Goal: Transaction & Acquisition: Obtain resource

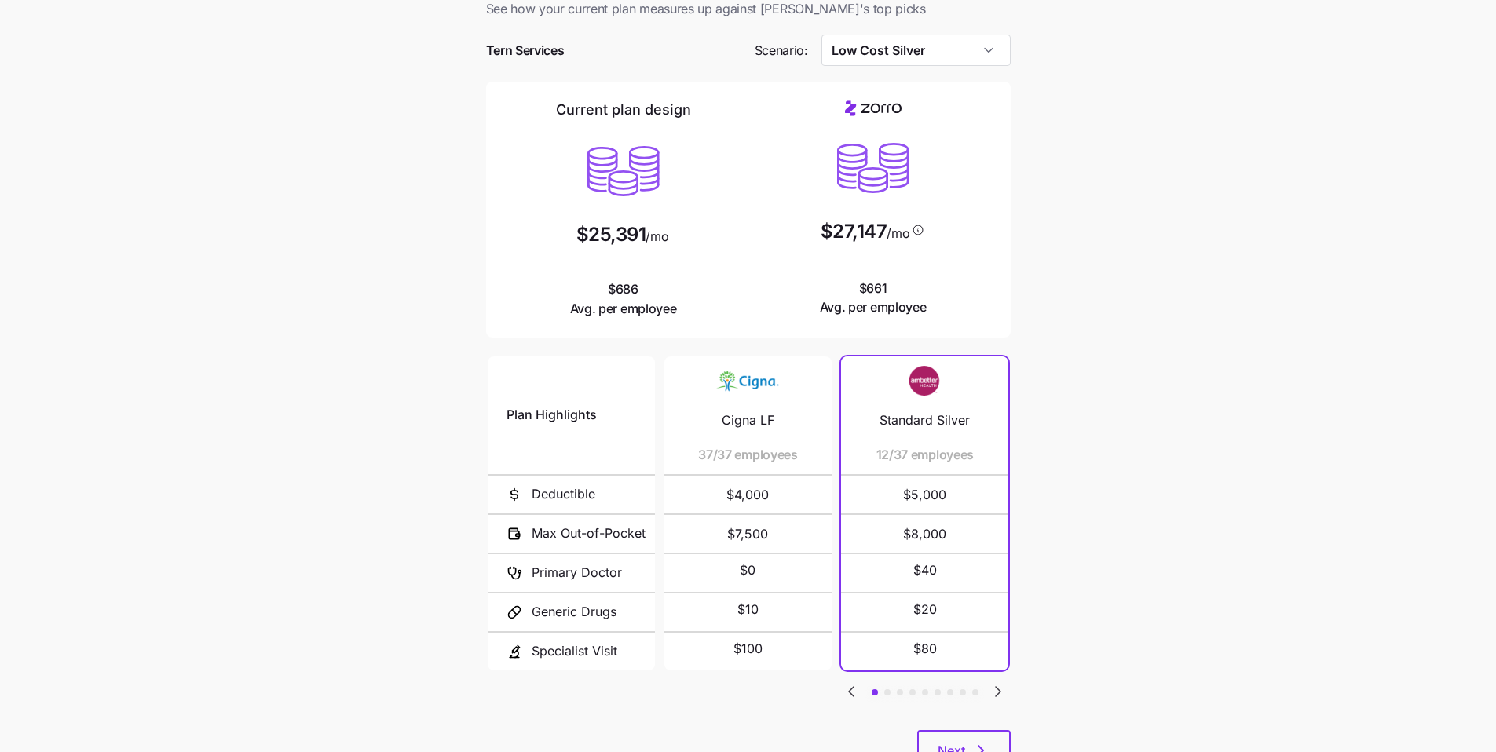
scroll to position [105, 0]
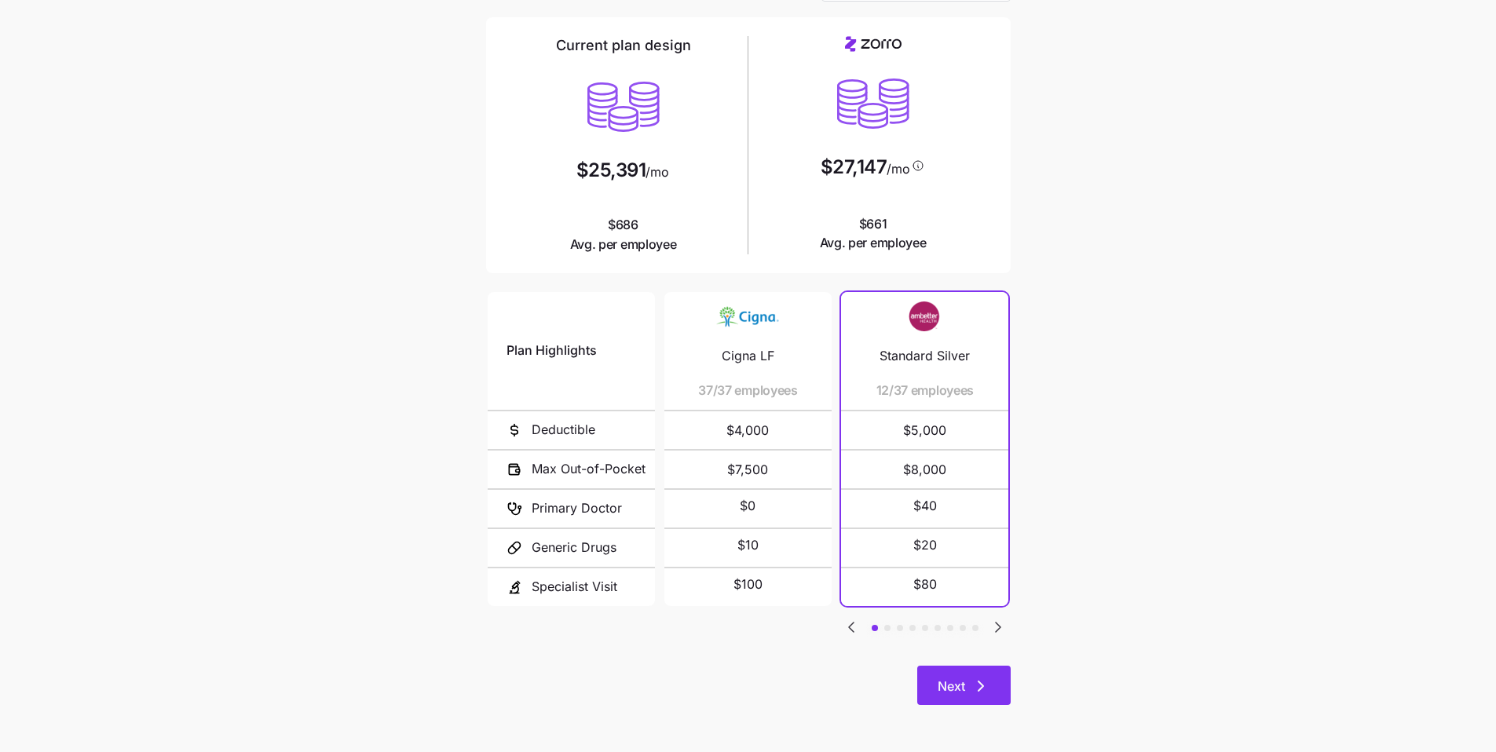
click at [521, 562] on button "Next" at bounding box center [963, 685] width 93 height 39
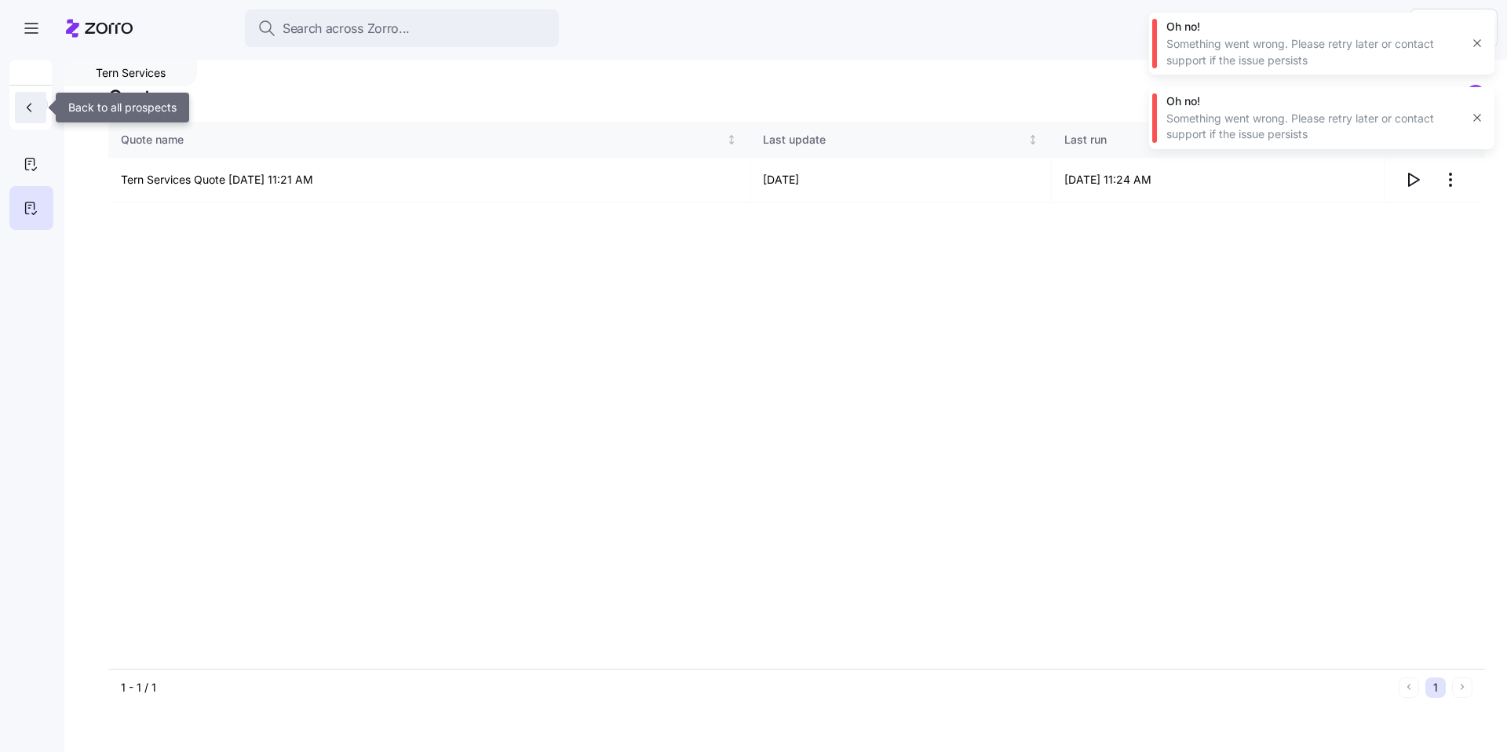
click at [42, 102] on button "button" at bounding box center [30, 107] width 31 height 31
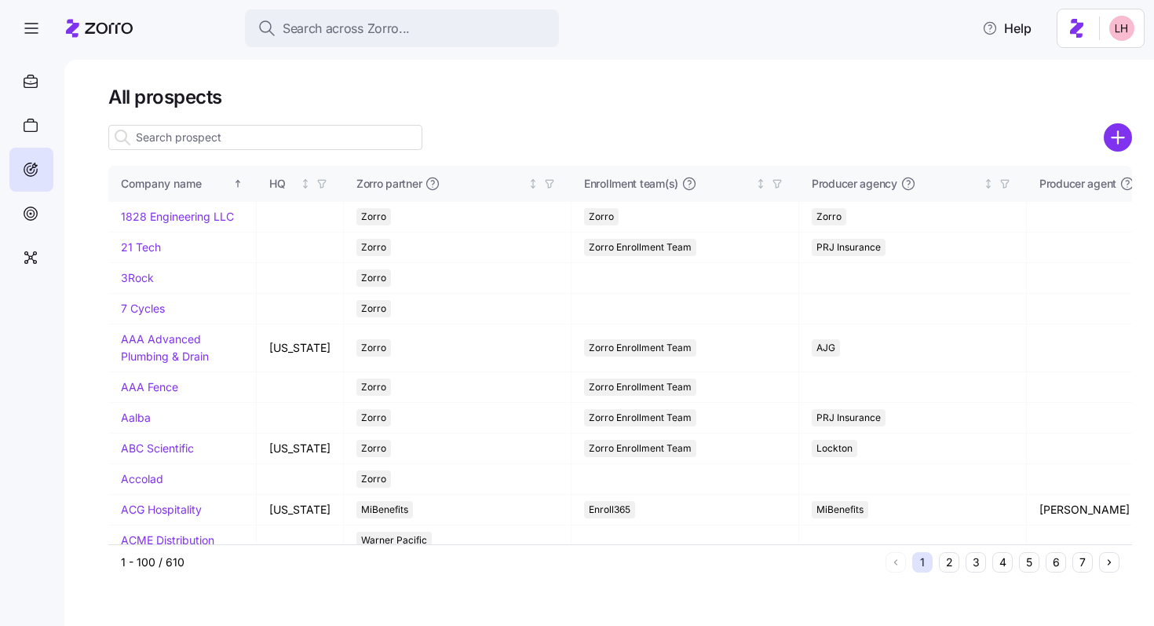
click at [1115, 137] on icon "add icon" at bounding box center [1118, 137] width 12 height 0
click at [1115, 137] on body "Search across Zorro... Help All prospects Company name HQ Zorro partner Enrollm…" at bounding box center [577, 308] width 1154 height 616
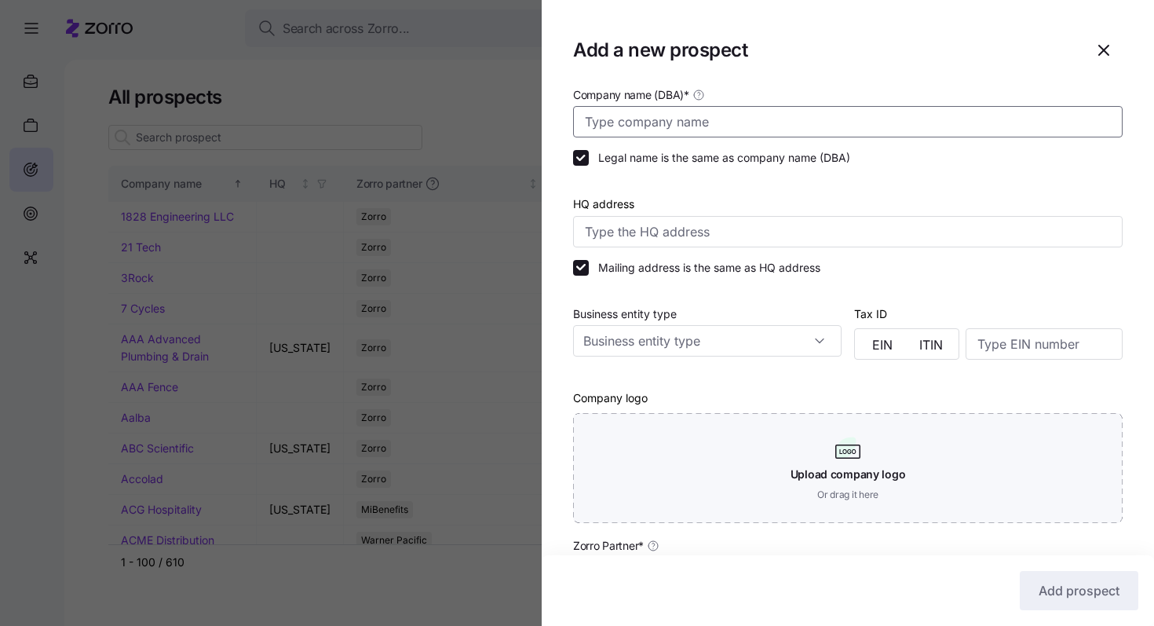
click at [948, 126] on input "Company name (DBA) *" at bounding box center [848, 121] width 550 height 31
type input "Flowers Auto"
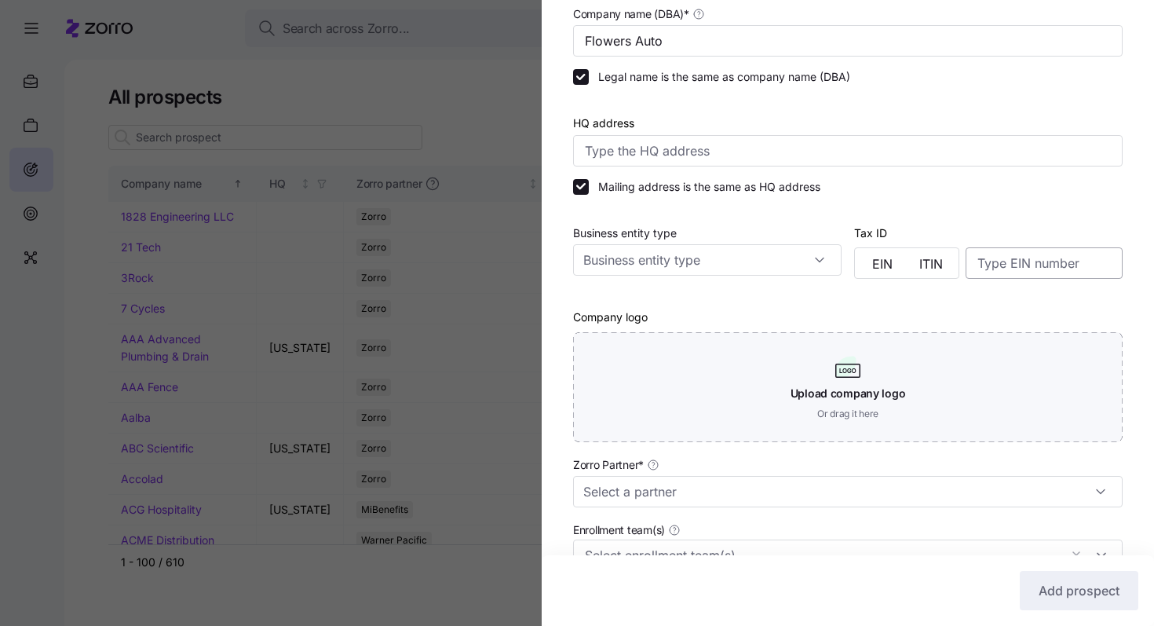
scroll to position [148, 0]
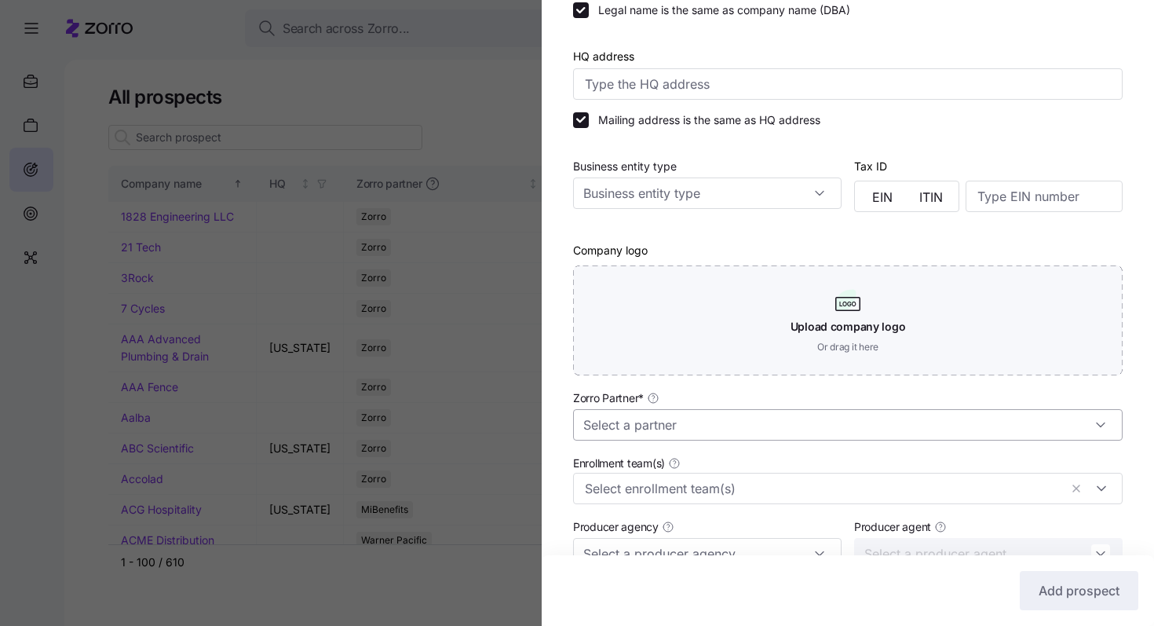
click at [779, 419] on input "Zorro Partner *" at bounding box center [848, 424] width 550 height 31
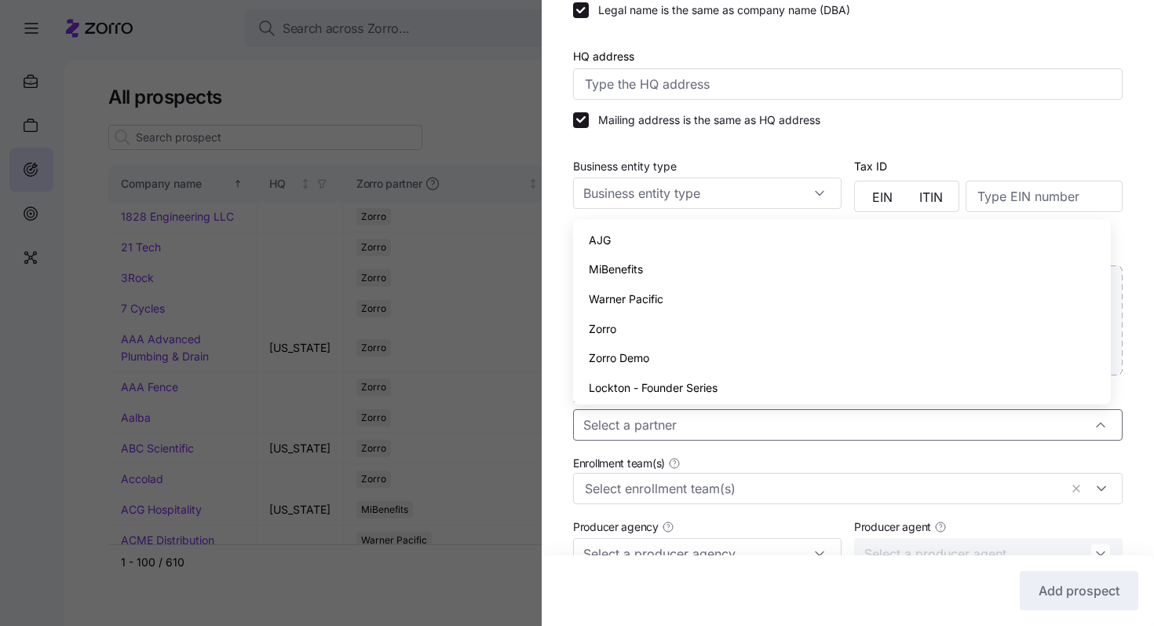
click at [653, 337] on div "Zorro" at bounding box center [841, 329] width 525 height 30
type input "Zorro"
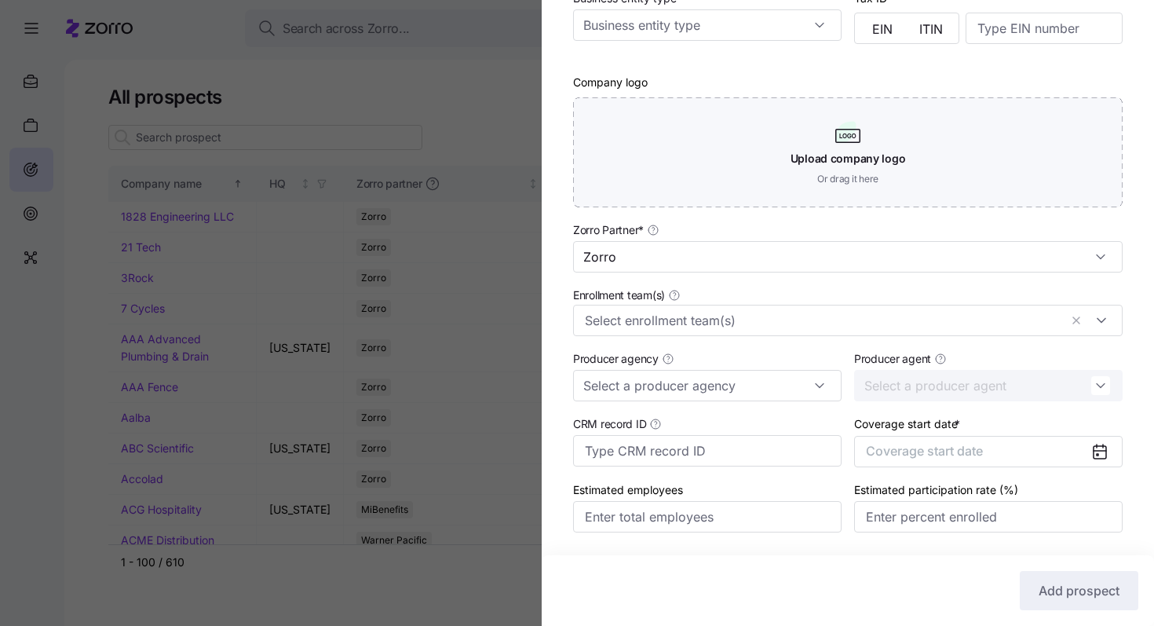
scroll to position [316, 0]
click at [990, 444] on button "Coverage start date" at bounding box center [988, 450] width 269 height 31
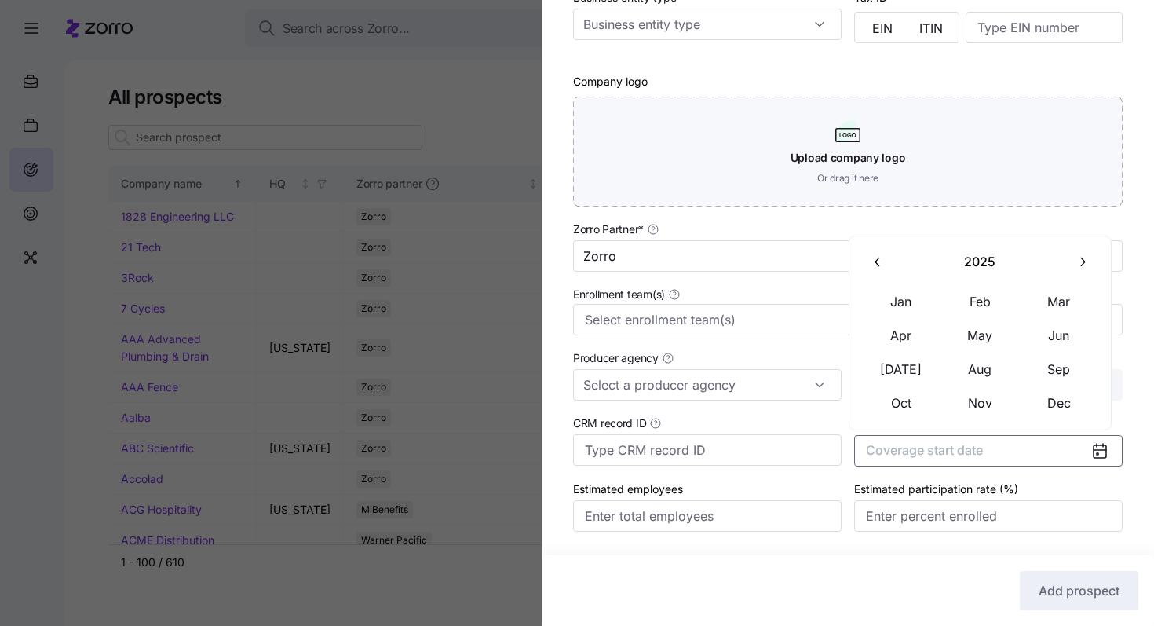
click at [1078, 269] on icon "button" at bounding box center [1082, 261] width 15 height 15
click at [900, 312] on button "Jan" at bounding box center [901, 301] width 79 height 33
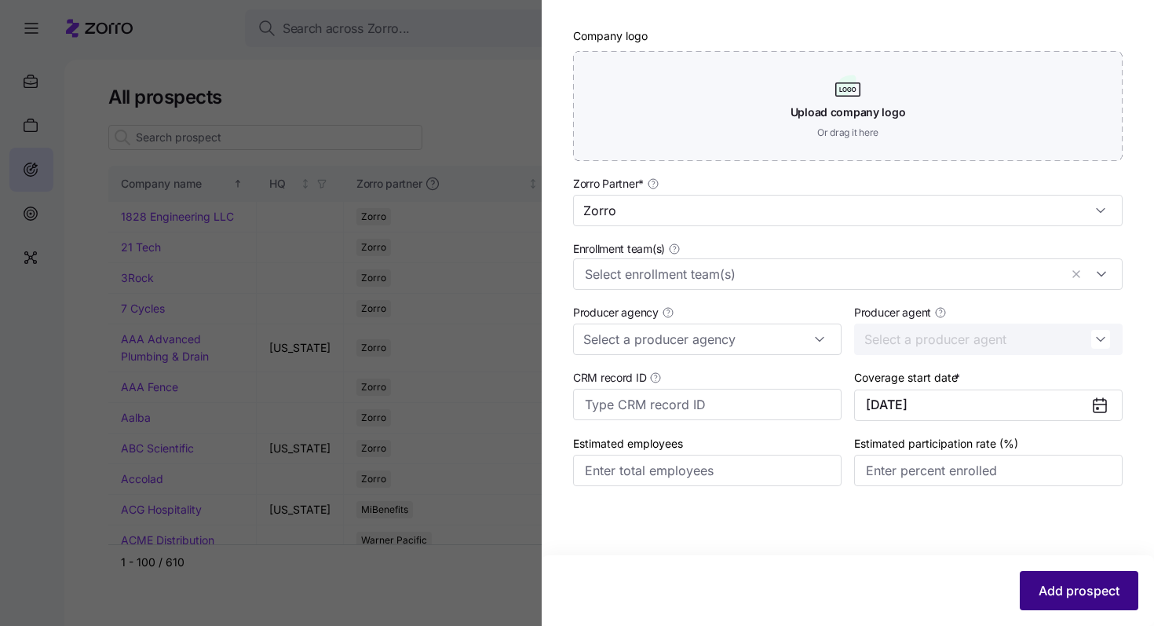
scroll to position [364, 0]
click at [1091, 601] on button "Add prospect" at bounding box center [1079, 590] width 119 height 39
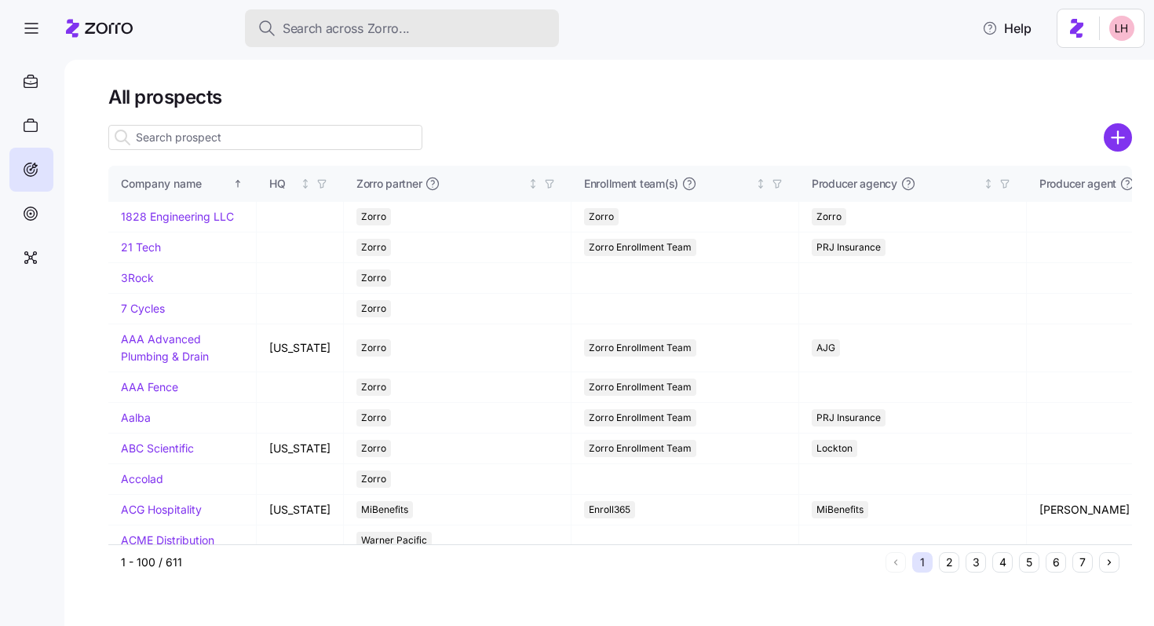
click at [342, 25] on span "Search across Zorro..." at bounding box center [346, 29] width 127 height 20
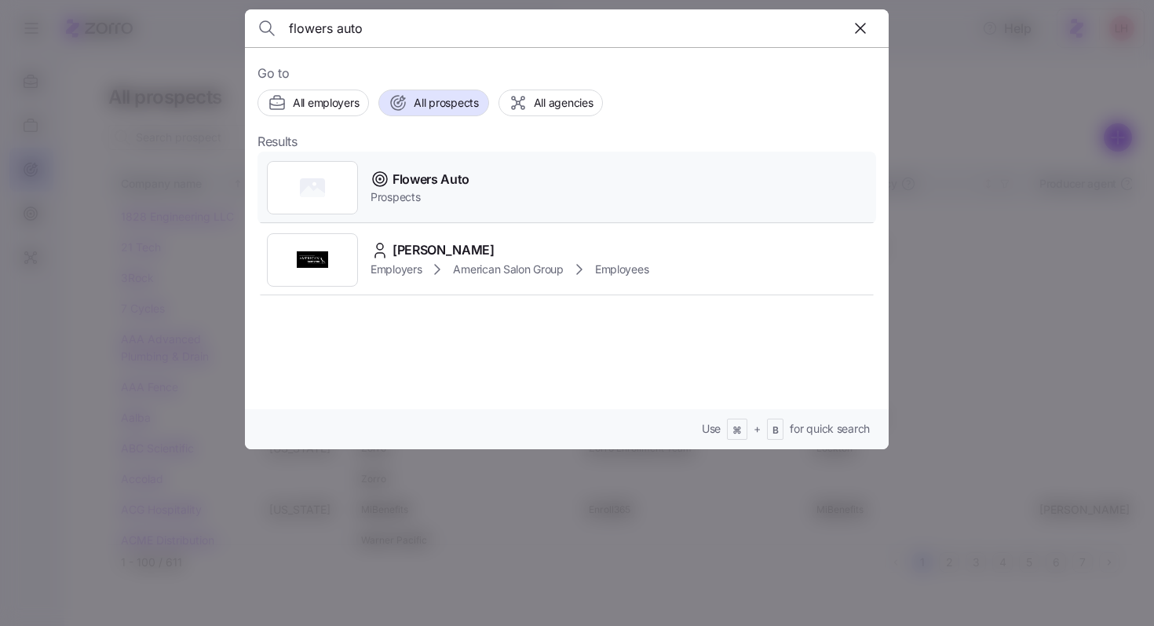
type input "flowers auto"
click at [513, 192] on div "Flowers Auto Prospects" at bounding box center [567, 188] width 619 height 72
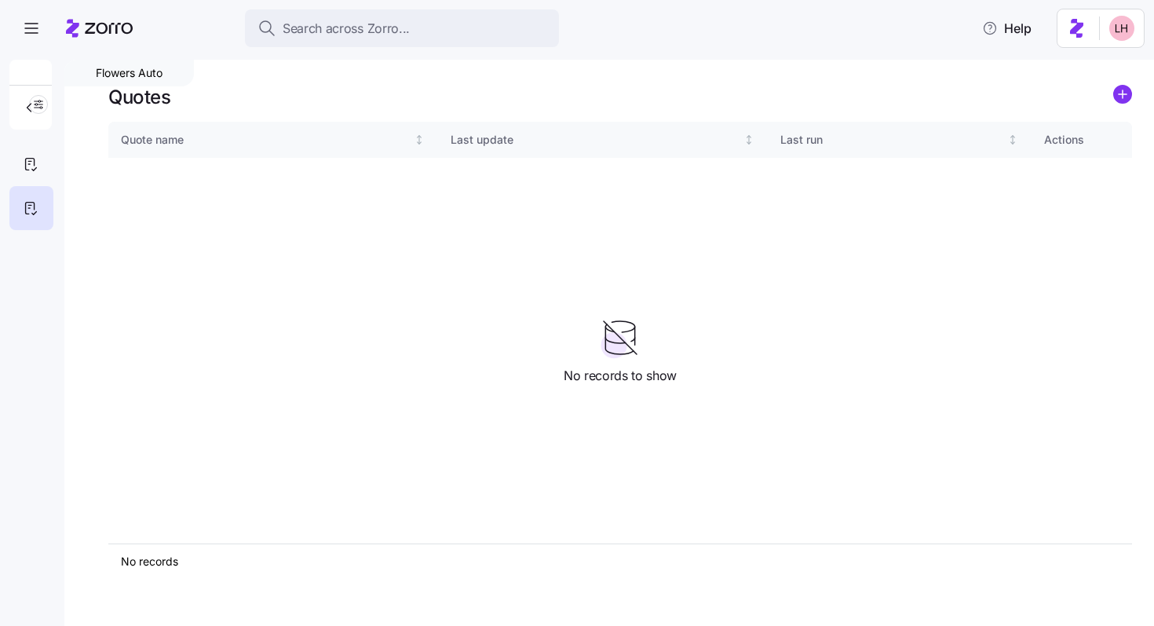
click at [1126, 94] on icon "add icon" at bounding box center [1123, 94] width 8 height 0
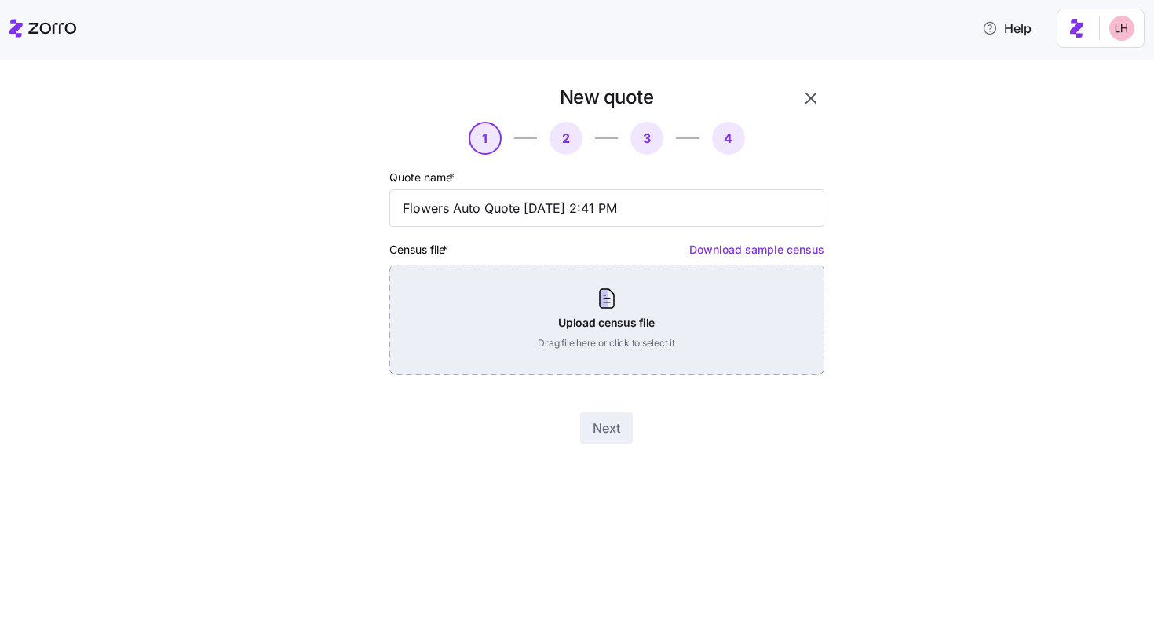
click at [642, 334] on div "Upload census file Drag file here or click to select it" at bounding box center [606, 320] width 435 height 110
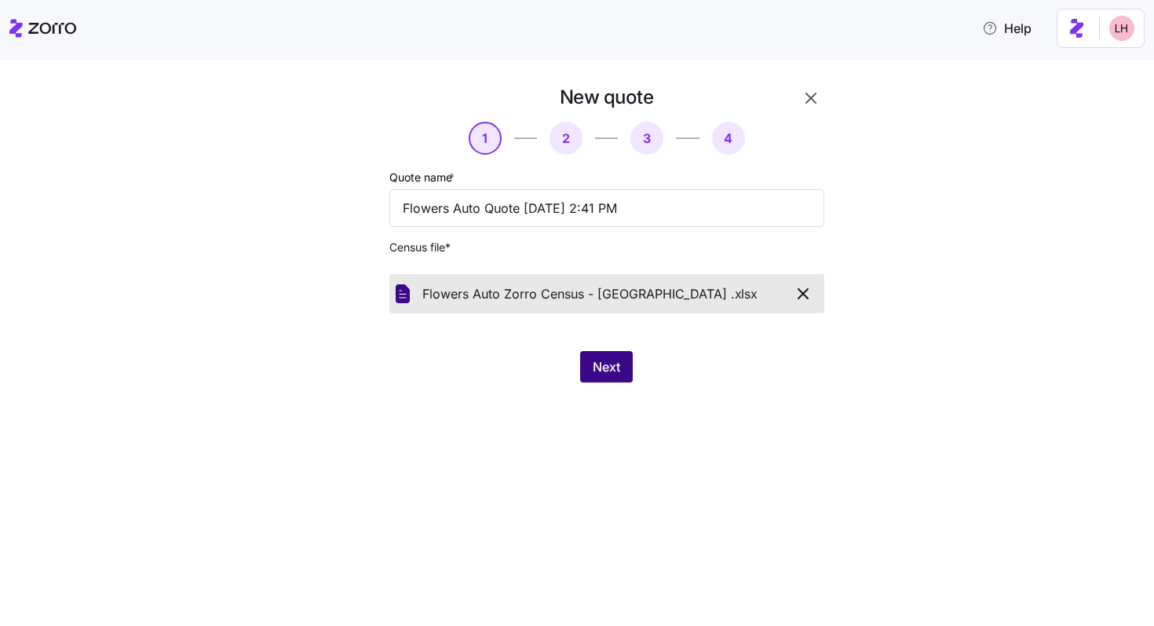
click at [605, 367] on span "Next" at bounding box center [606, 366] width 27 height 19
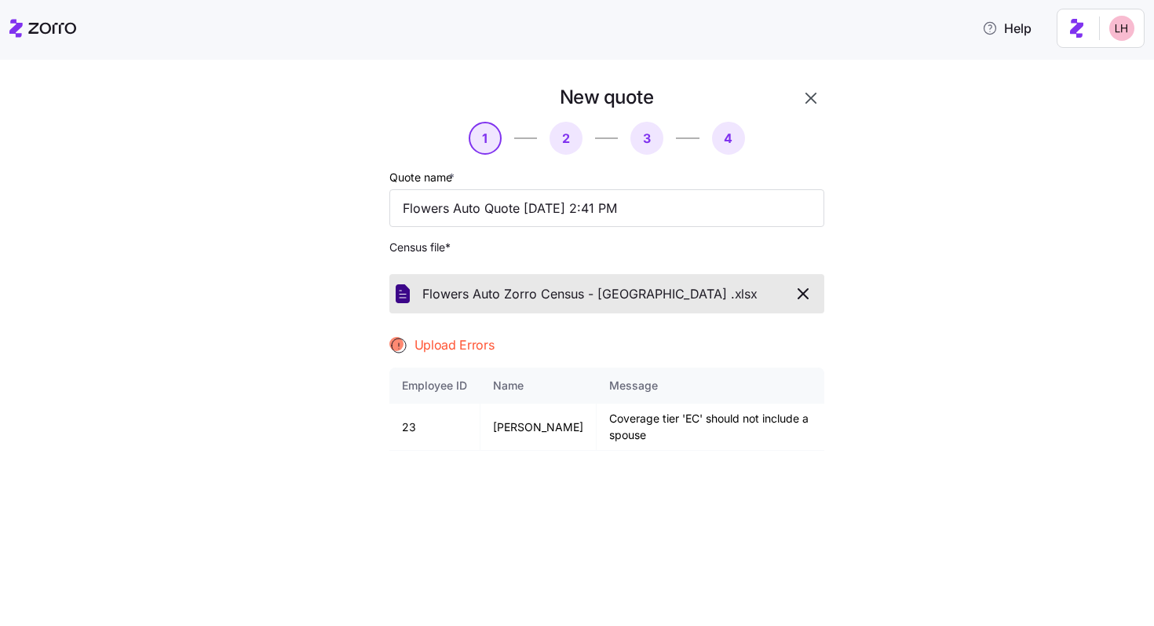
click at [1093, 410] on div "New quote 1 2 3 4 Quote name * Flowers Auto Quote 09/04/2025 2:41 PM Census fil…" at bounding box center [588, 388] width 1088 height 606
click at [802, 292] on icon "button" at bounding box center [803, 293] width 19 height 19
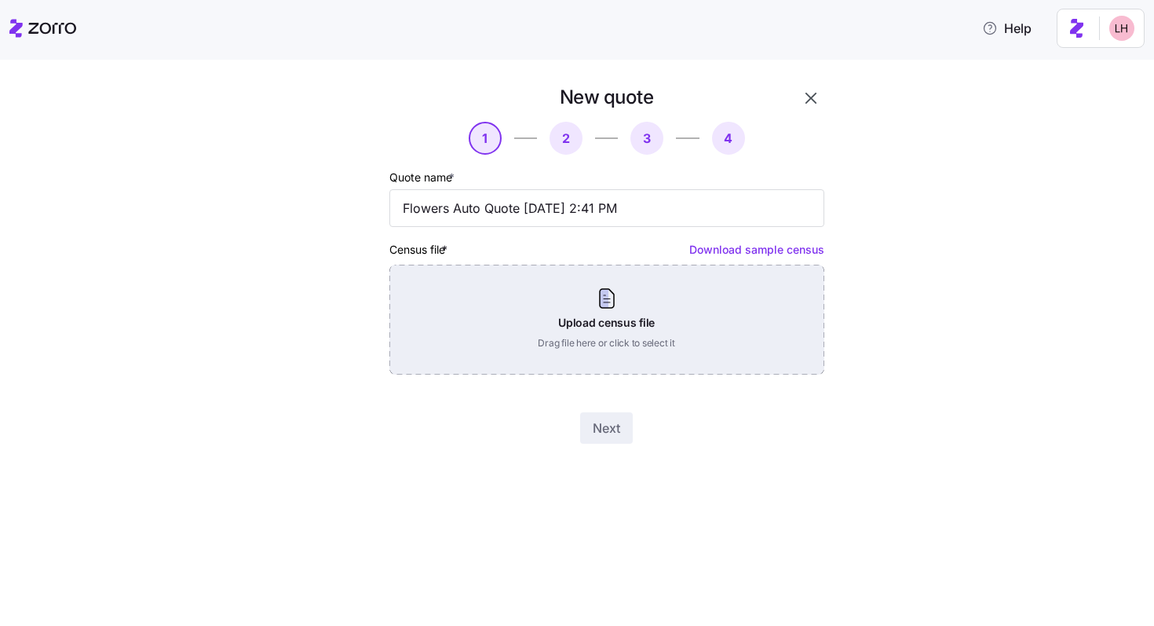
click at [667, 294] on div "Upload census file Drag file here or click to select it" at bounding box center [606, 320] width 435 height 110
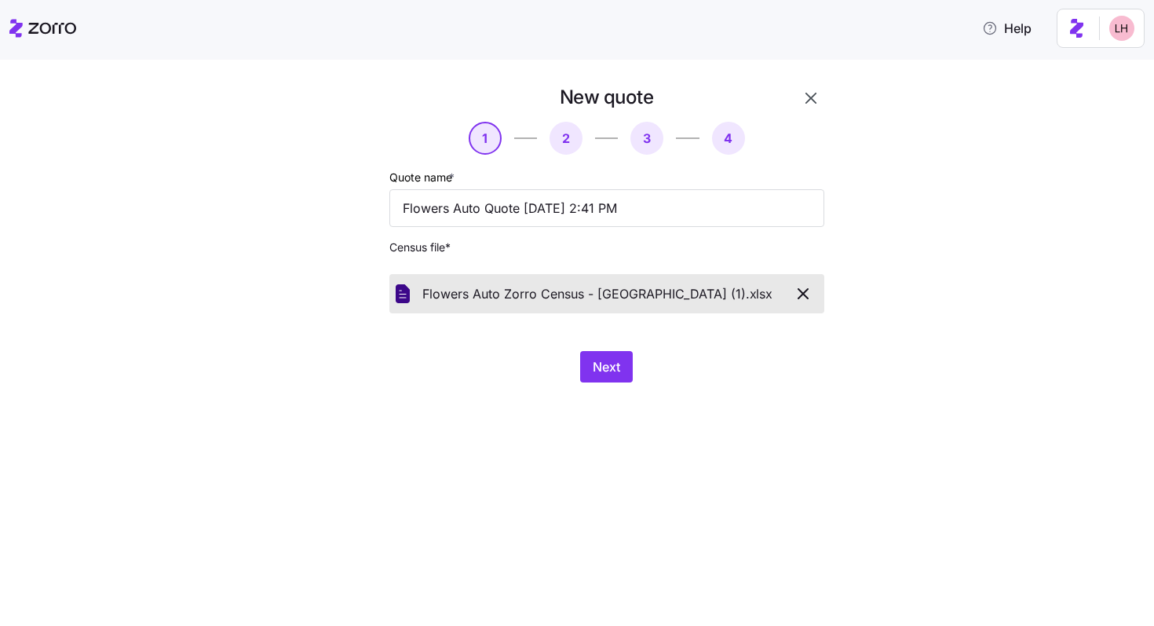
click at [638, 364] on div "Next" at bounding box center [606, 366] width 435 height 31
click at [612, 364] on span "Next" at bounding box center [606, 366] width 27 height 19
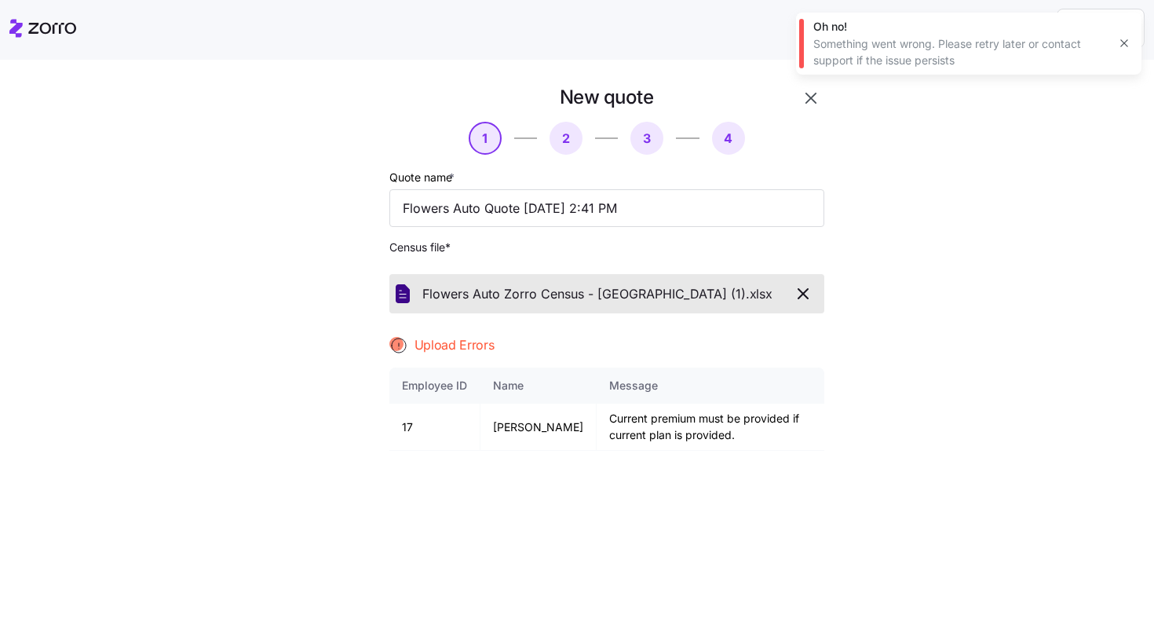
click at [799, 291] on icon "button" at bounding box center [803, 293] width 9 height 9
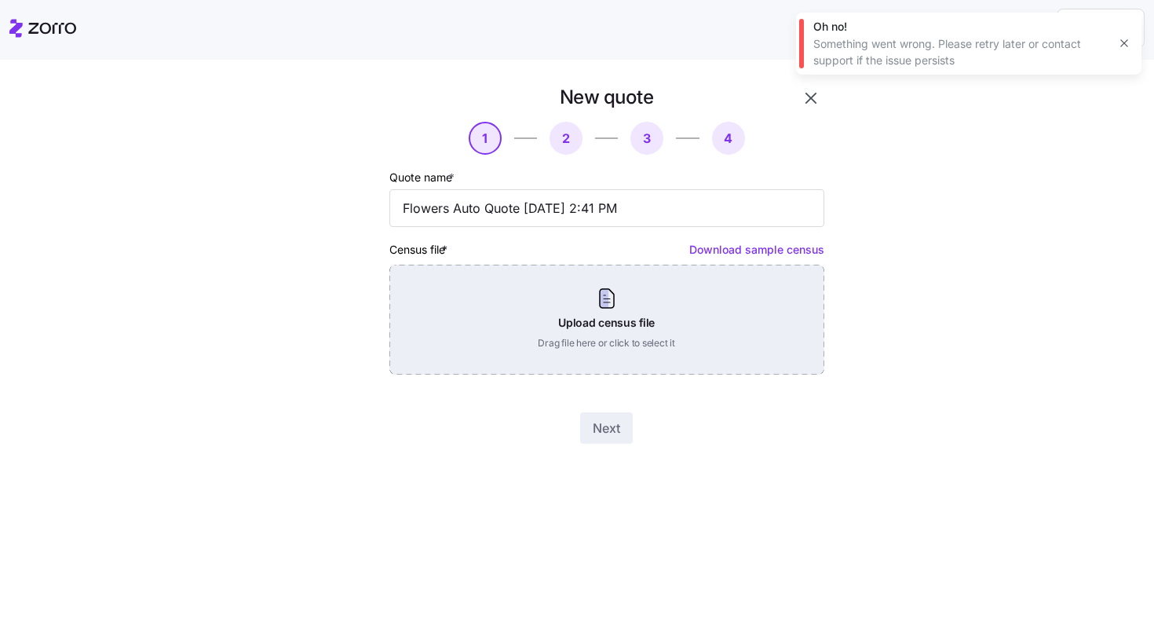
click at [636, 302] on div "Upload census file Drag file here or click to select it" at bounding box center [606, 320] width 435 height 110
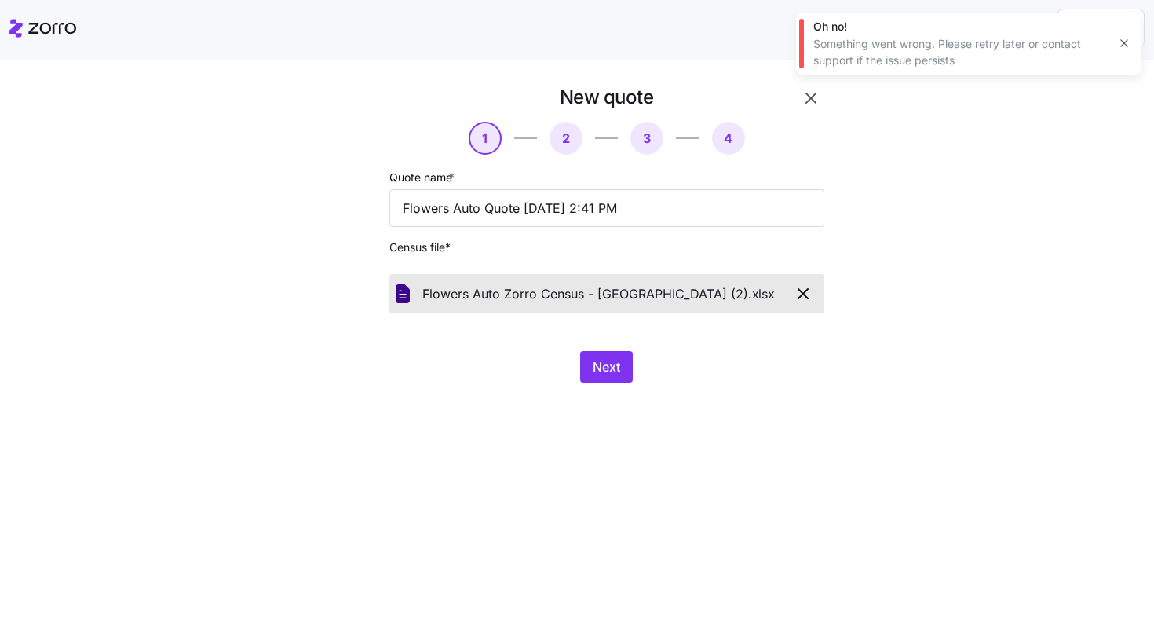
click at [601, 389] on div "New quote 1 2 3 4 Quote name * Flowers Auto Quote 09/04/2025 2:41 PM Census fil…" at bounding box center [588, 243] width 550 height 316
click at [608, 376] on button "Next" at bounding box center [606, 366] width 53 height 31
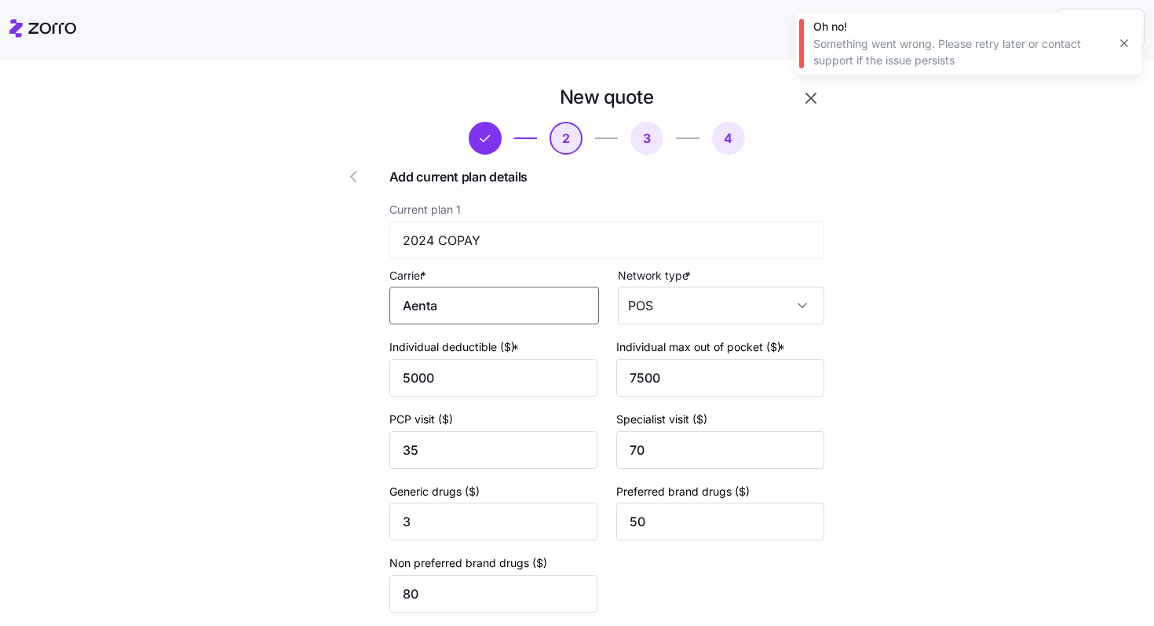
click at [514, 305] on input "Aenta" at bounding box center [494, 306] width 210 height 38
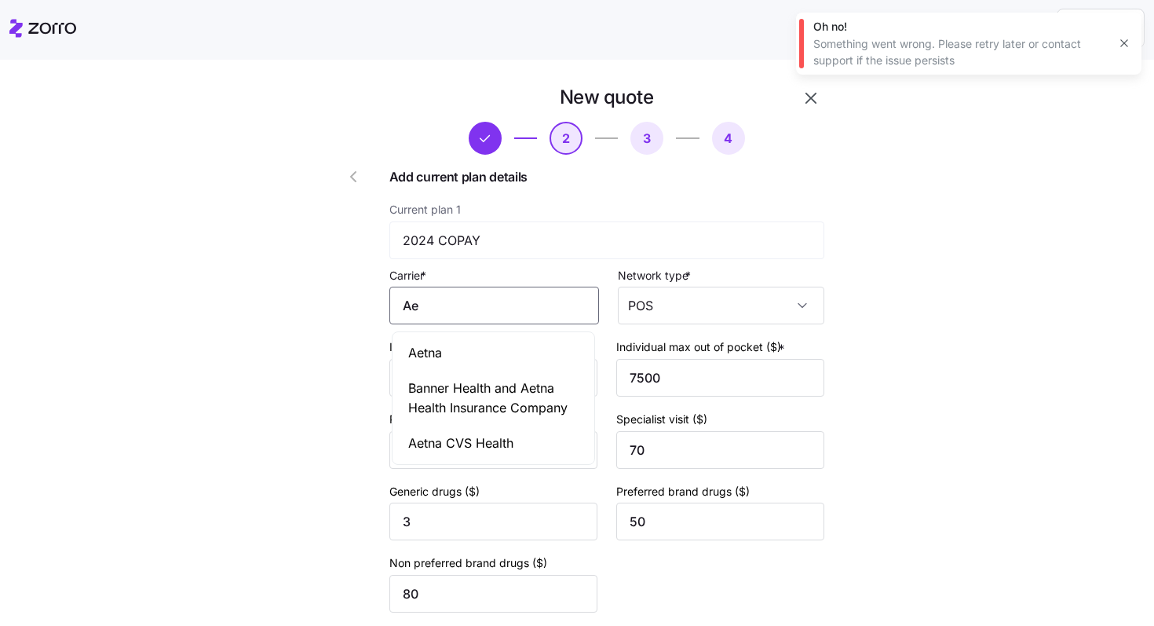
click at [466, 360] on div "Aetna" at bounding box center [494, 352] width 196 height 35
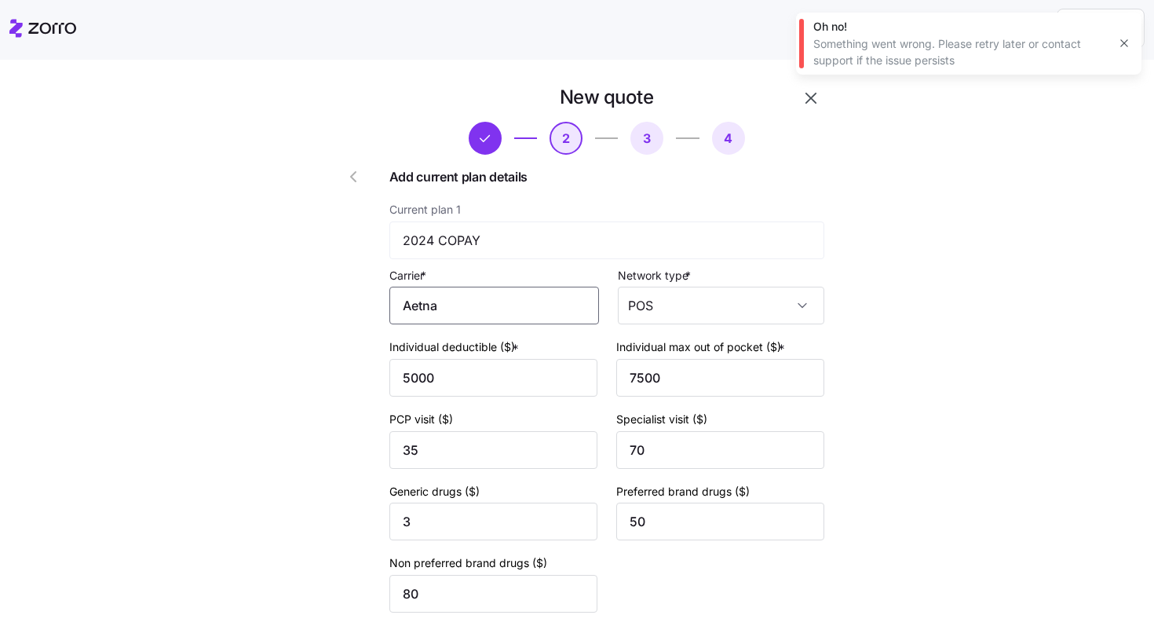
scroll to position [601, 0]
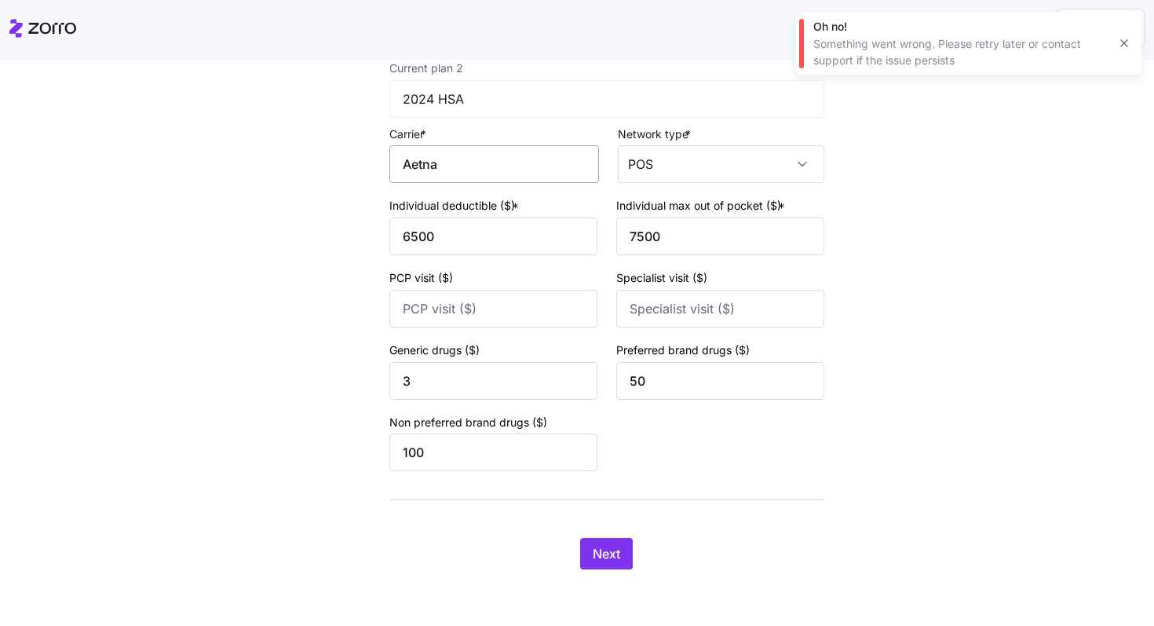
type input "Aetna"
click at [464, 159] on input "Aetna" at bounding box center [494, 164] width 210 height 38
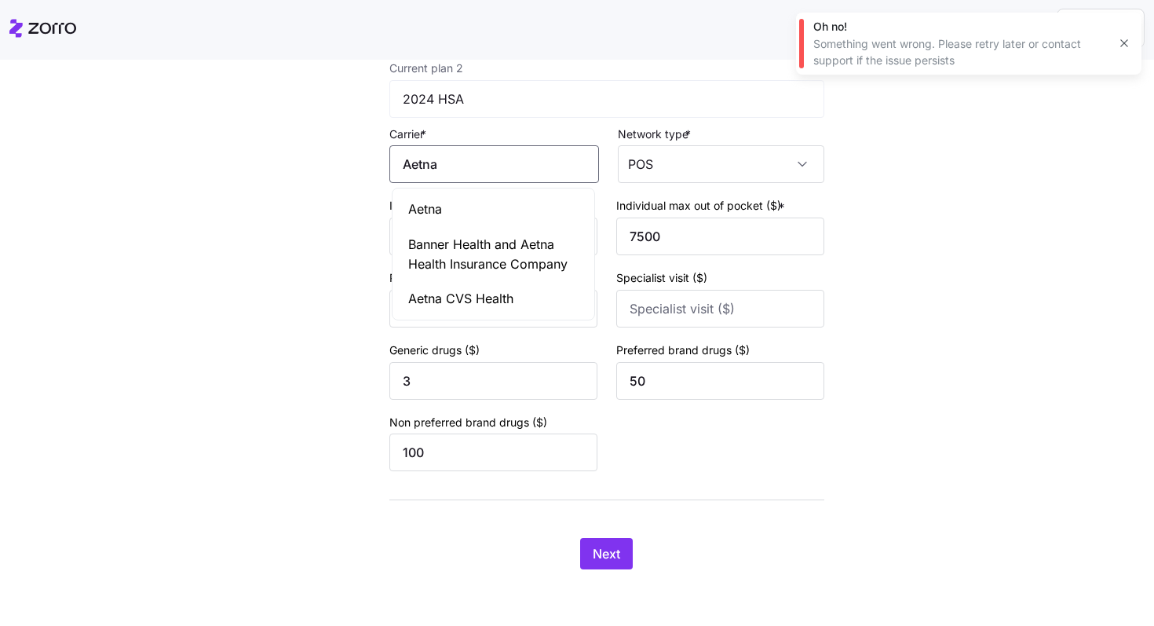
click at [459, 209] on div "Aetna" at bounding box center [494, 209] width 196 height 35
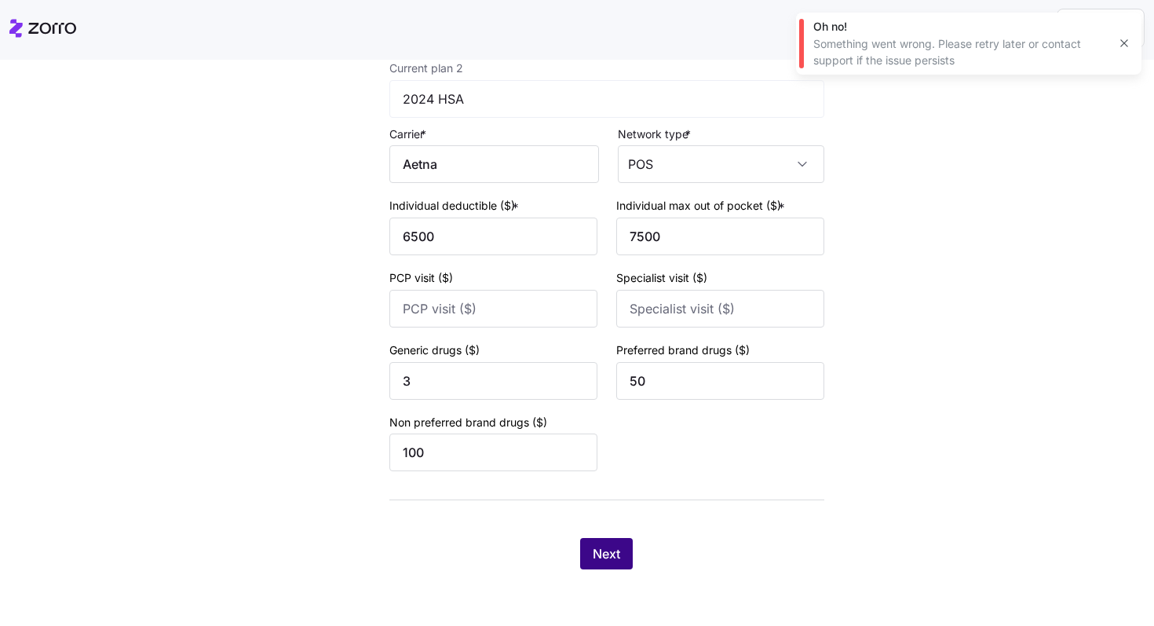
click at [601, 554] on span "Next" at bounding box center [606, 553] width 27 height 19
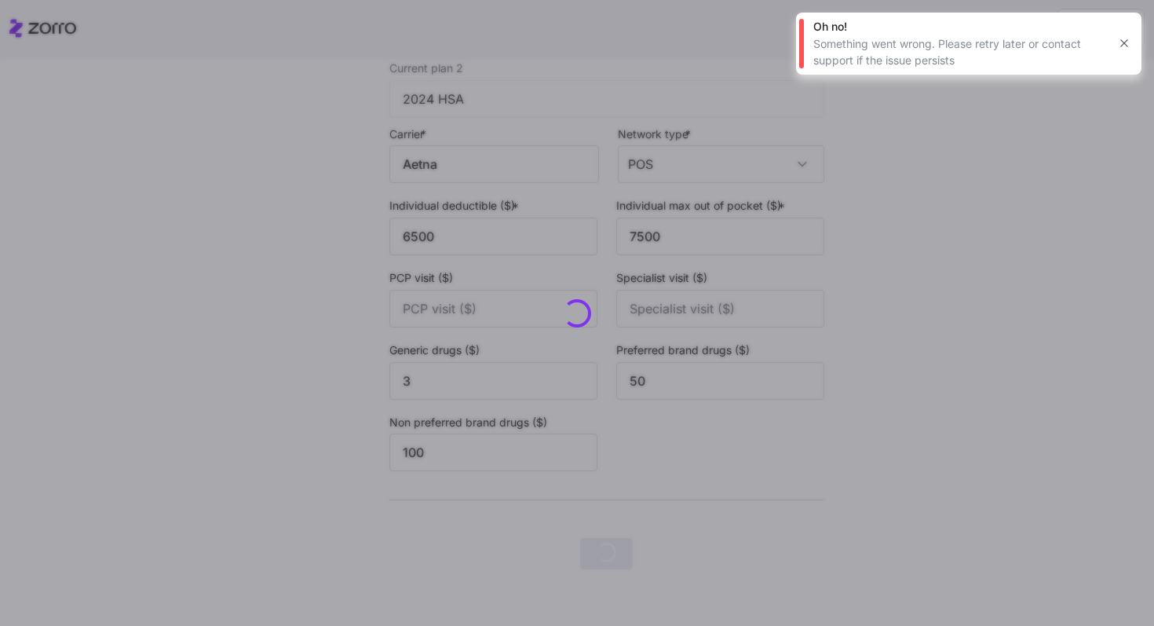
scroll to position [0, 0]
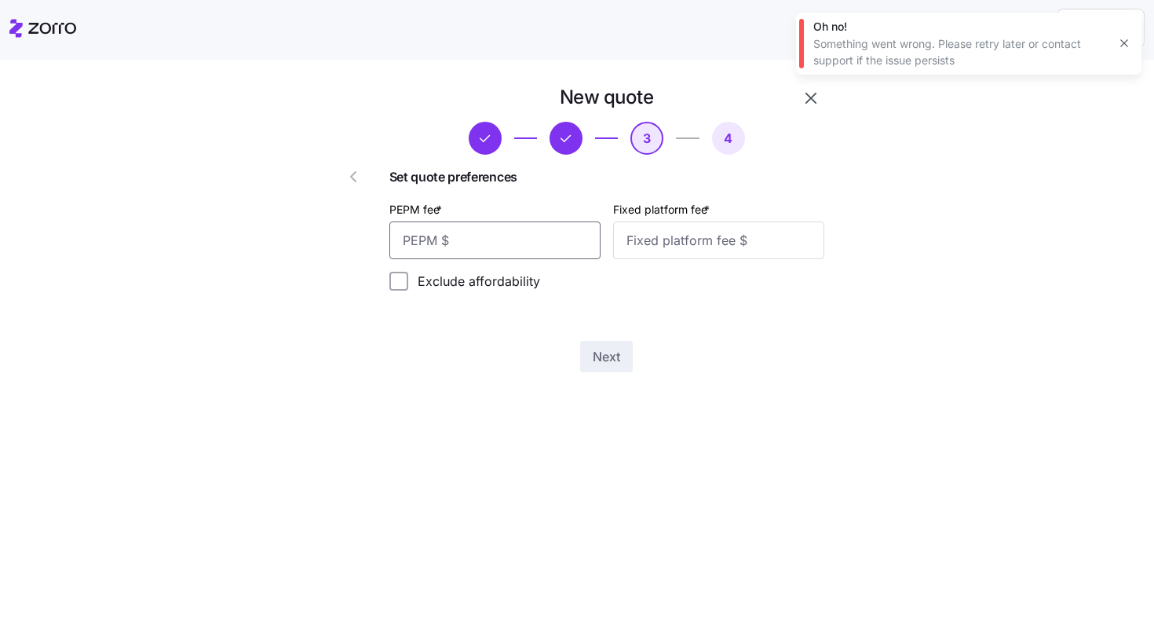
click at [533, 242] on input "PEPM fee *" at bounding box center [494, 240] width 211 height 38
type input "50"
type input "100"
click at [612, 359] on span "Next" at bounding box center [606, 356] width 27 height 19
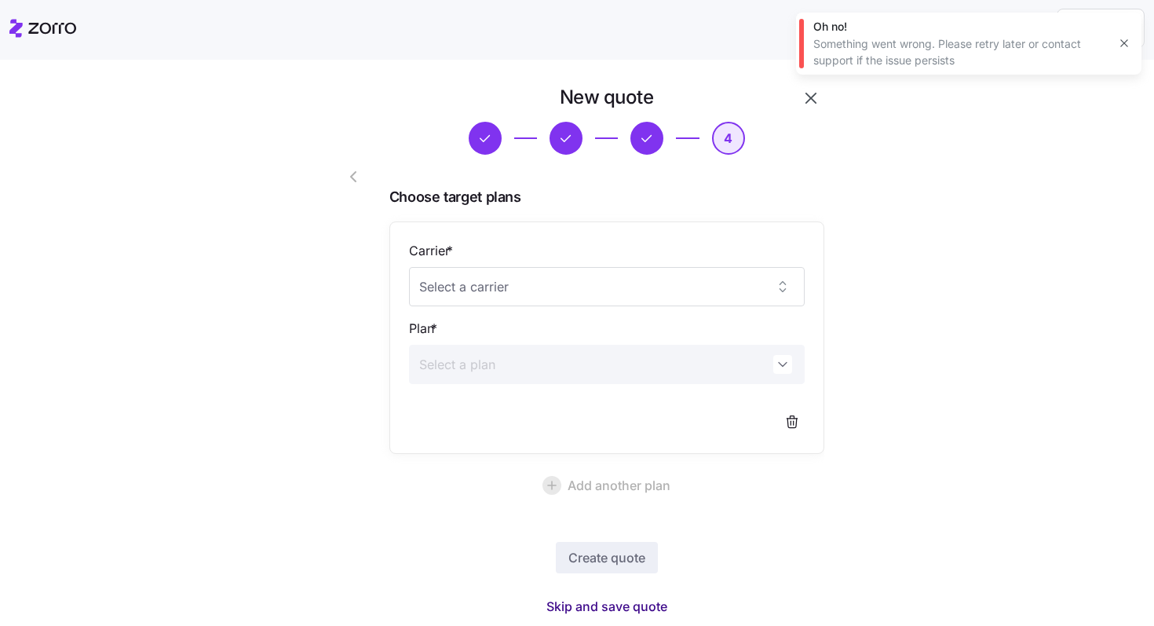
click at [614, 601] on span "Skip and save quote" at bounding box center [606, 606] width 121 height 19
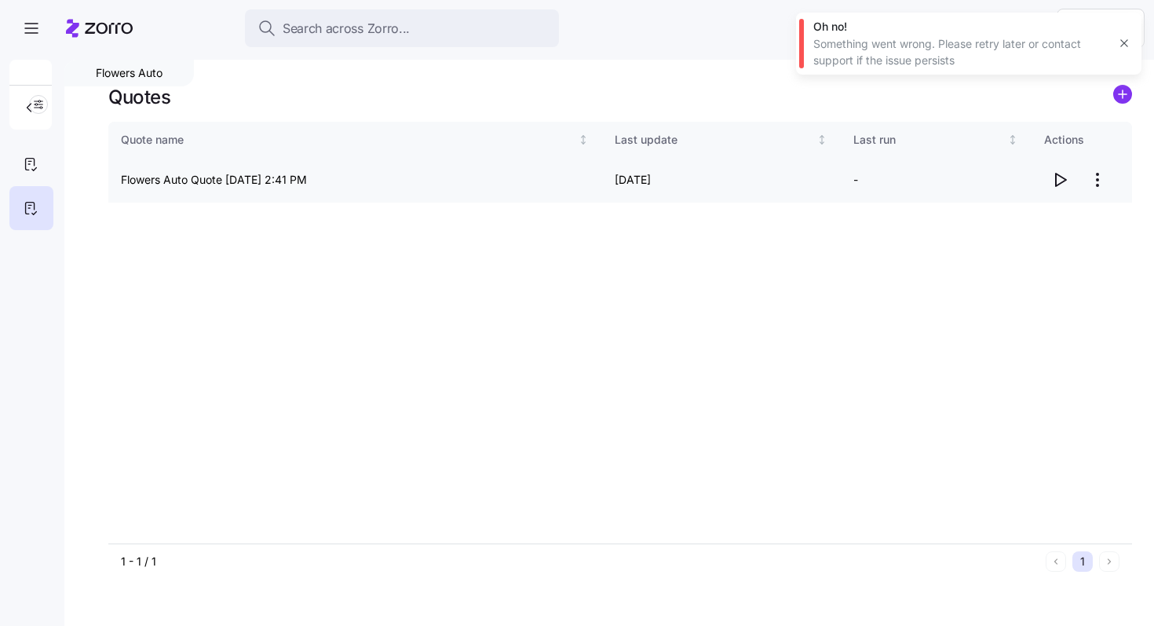
click at [1062, 176] on icon "button" at bounding box center [1060, 179] width 19 height 19
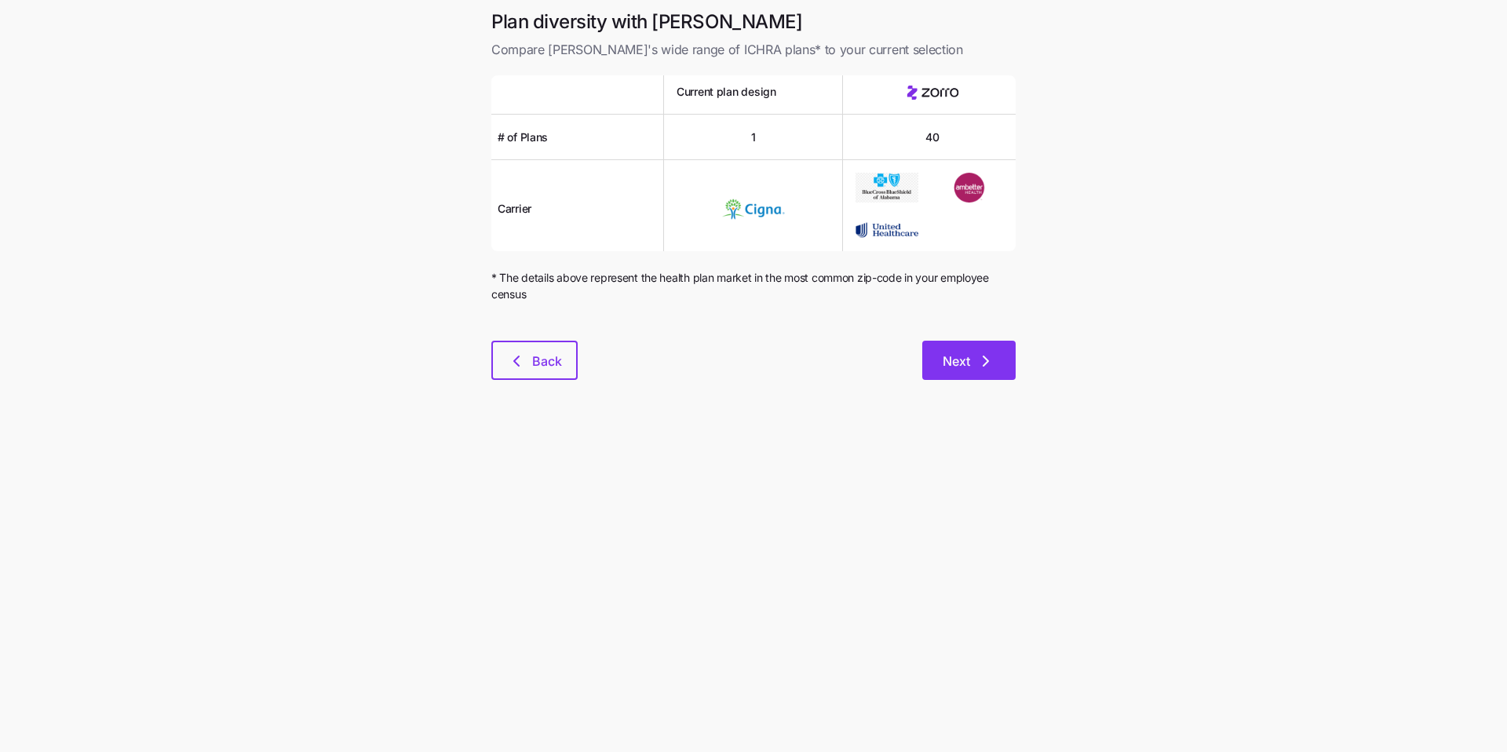
click at [984, 367] on icon "button" at bounding box center [986, 361] width 19 height 19
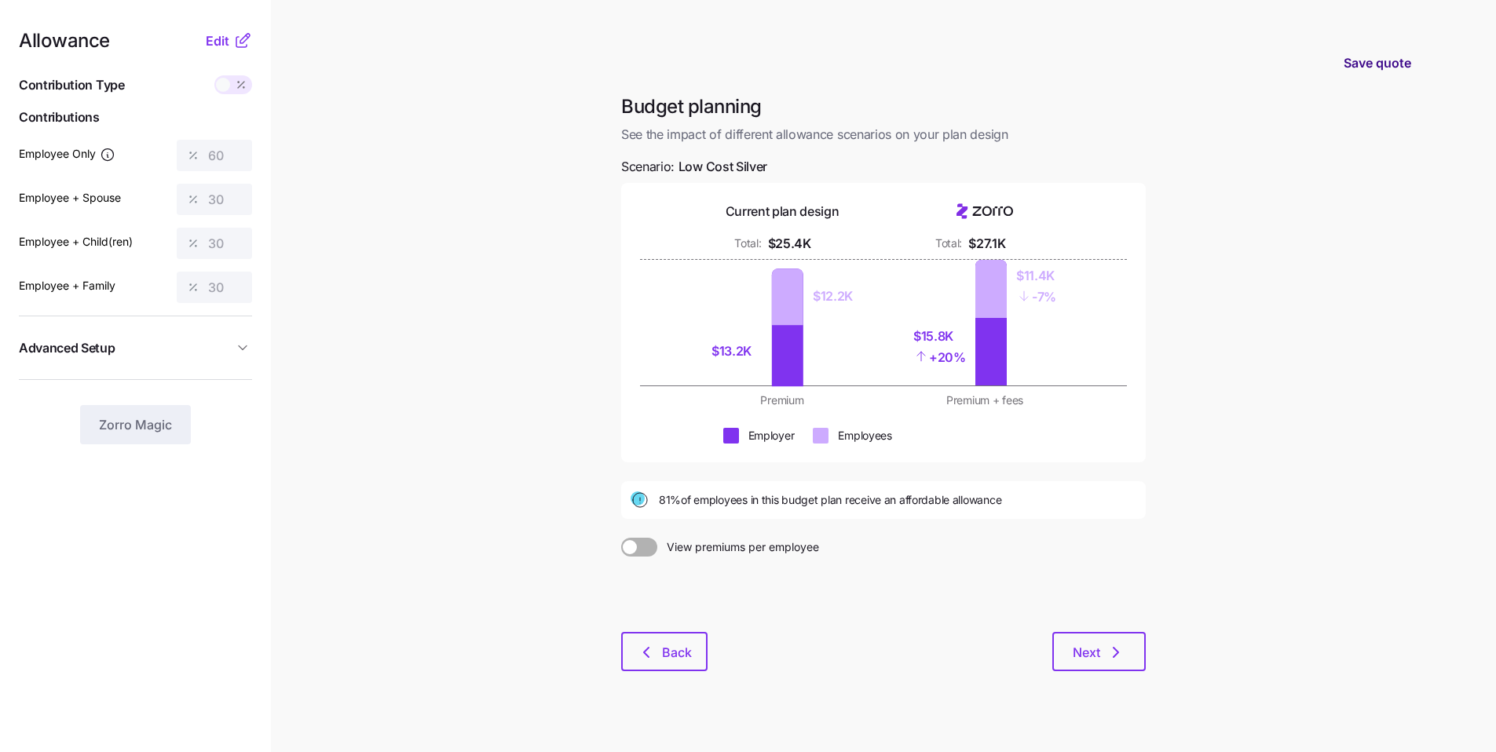
click at [1406, 65] on span "Save quote" at bounding box center [1377, 62] width 68 height 19
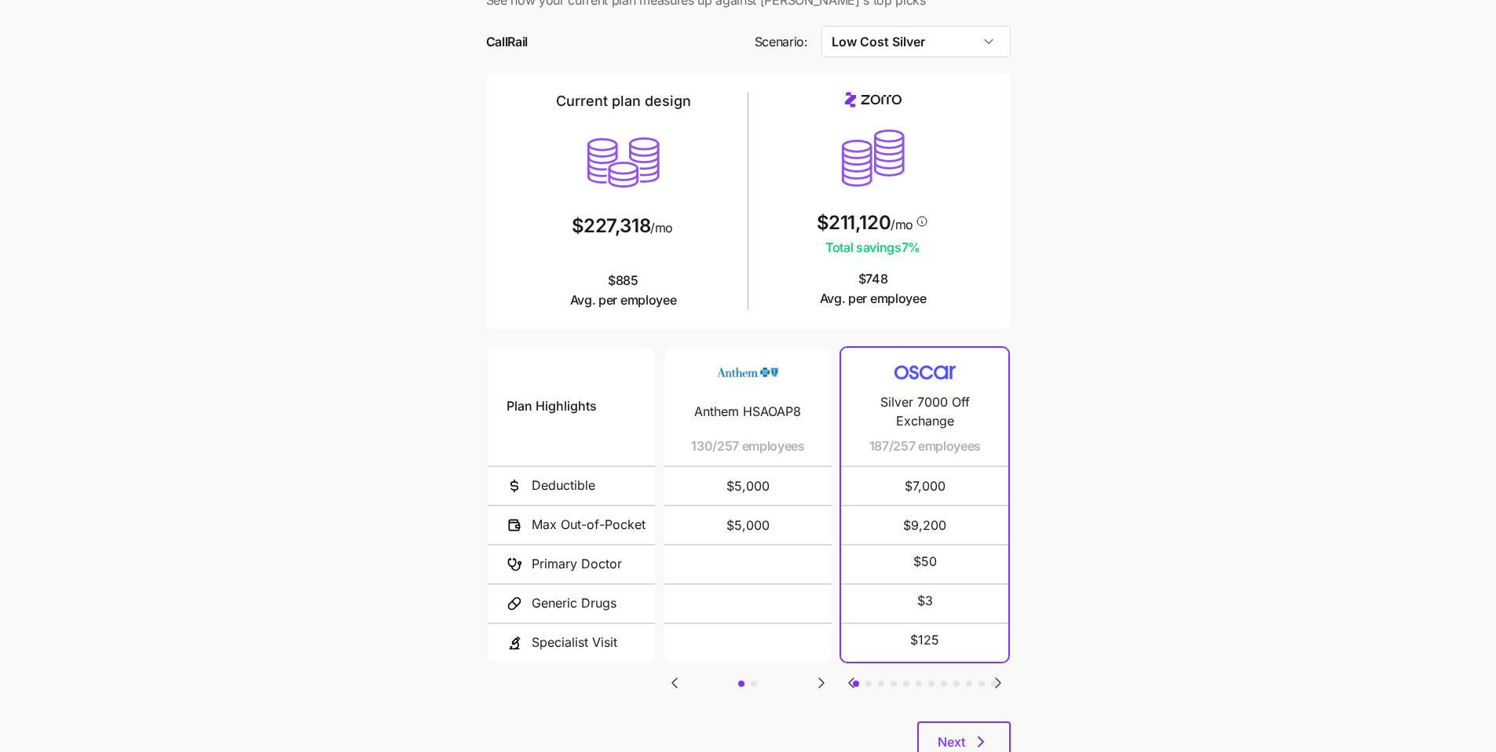
scroll to position [105, 0]
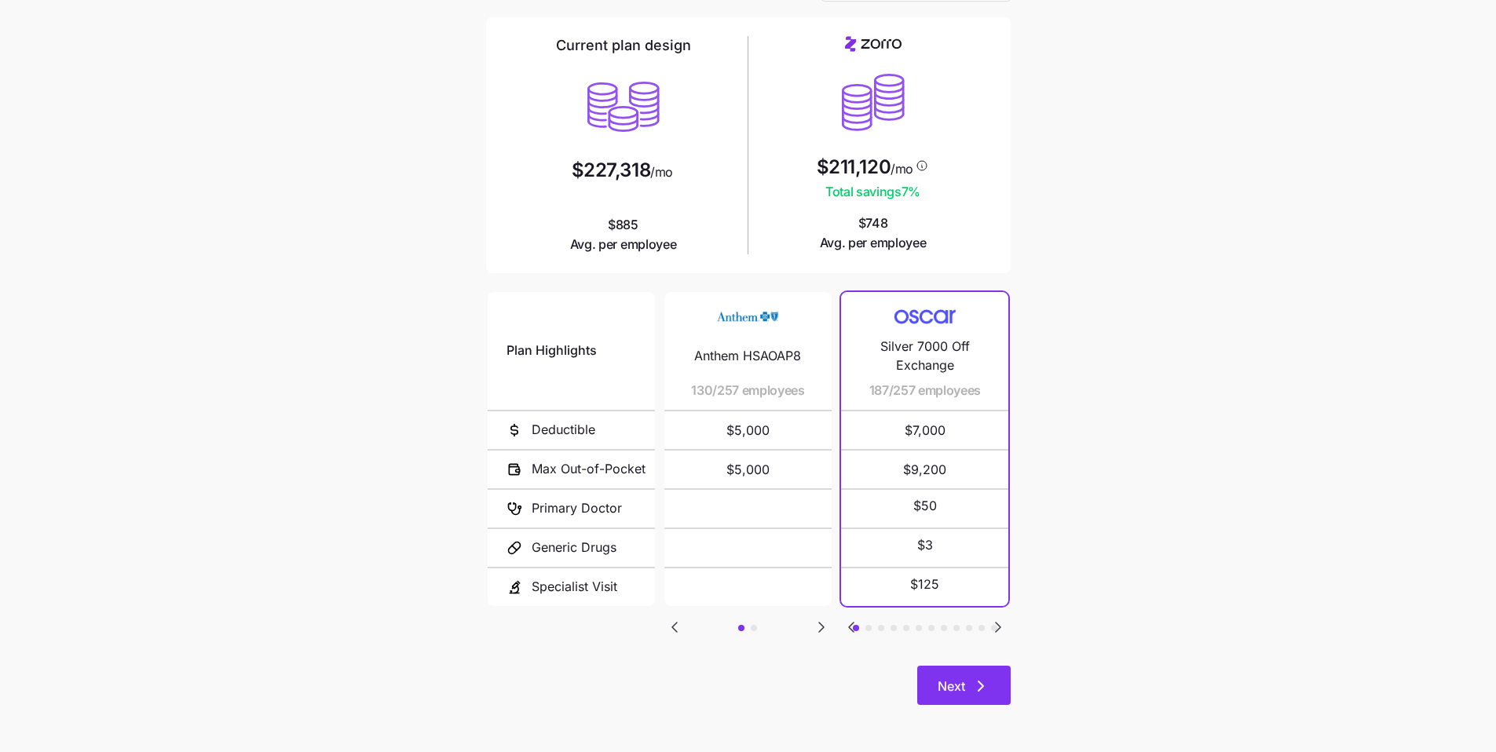
click at [995, 678] on button "Next" at bounding box center [963, 685] width 93 height 39
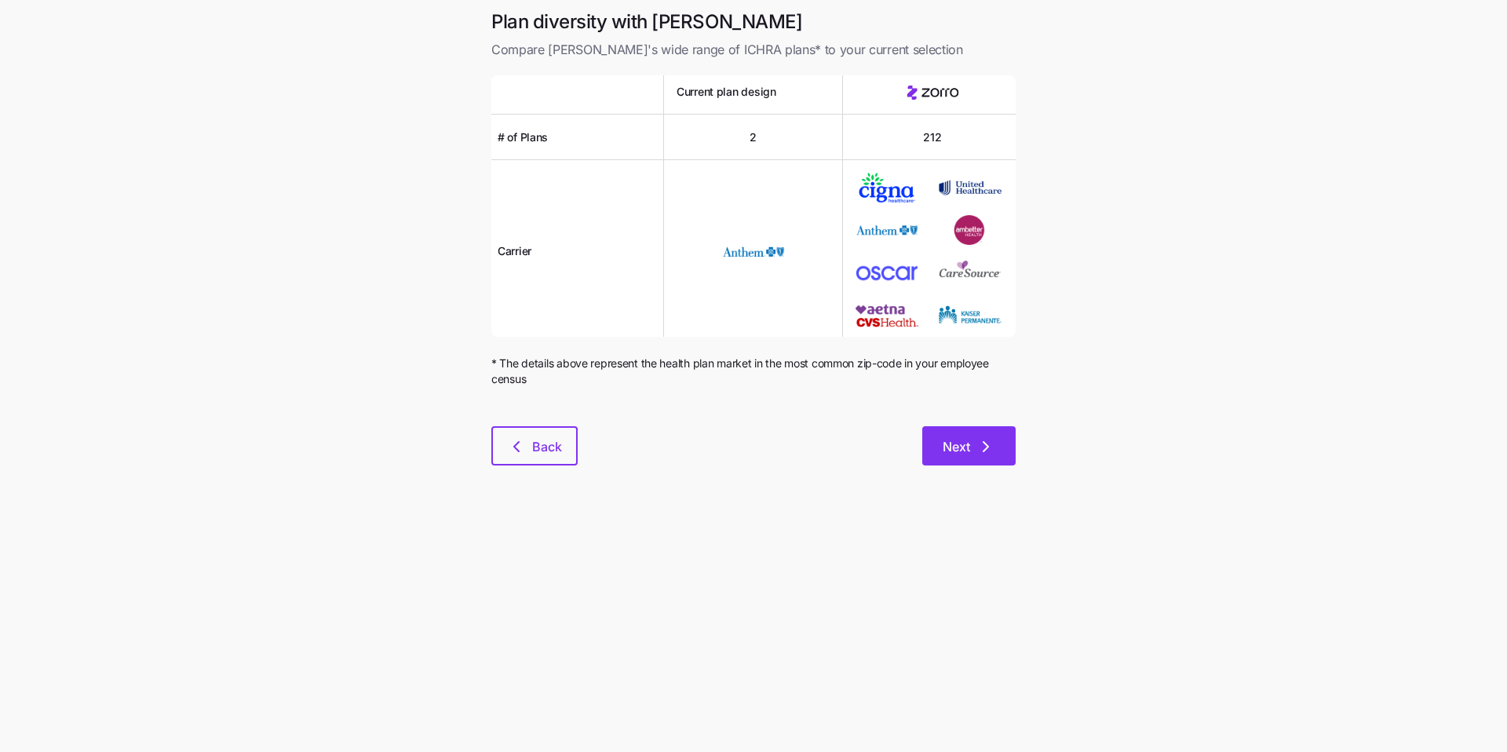
click at [985, 435] on button "Next" at bounding box center [969, 445] width 93 height 39
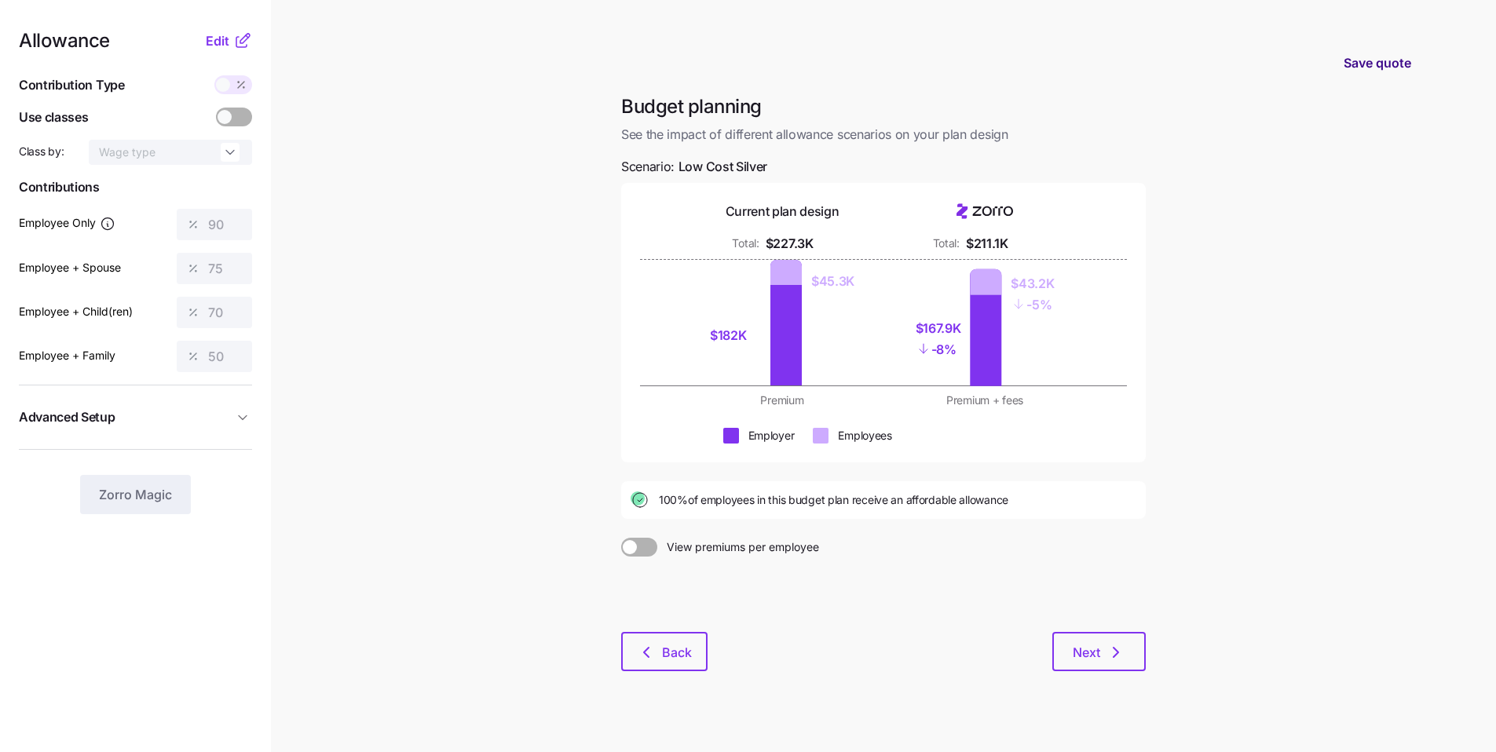
click at [1359, 59] on span "Save quote" at bounding box center [1377, 62] width 68 height 19
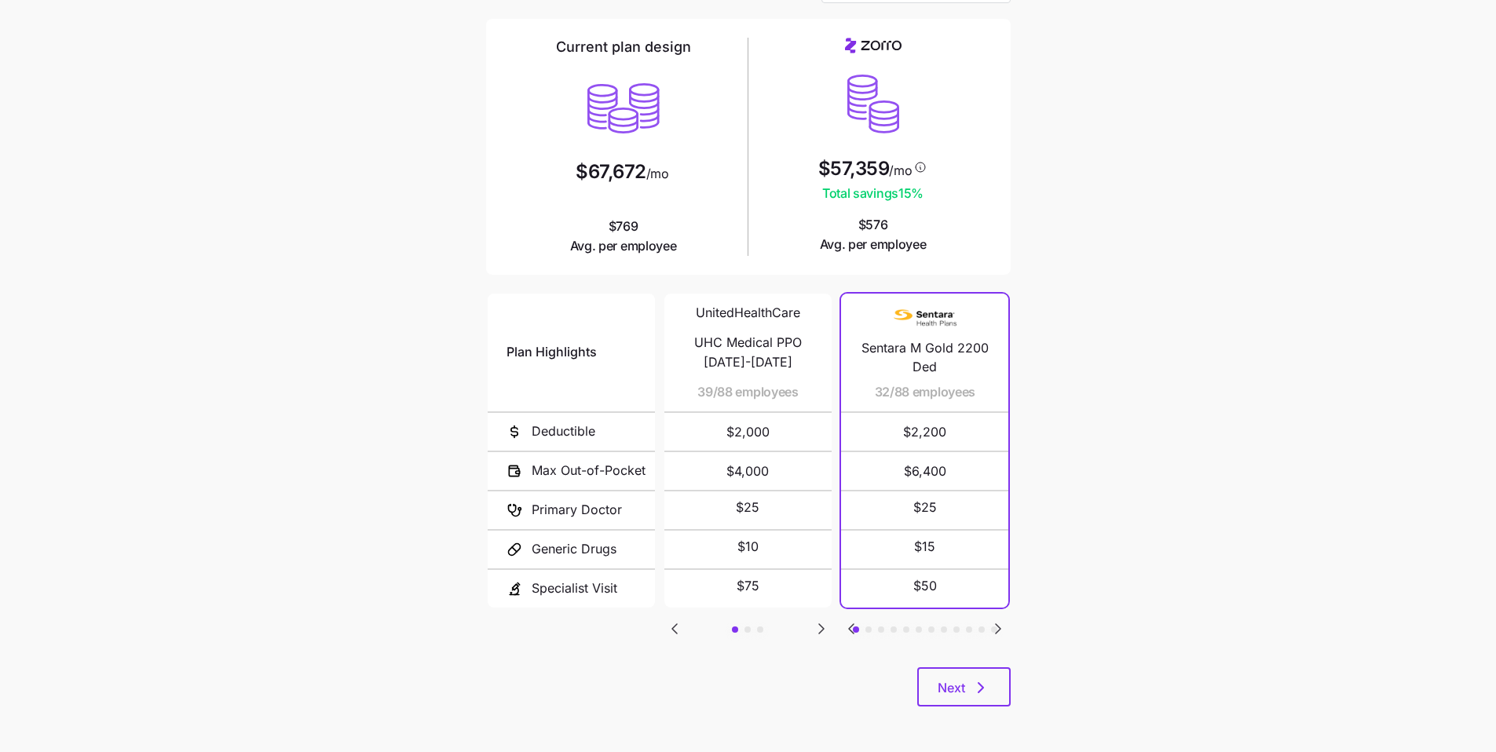
scroll to position [105, 0]
click at [990, 671] on button "Next" at bounding box center [963, 685] width 93 height 39
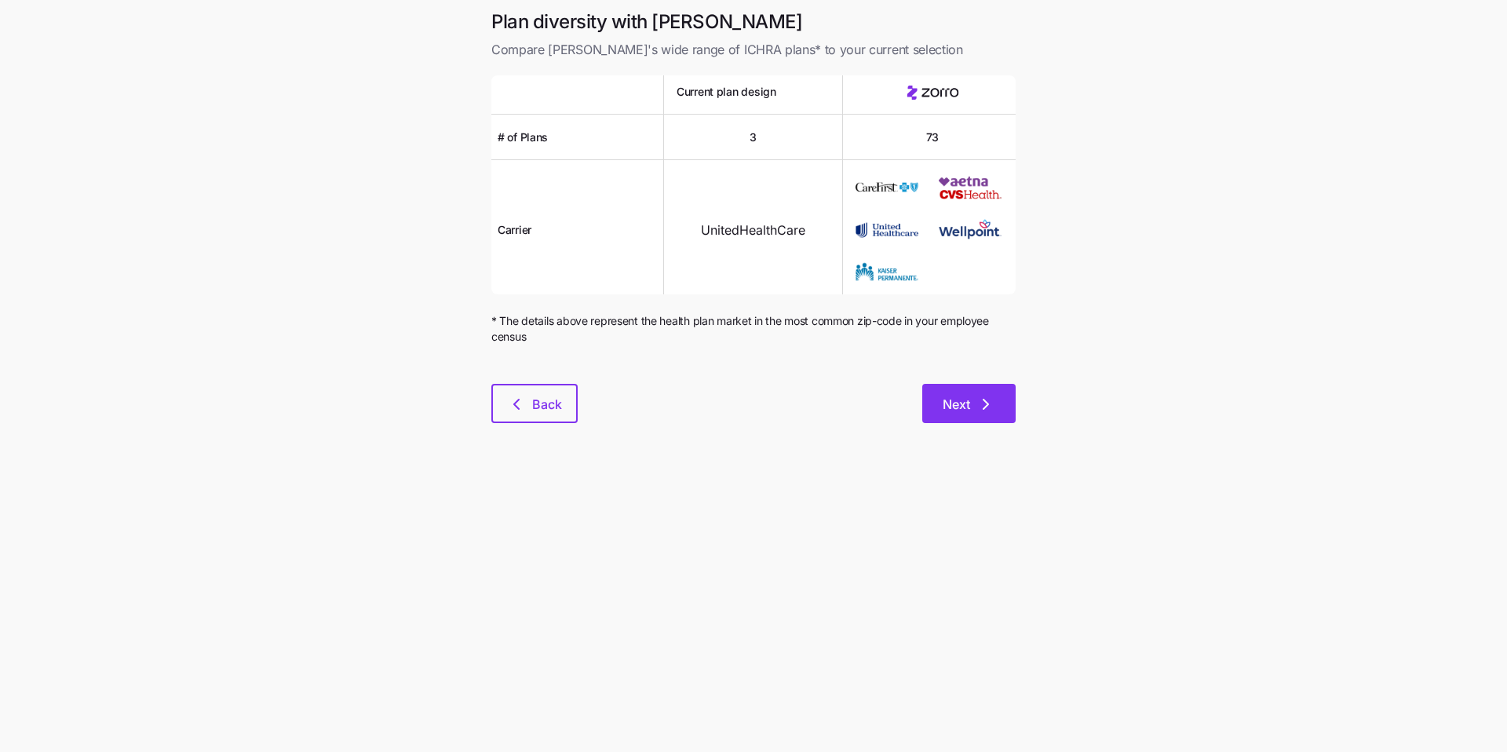
click at [997, 407] on button "Next" at bounding box center [969, 403] width 93 height 39
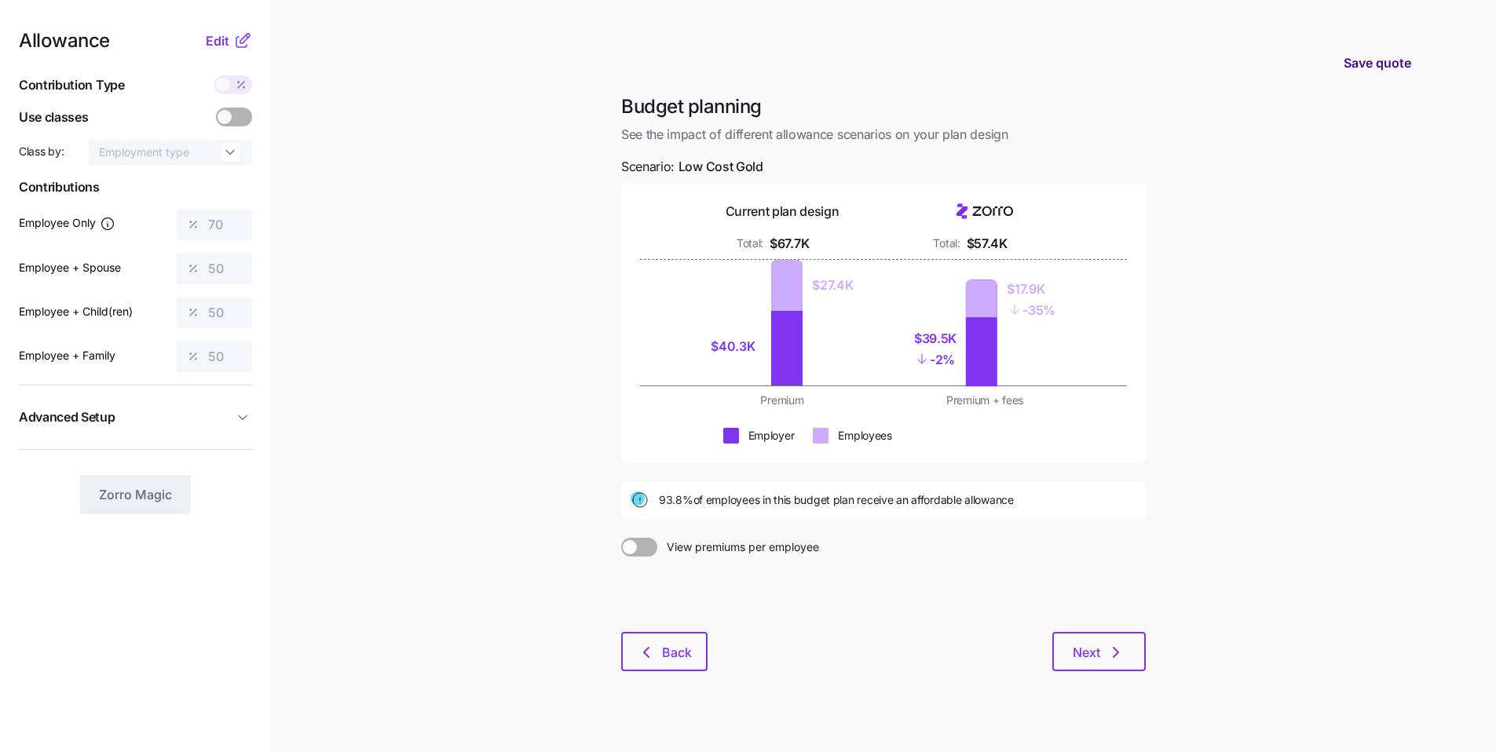
click at [1358, 68] on span "Save quote" at bounding box center [1377, 62] width 68 height 19
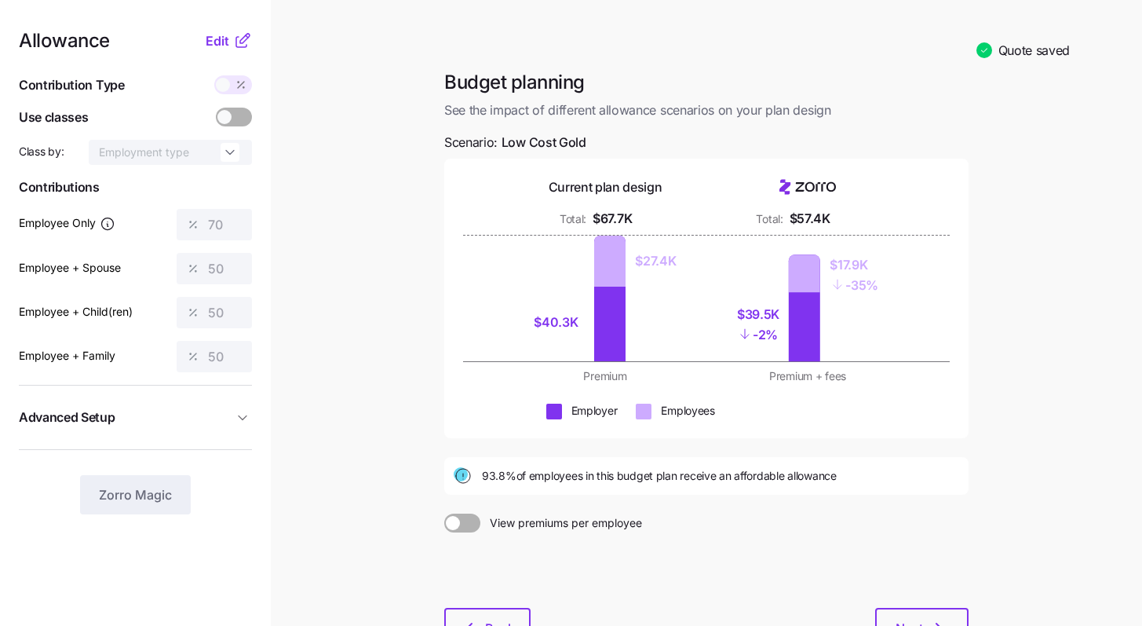
scroll to position [122, 0]
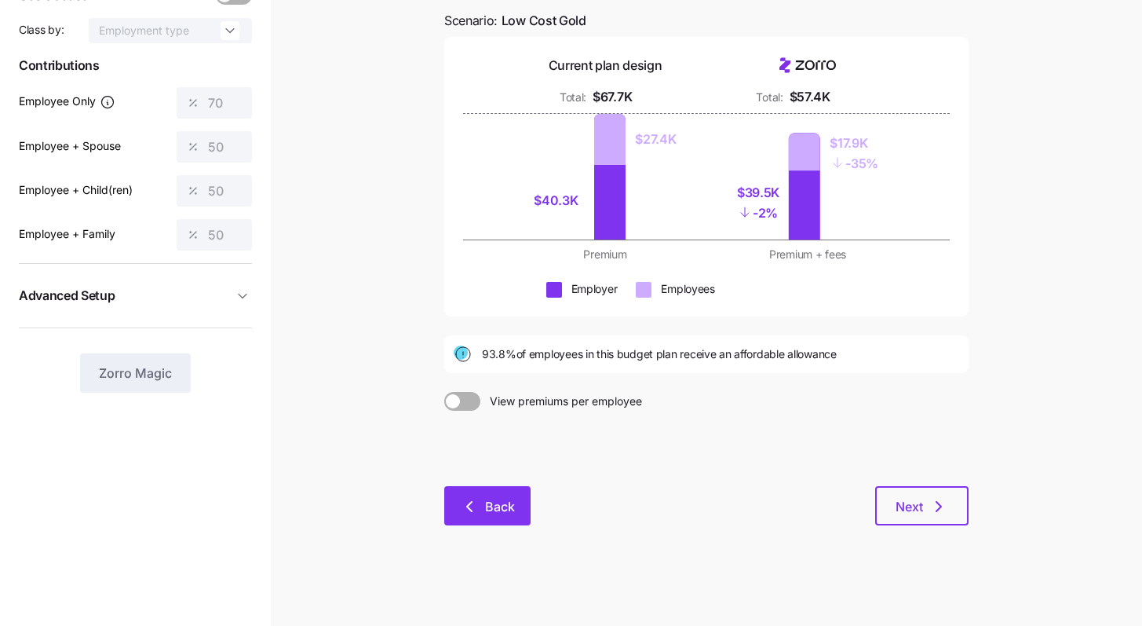
click at [528, 498] on button "Back" at bounding box center [487, 505] width 86 height 39
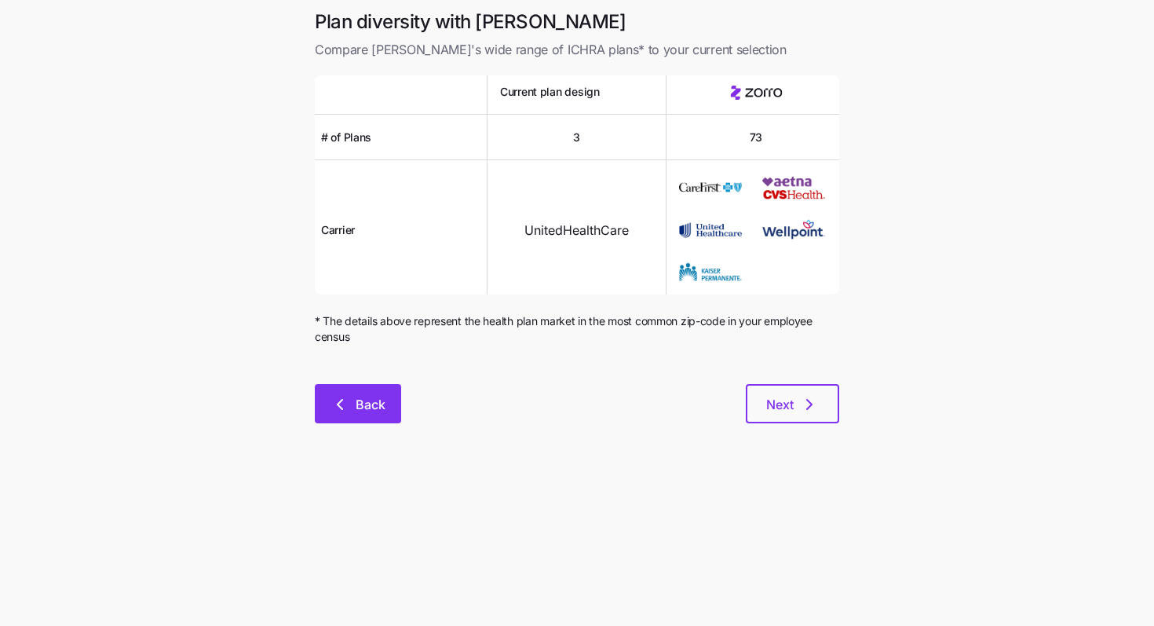
click at [369, 409] on span "Back" at bounding box center [371, 404] width 30 height 19
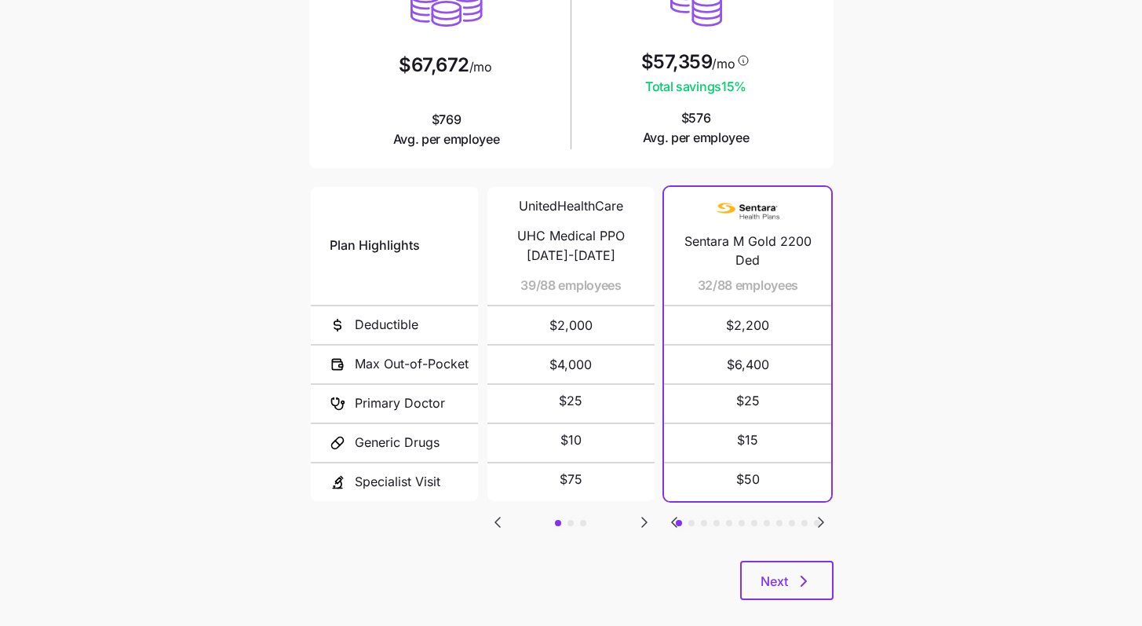
scroll to position [210, 0]
click at [823, 521] on icon "Go to next slide" at bounding box center [821, 522] width 19 height 19
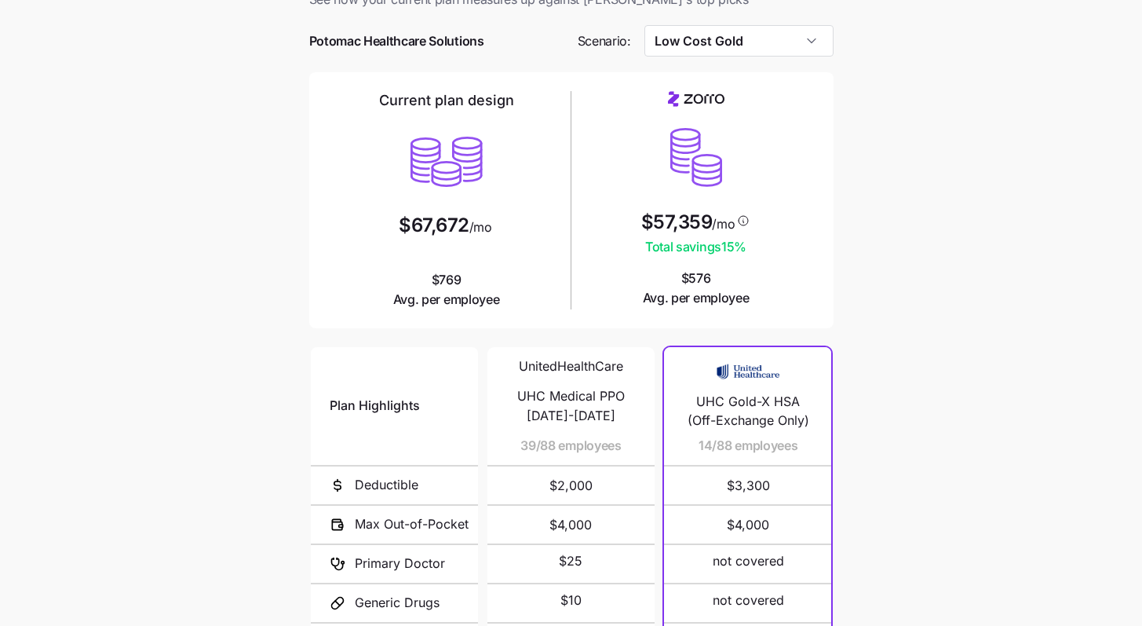
scroll to position [0, 0]
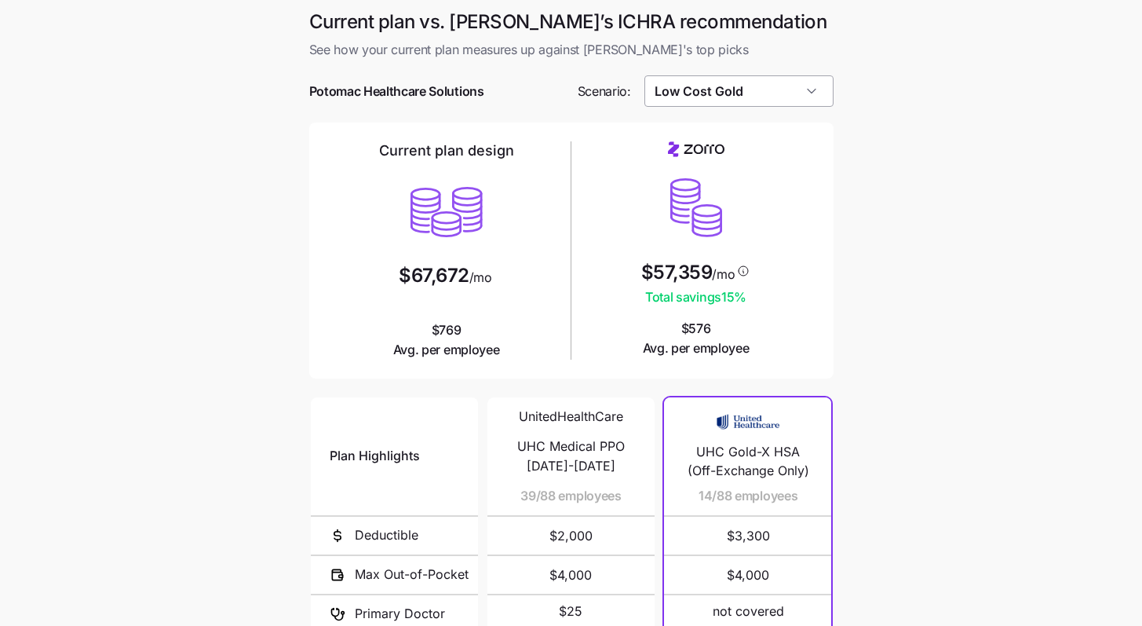
click at [776, 89] on input "Low Cost Gold" at bounding box center [739, 90] width 189 height 31
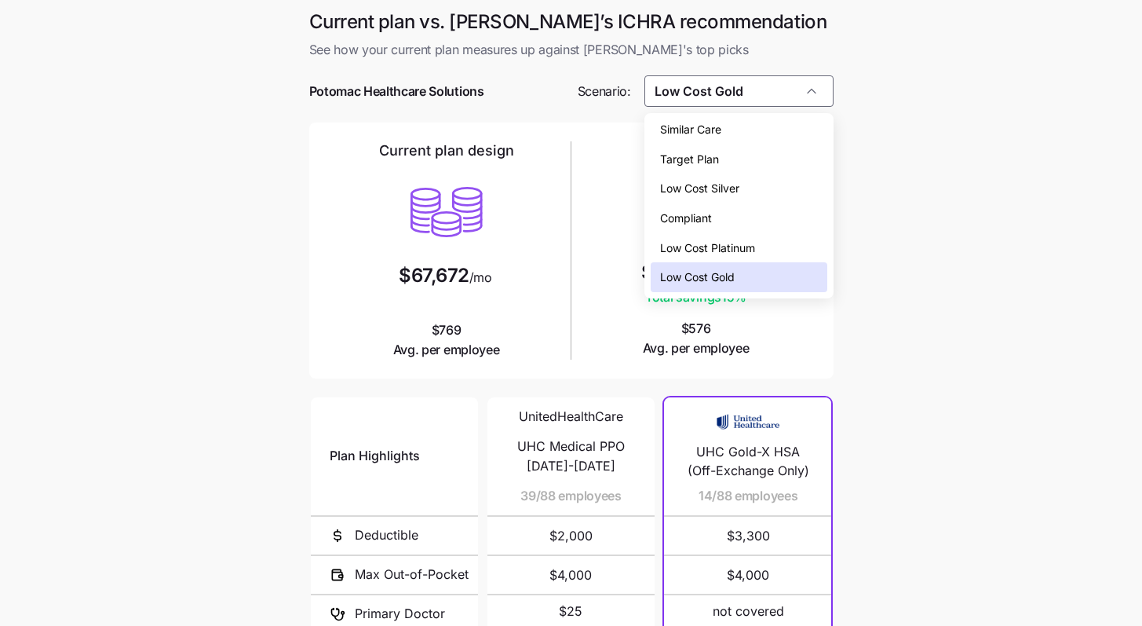
click at [768, 240] on div "Low Cost Platinum" at bounding box center [739, 248] width 177 height 30
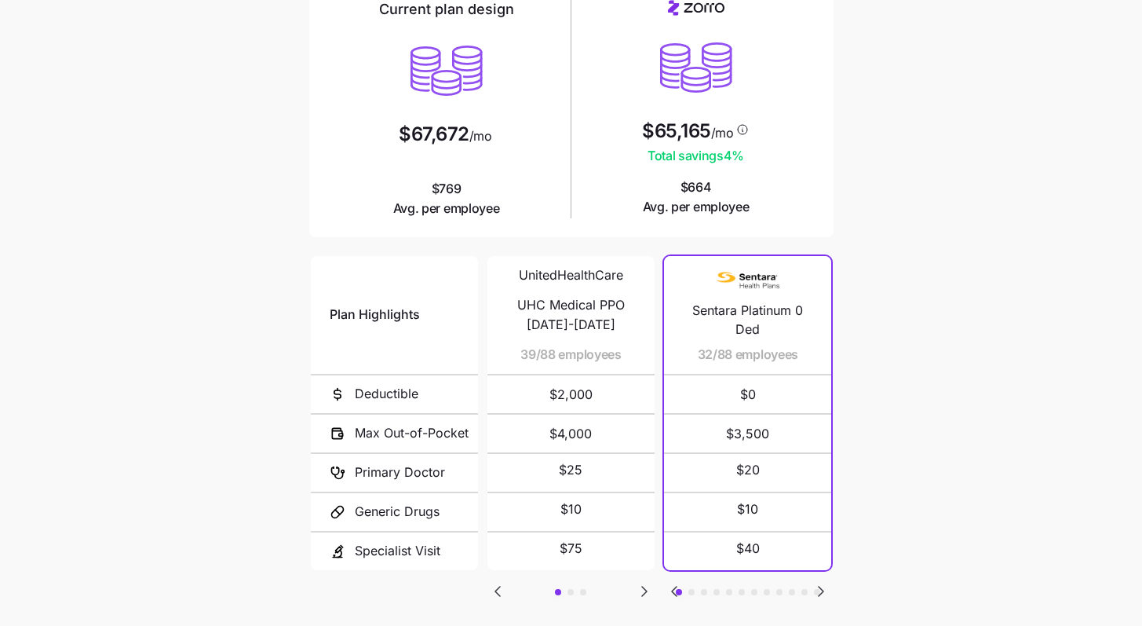
scroll to position [144, 0]
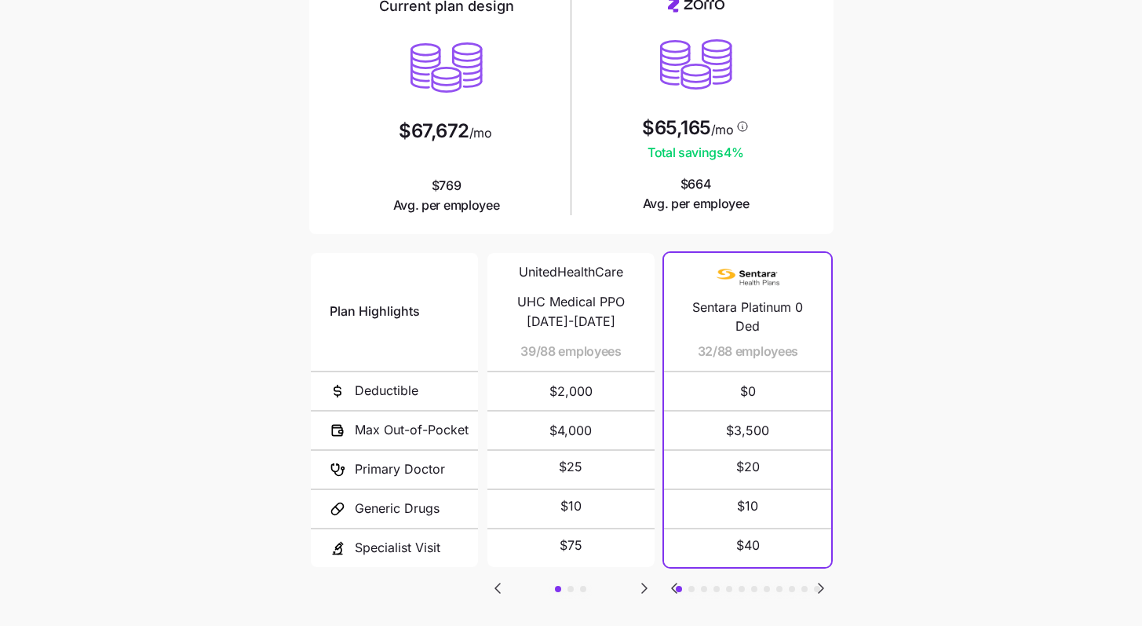
click at [824, 587] on icon "Go to next slide" at bounding box center [821, 588] width 19 height 19
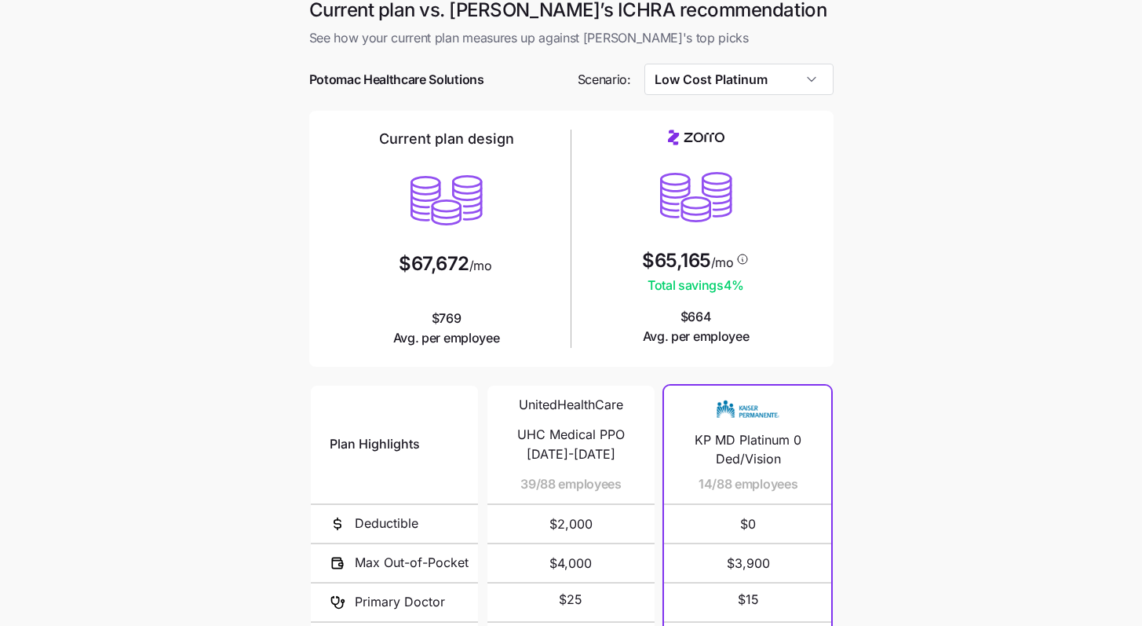
scroll to position [0, 0]
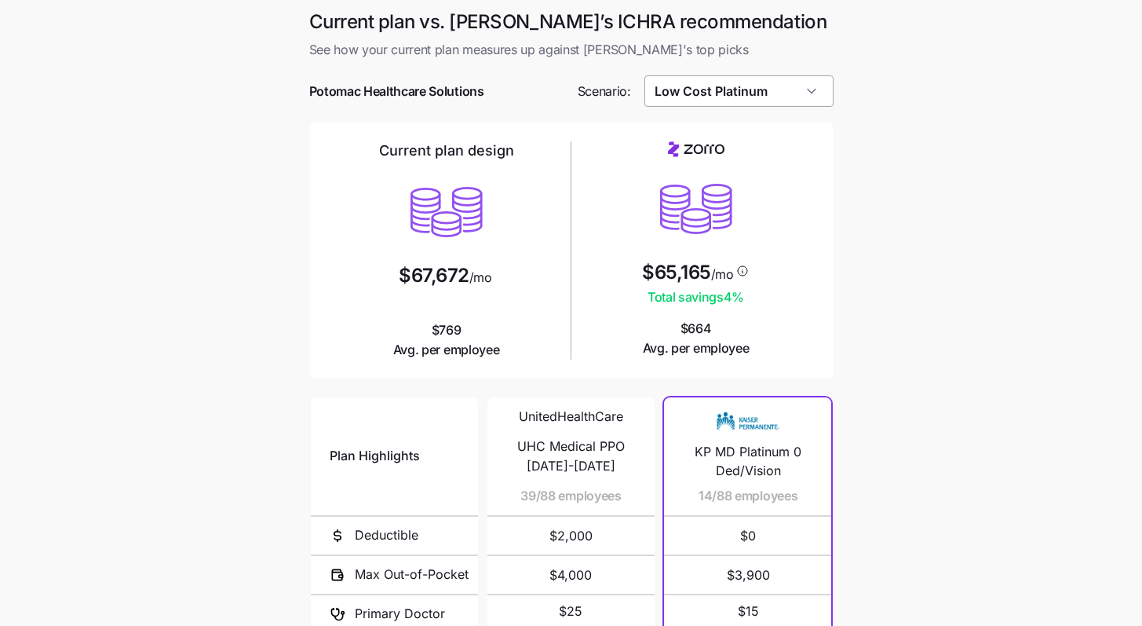
click at [812, 98] on input "Low Cost Platinum" at bounding box center [739, 90] width 189 height 31
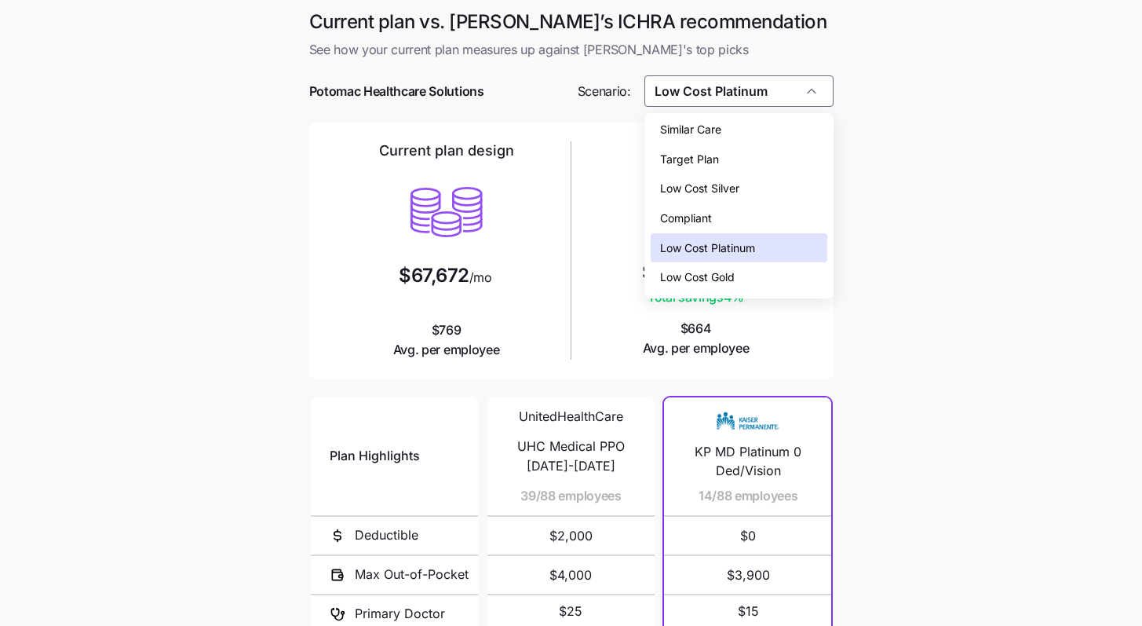
click at [723, 272] on span "Low Cost Gold" at bounding box center [697, 277] width 75 height 17
type input "Low Cost Gold"
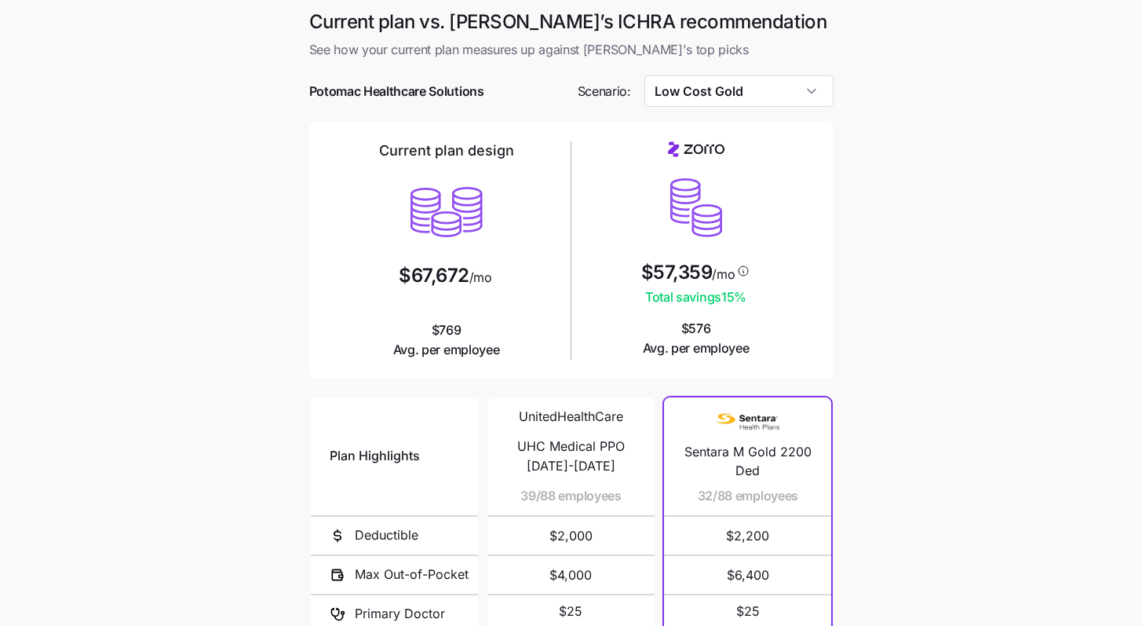
click at [927, 255] on main "Current plan vs. Zorro’s ICHRA recommendation See how your current plan measure…" at bounding box center [571, 428] width 1142 height 857
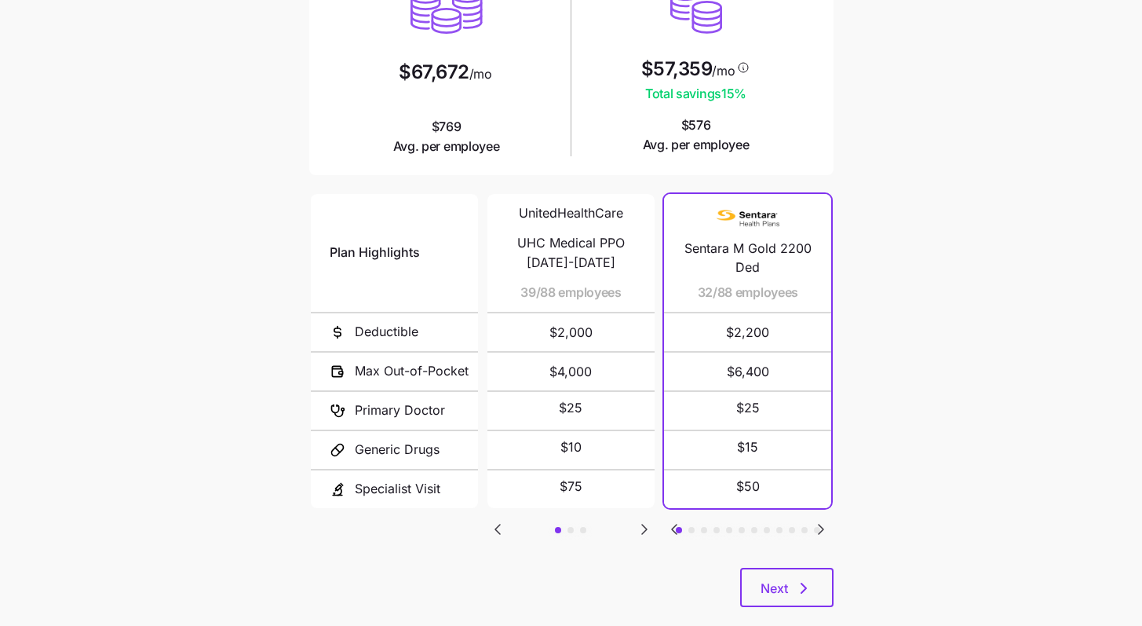
scroll to position [231, 0]
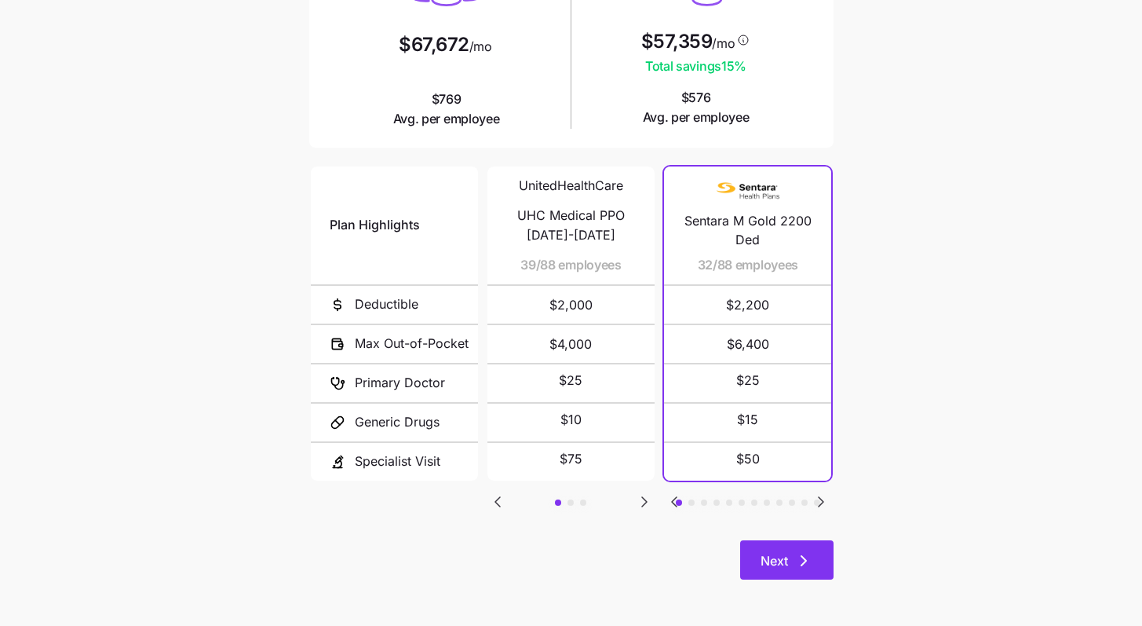
click at [799, 558] on icon "button" at bounding box center [804, 560] width 19 height 19
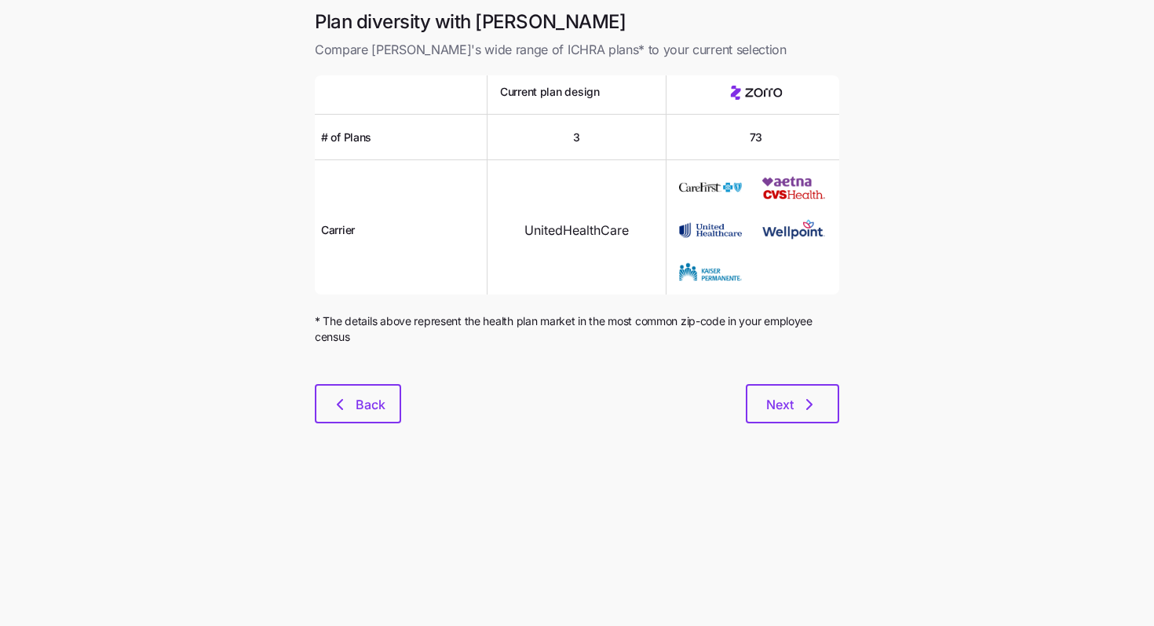
click at [822, 427] on div "Plan diversity with Zorro Compare Zorro's wide range of ICHRA plans* to your cu…" at bounding box center [577, 225] width 550 height 433
click at [822, 411] on button "Next" at bounding box center [792, 403] width 93 height 39
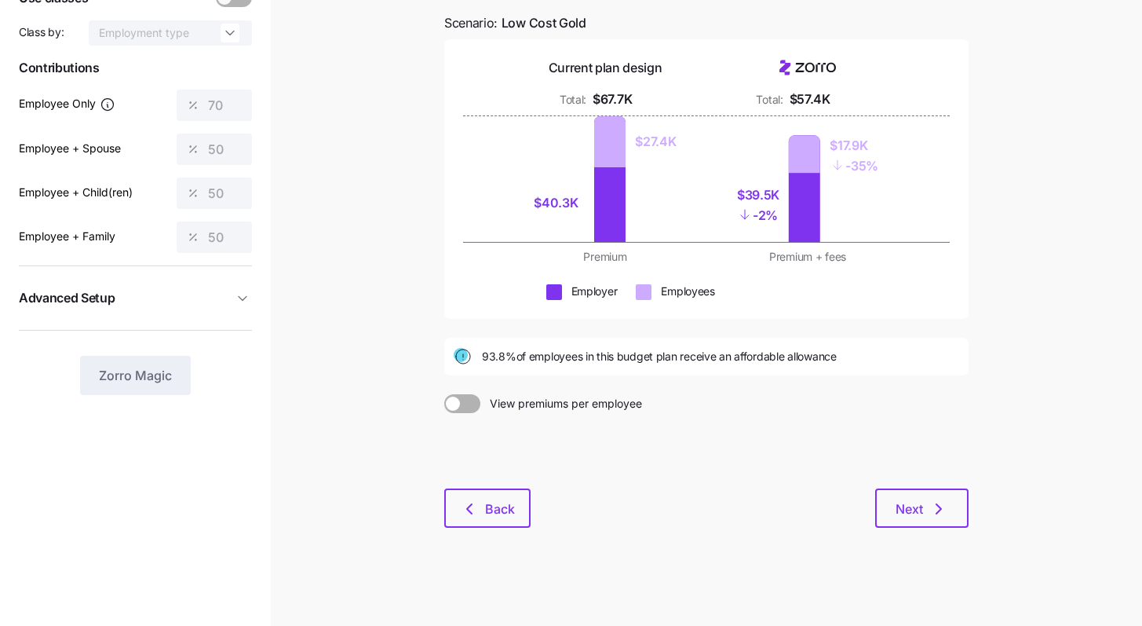
scroll to position [122, 0]
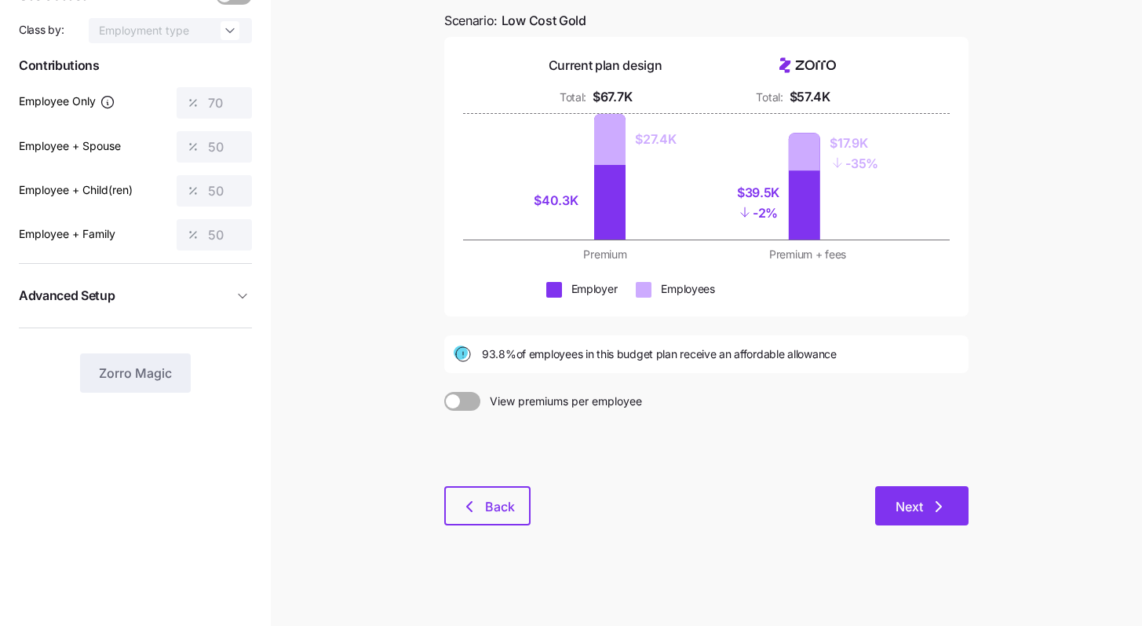
click at [919, 495] on button "Next" at bounding box center [921, 505] width 93 height 39
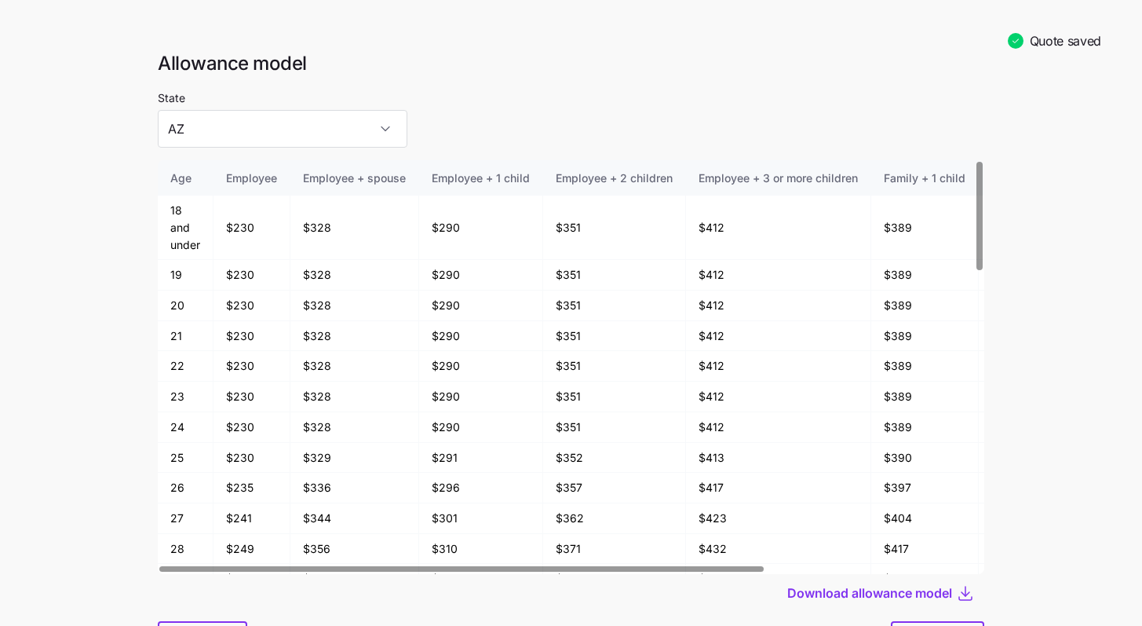
scroll to position [82, 0]
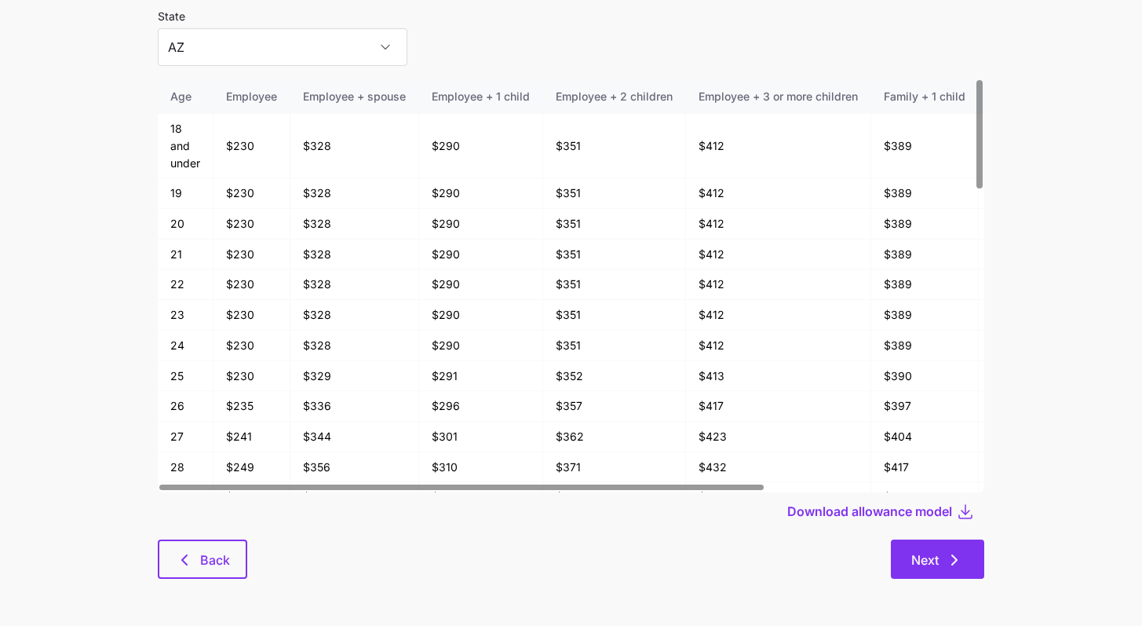
click at [969, 550] on button "Next" at bounding box center [937, 558] width 93 height 39
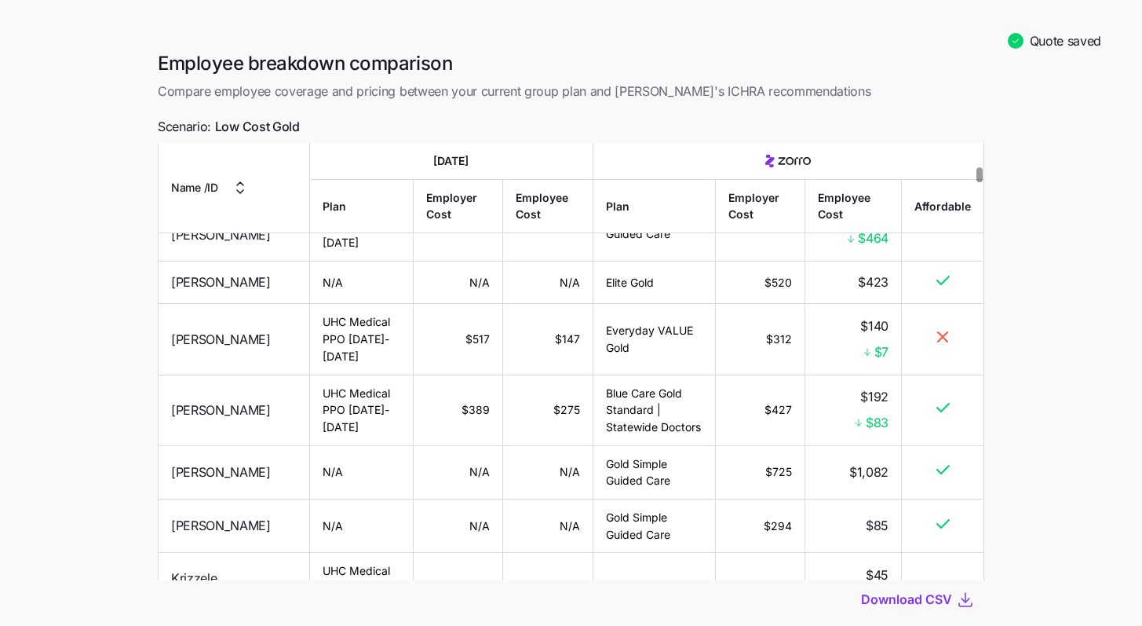
scroll to position [678, 0]
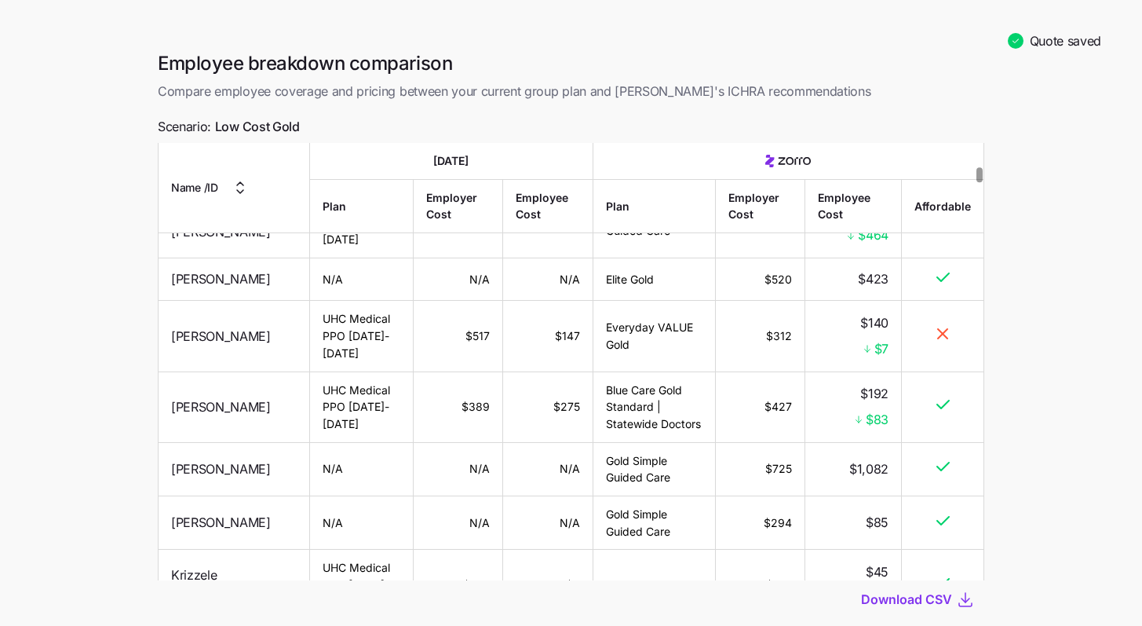
click at [431, 364] on td "$517" at bounding box center [459, 336] width 90 height 71
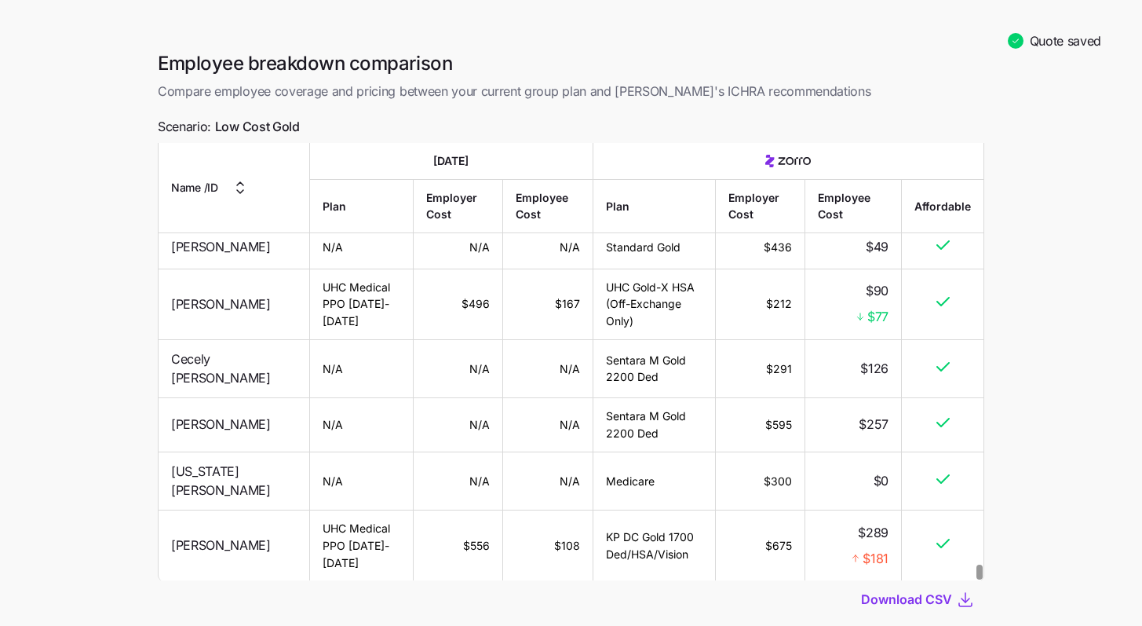
scroll to position [12384, 0]
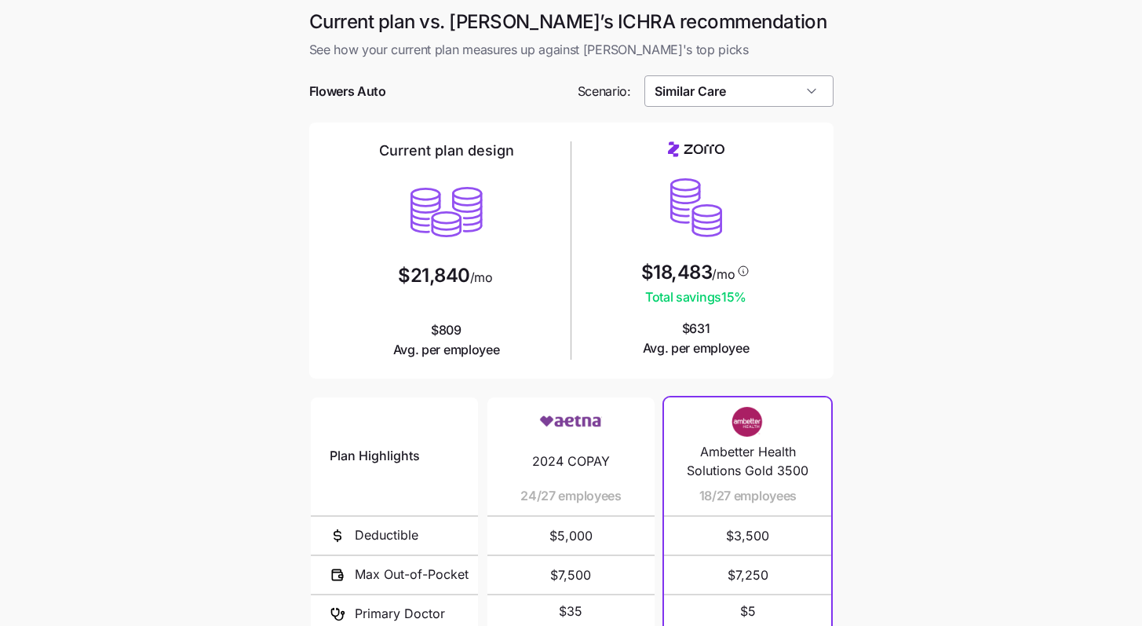
click at [806, 86] on input "Similar Care" at bounding box center [739, 90] width 189 height 31
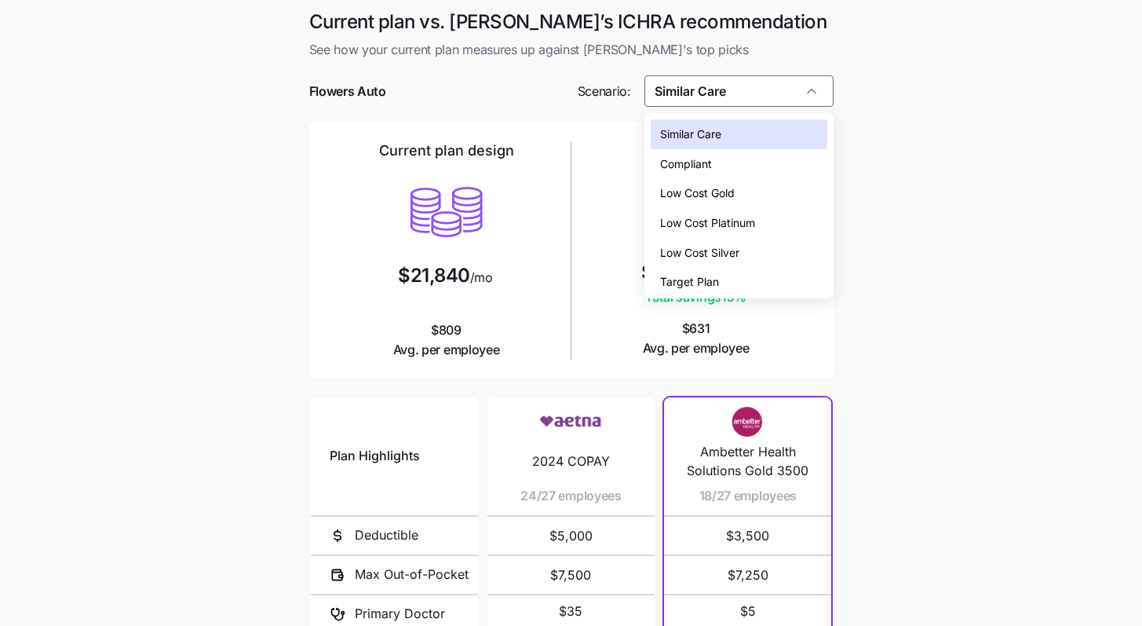
click at [748, 261] on div "Low Cost Silver" at bounding box center [739, 253] width 177 height 30
type input "Low Cost Silver"
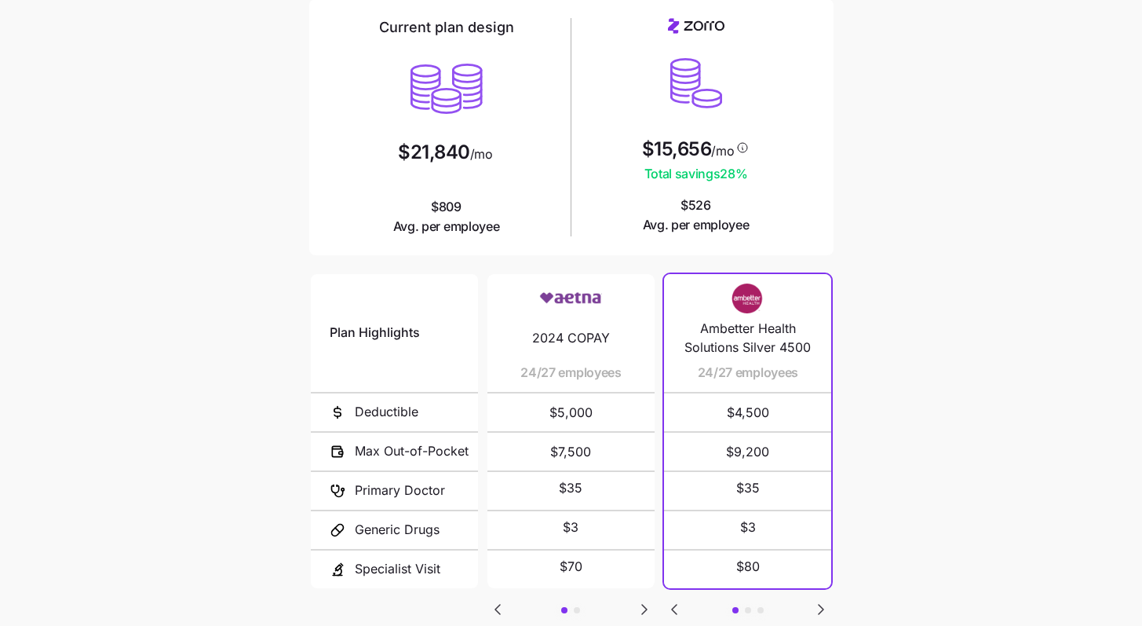
scroll to position [210, 0]
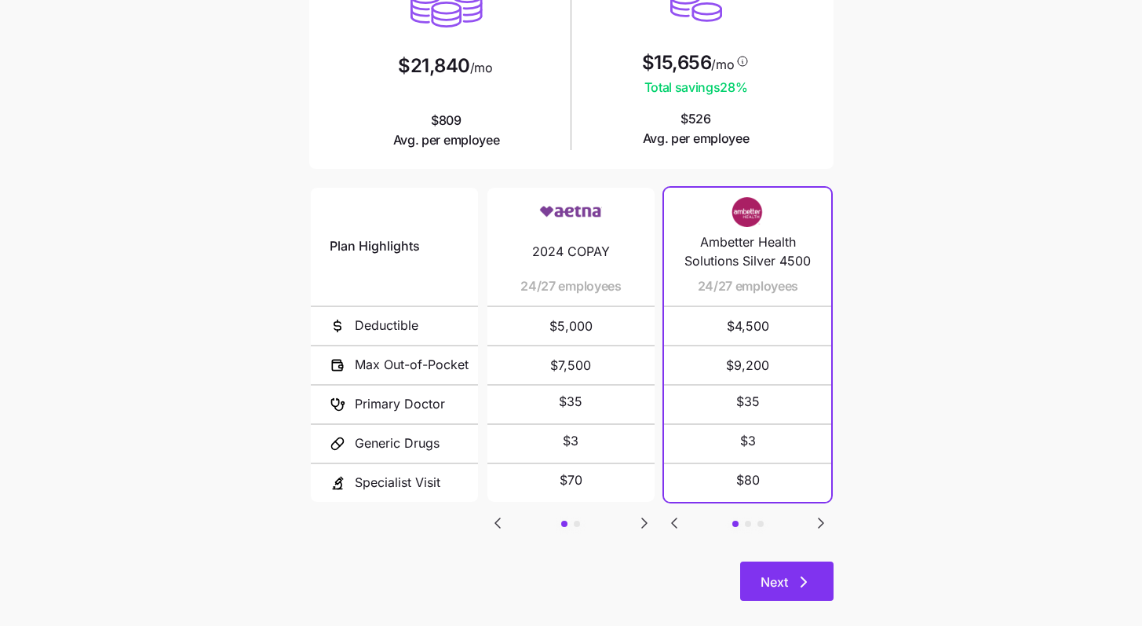
click at [802, 572] on icon "button" at bounding box center [804, 581] width 19 height 19
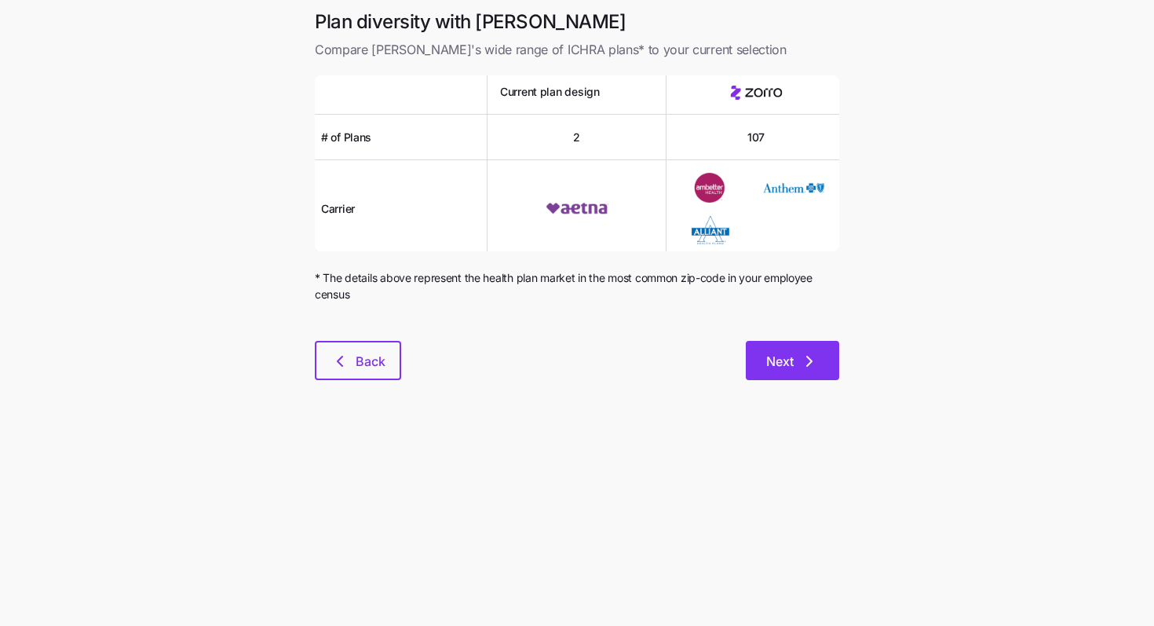
click at [790, 366] on span "Next" at bounding box center [779, 361] width 27 height 19
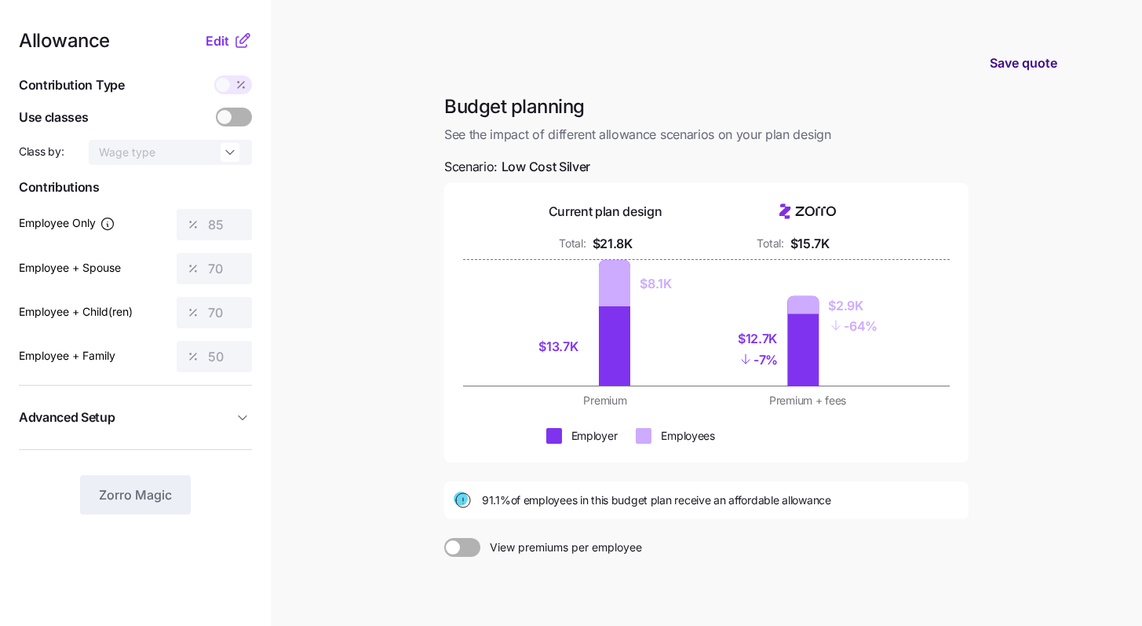
click at [1022, 75] on button "Save quote" at bounding box center [1024, 63] width 93 height 44
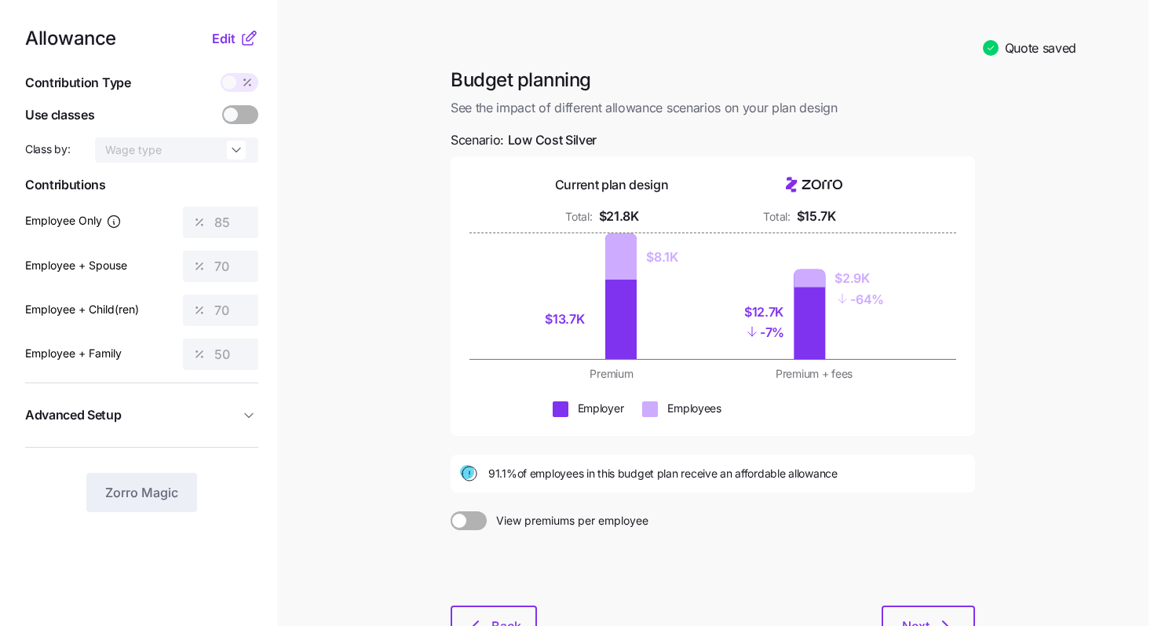
scroll to position [3, 0]
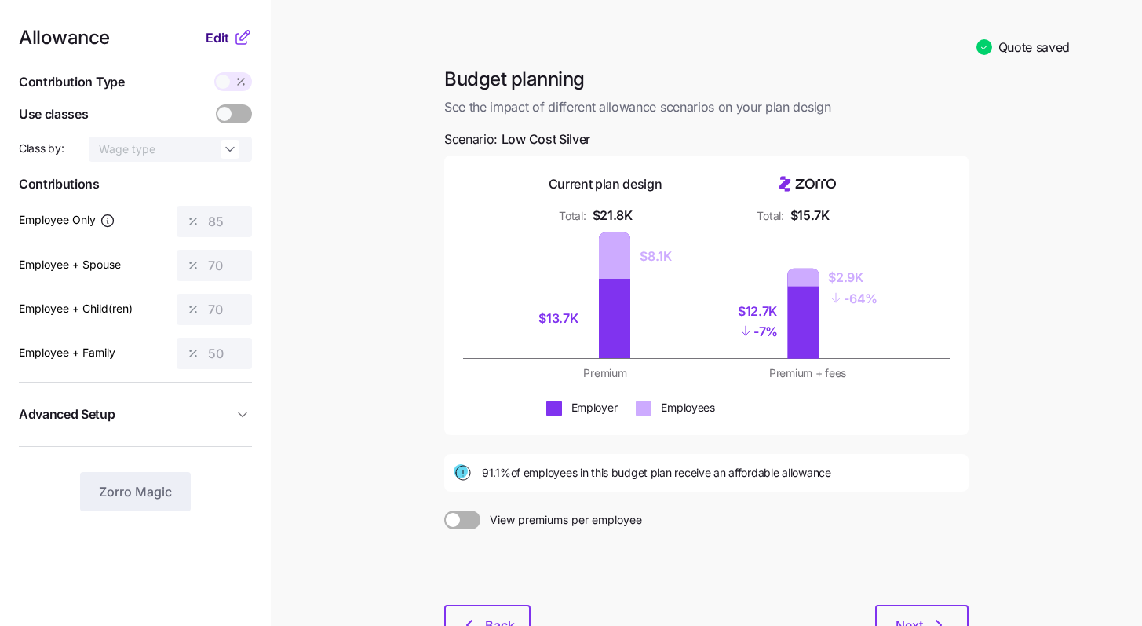
click at [218, 33] on span "Edit" at bounding box center [218, 37] width 24 height 19
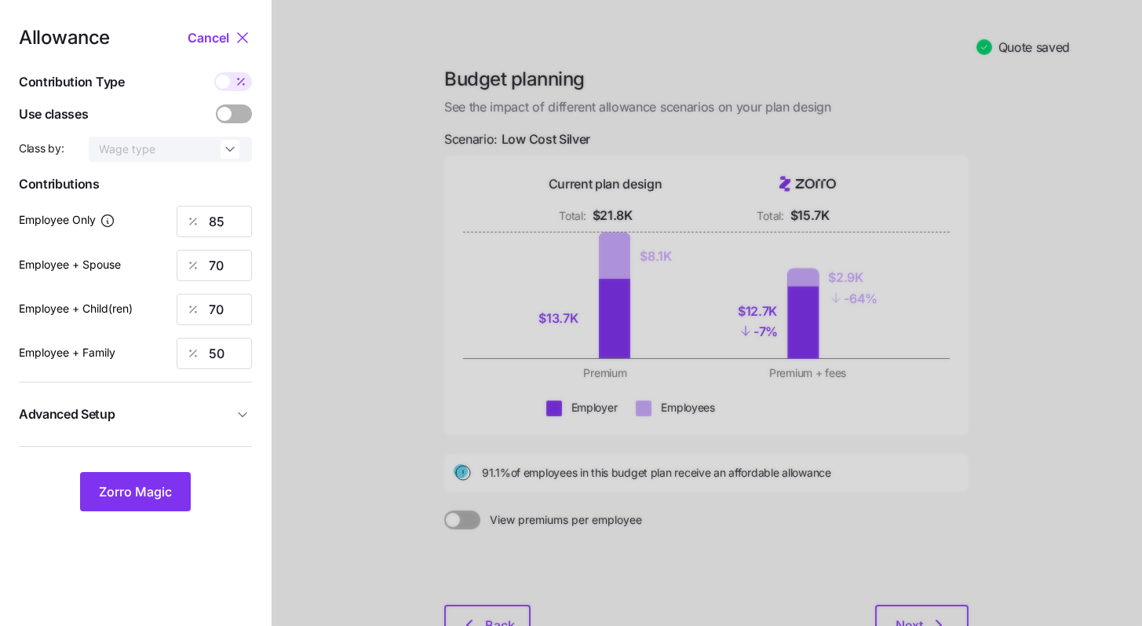
click at [220, 424] on button "Advanced Setup" at bounding box center [135, 414] width 233 height 38
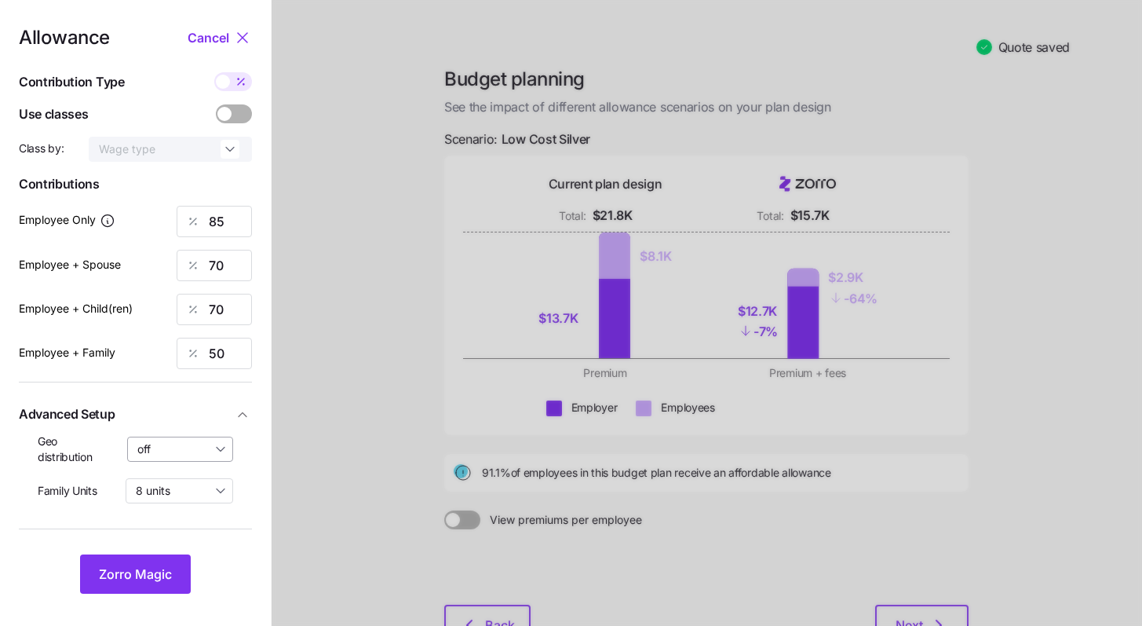
click at [181, 457] on input "off" at bounding box center [180, 449] width 107 height 25
click at [184, 535] on span "By state (2)" at bounding box center [172, 540] width 60 height 17
type input "By state (2)"
click at [161, 572] on span "Zorro Magic" at bounding box center [135, 574] width 73 height 19
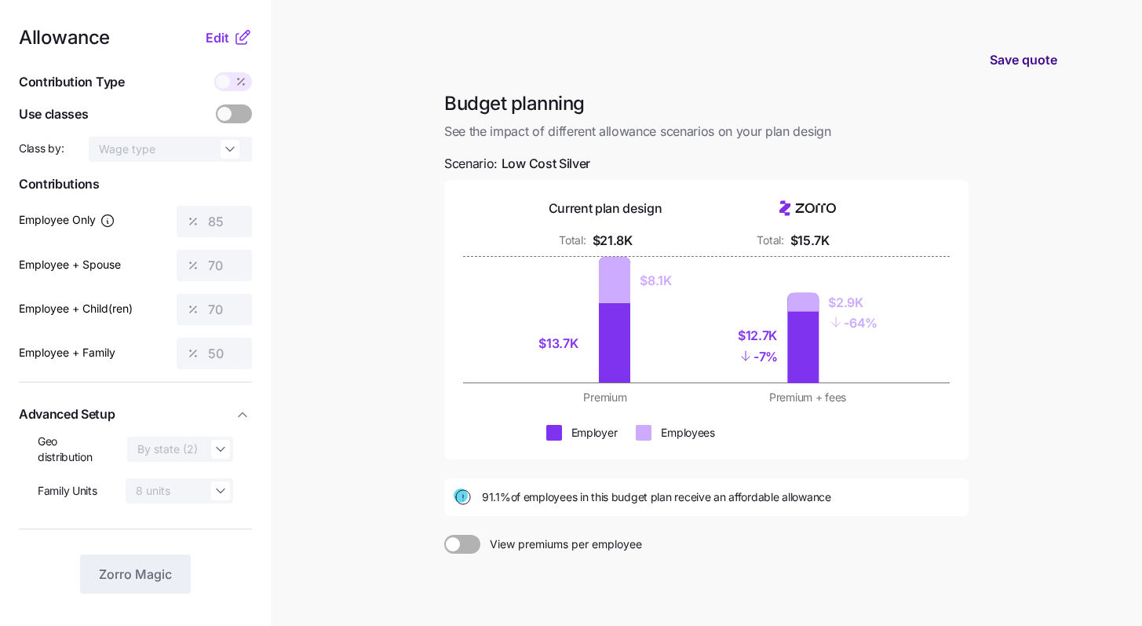
click at [1030, 59] on span "Save quote" at bounding box center [1024, 59] width 68 height 19
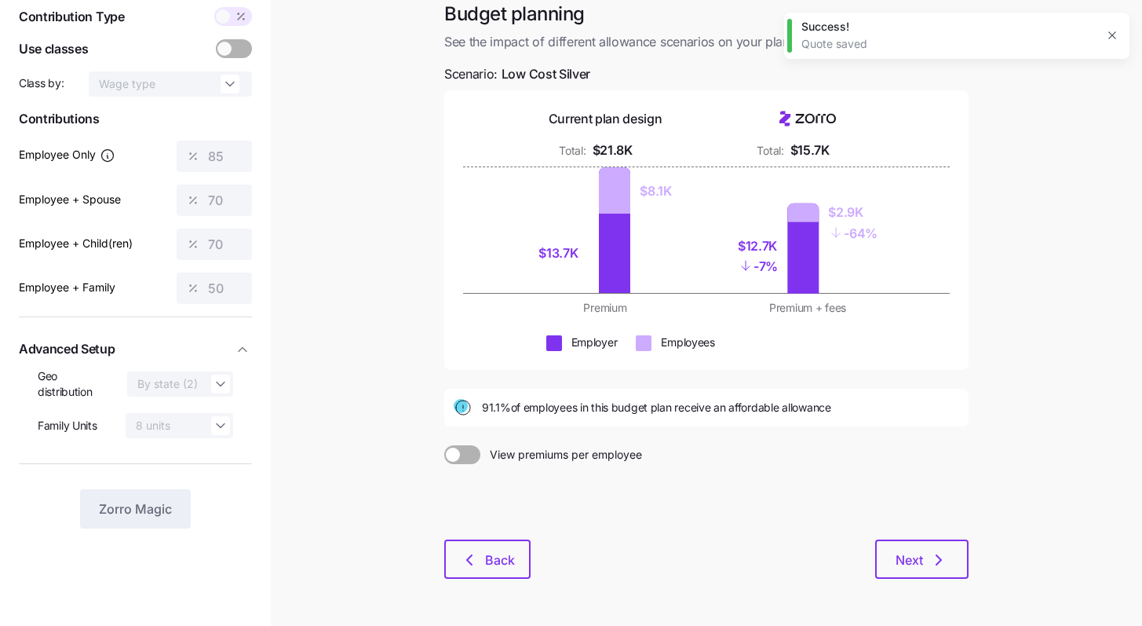
scroll to position [122, 0]
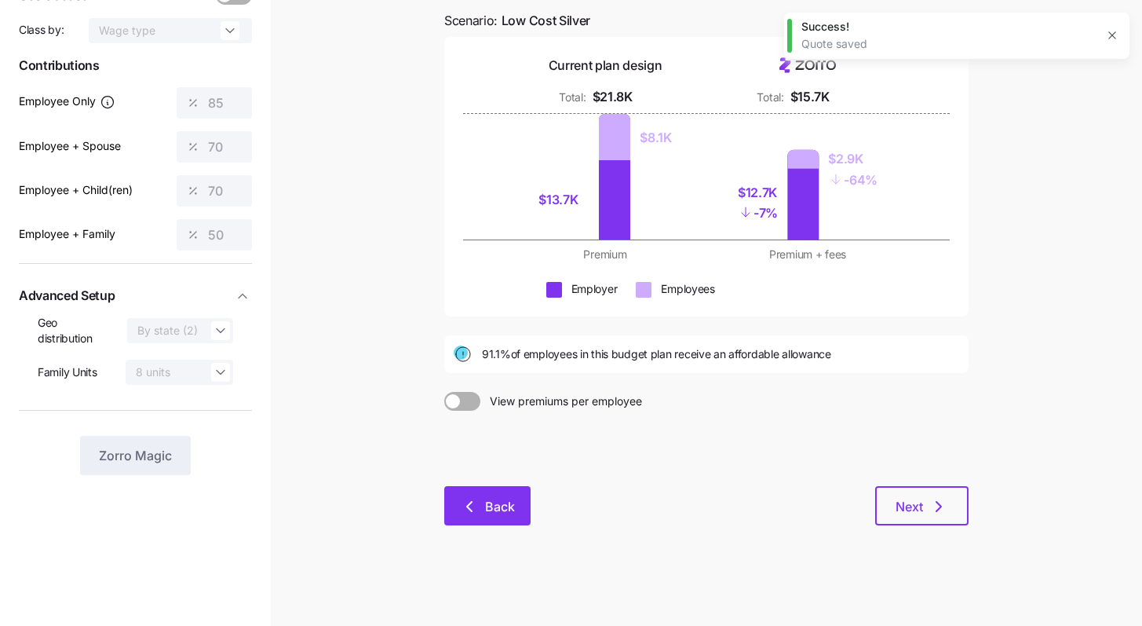
click at [514, 495] on button "Back" at bounding box center [487, 505] width 86 height 39
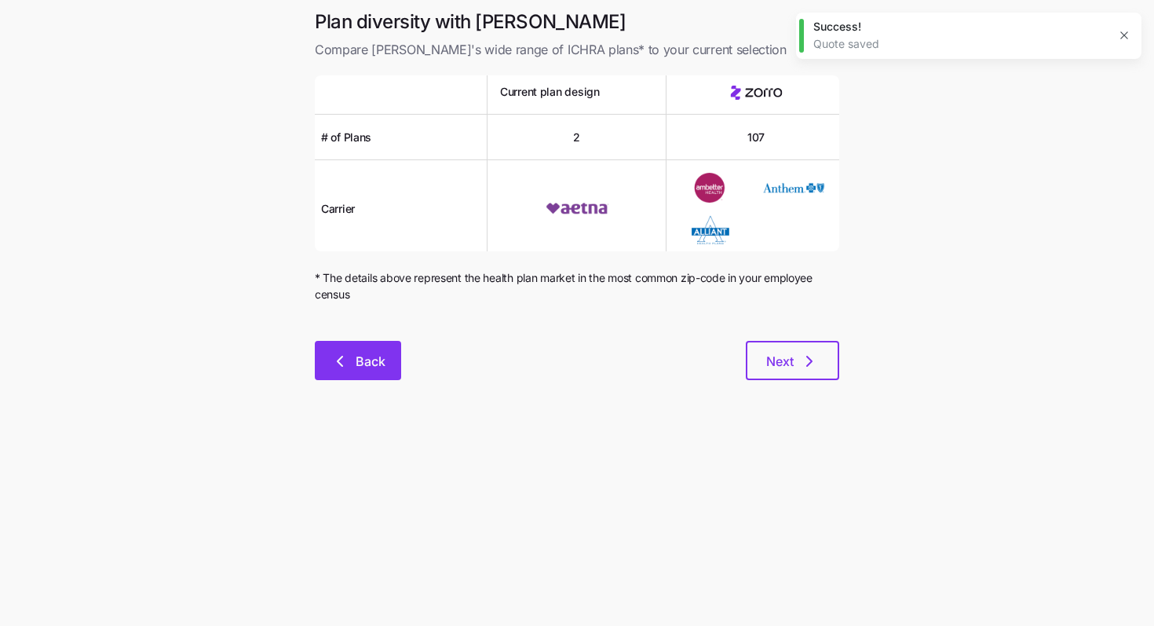
click at [399, 367] on button "Back" at bounding box center [358, 360] width 86 height 39
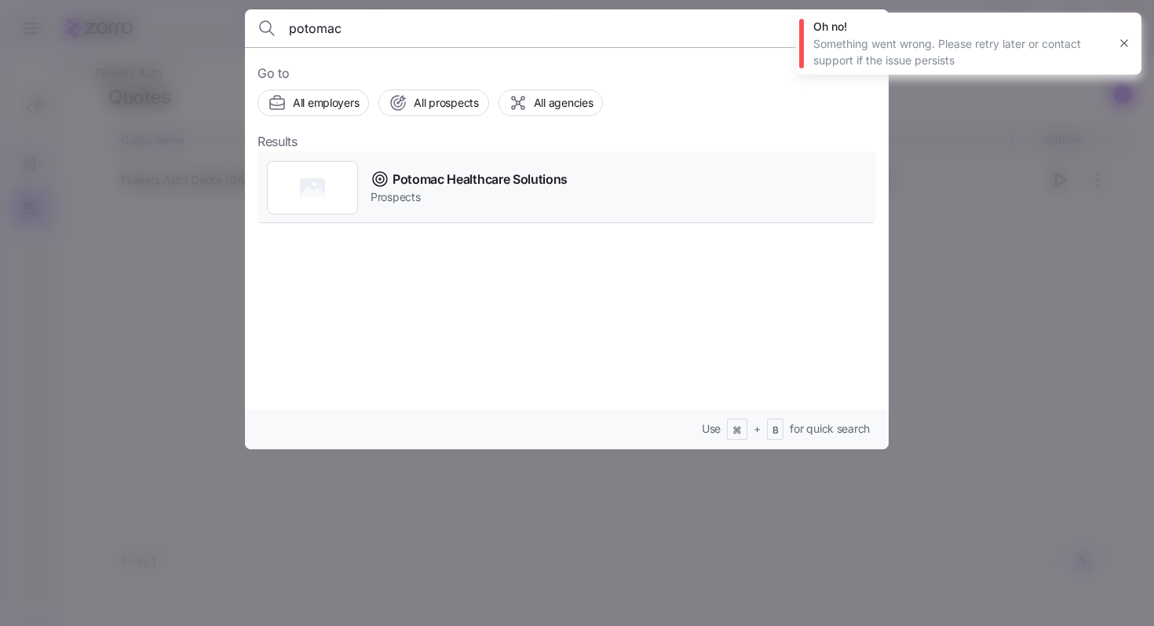
type input "potomac"
click at [543, 185] on span "Potomac Healthcare Solutions" at bounding box center [480, 180] width 175 height 20
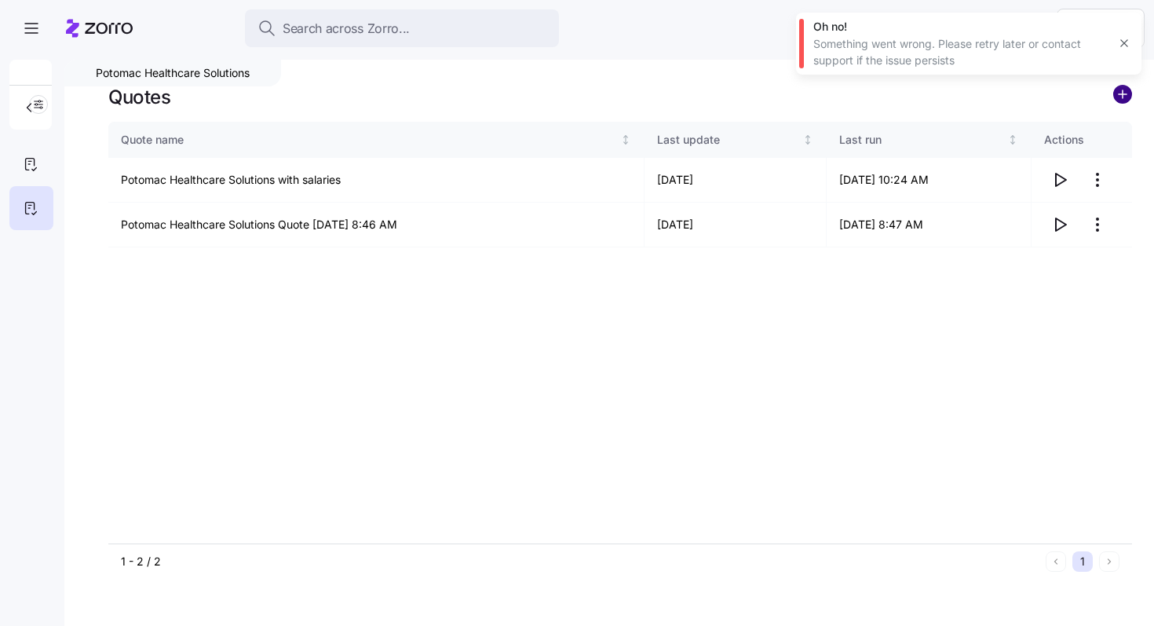
click at [1130, 91] on circle "add icon" at bounding box center [1122, 94] width 17 height 17
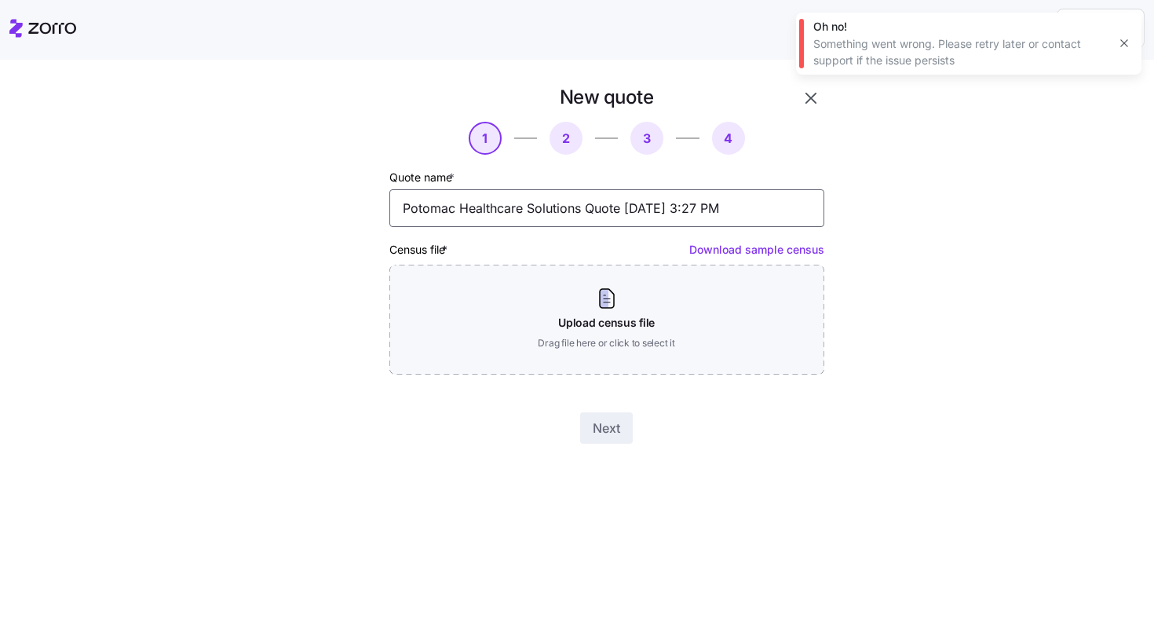
click at [665, 202] on input "Potomac Healthcare Solutions Quote [DATE] 3:27 PM" at bounding box center [606, 208] width 435 height 38
click at [666, 201] on input "Potomac Healthcare Solutions Quote [DATE] 3:27 PM" at bounding box center [606, 208] width 435 height 38
click at [667, 197] on input "Potomac Healthcare Solutions Quote [DATE] 3:27 PM" at bounding box center [606, 208] width 435 height 38
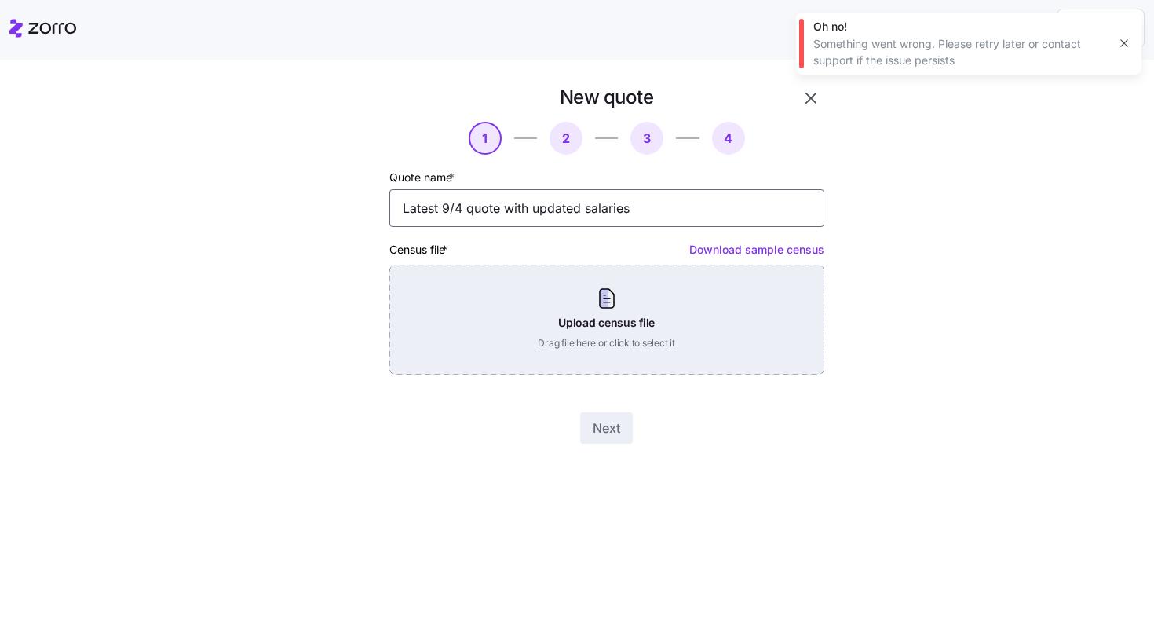
type input "Latest 9/4 quote with updated salaries"
click at [745, 295] on div "Upload census file Drag file here or click to select it" at bounding box center [606, 320] width 435 height 110
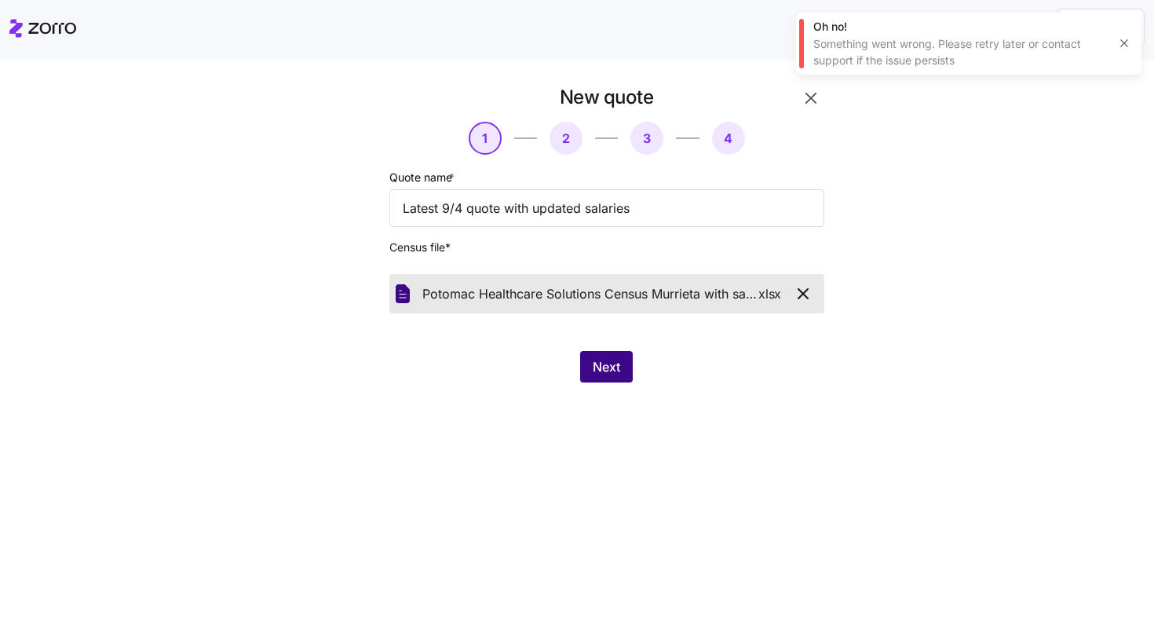
click at [612, 362] on span "Next" at bounding box center [606, 366] width 27 height 19
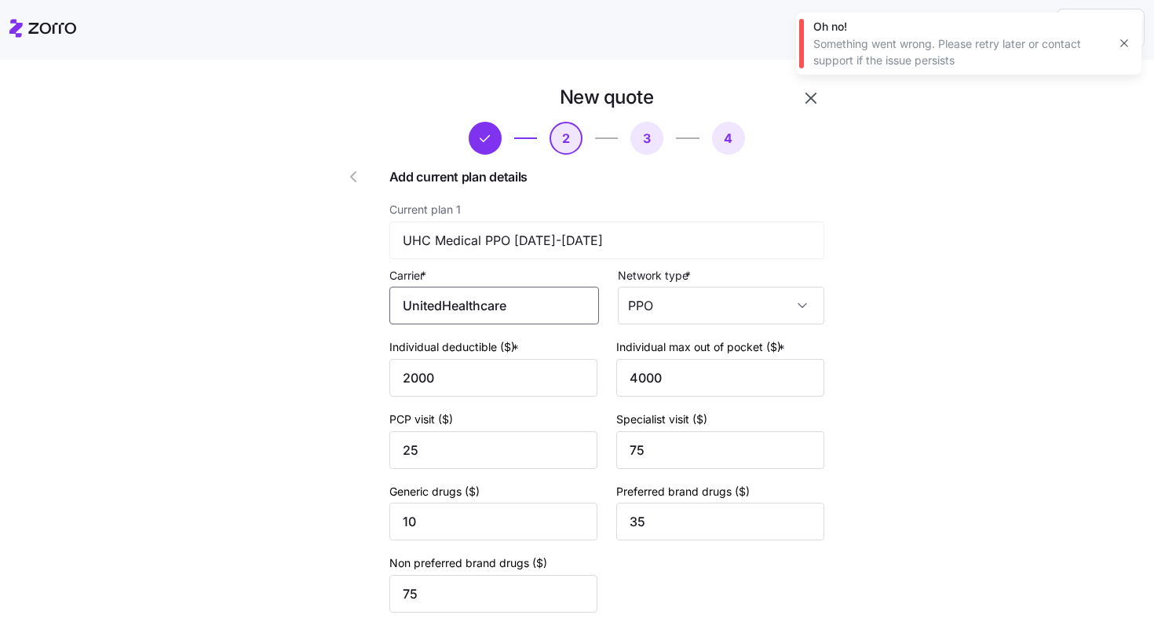
click at [504, 316] on input "UnitedHealthcare" at bounding box center [494, 306] width 210 height 38
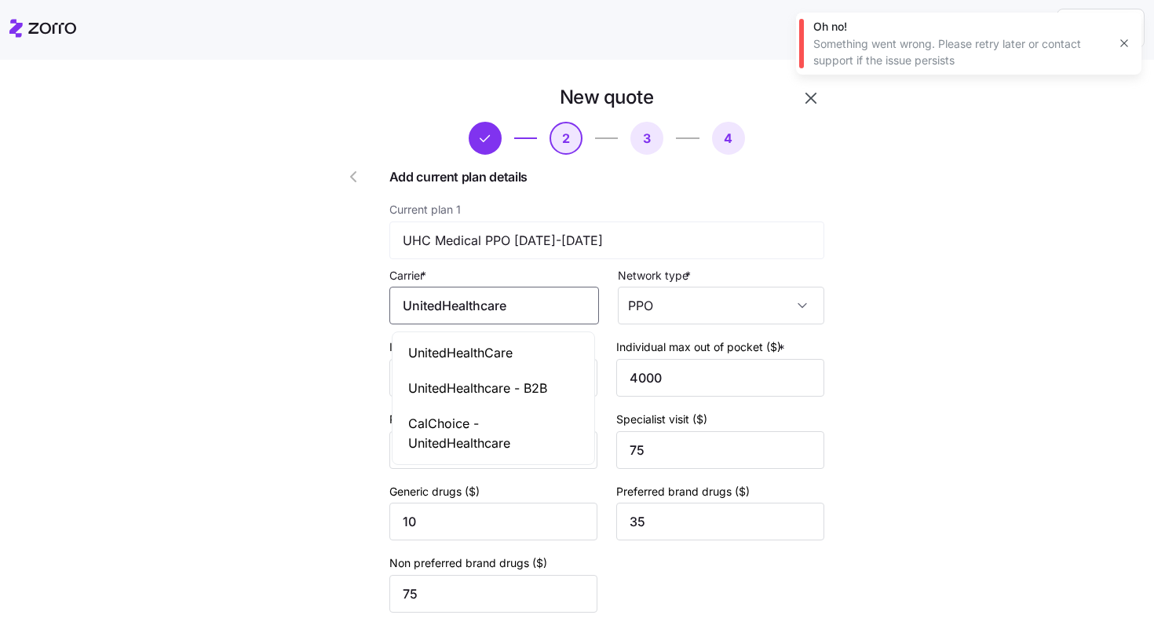
click at [507, 351] on span "UnitedHealthCare" at bounding box center [460, 353] width 104 height 20
type input "UnitedHealthCare"
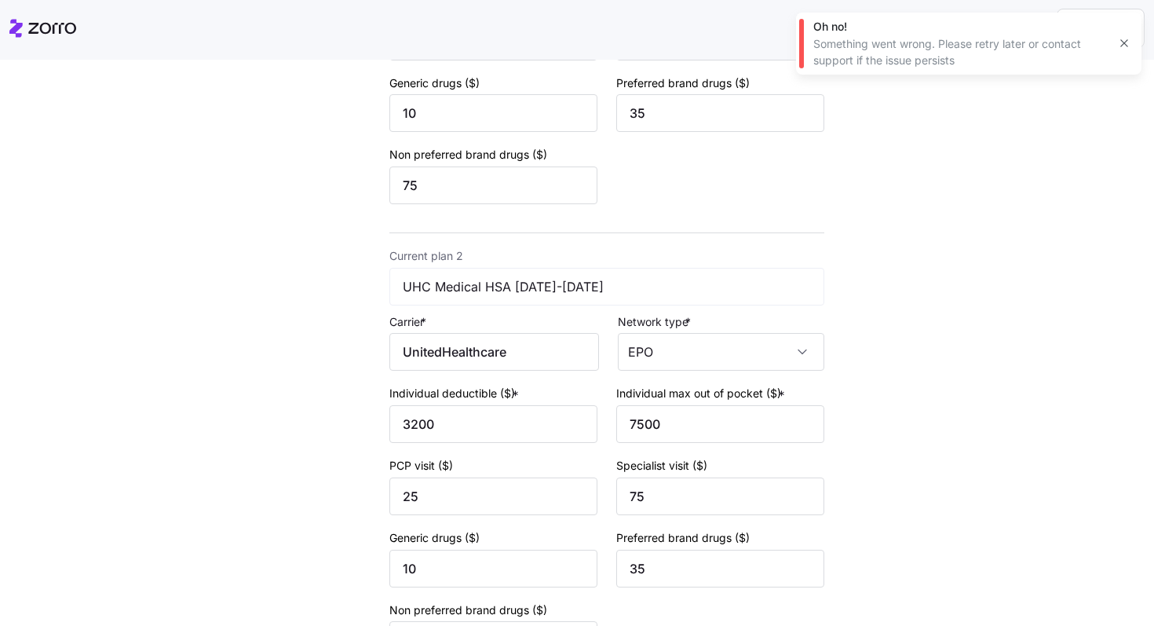
scroll to position [553, 0]
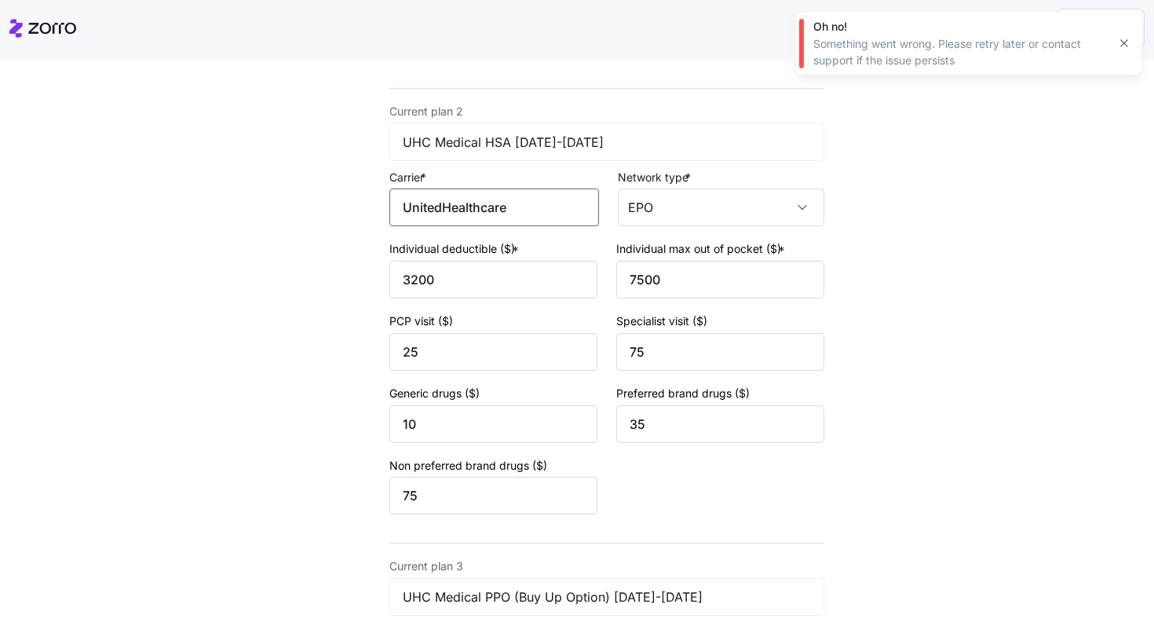
click at [513, 217] on input "UnitedHealthcare" at bounding box center [494, 207] width 210 height 38
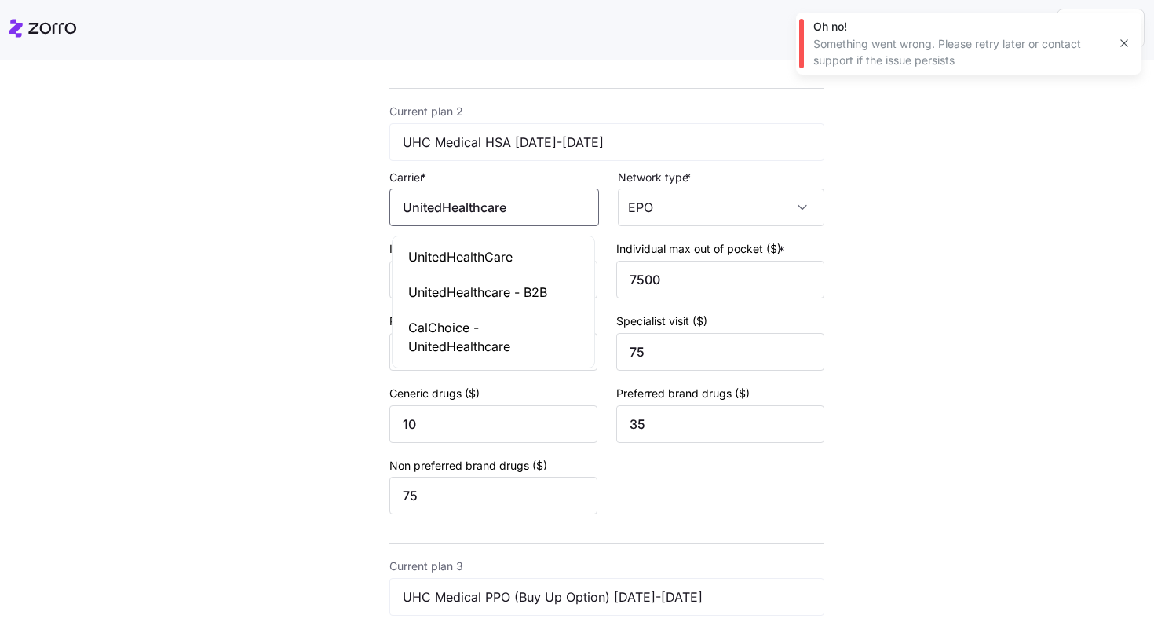
click at [512, 261] on span "UnitedHealthCare" at bounding box center [460, 257] width 104 height 20
type input "UnitedHealthCare"
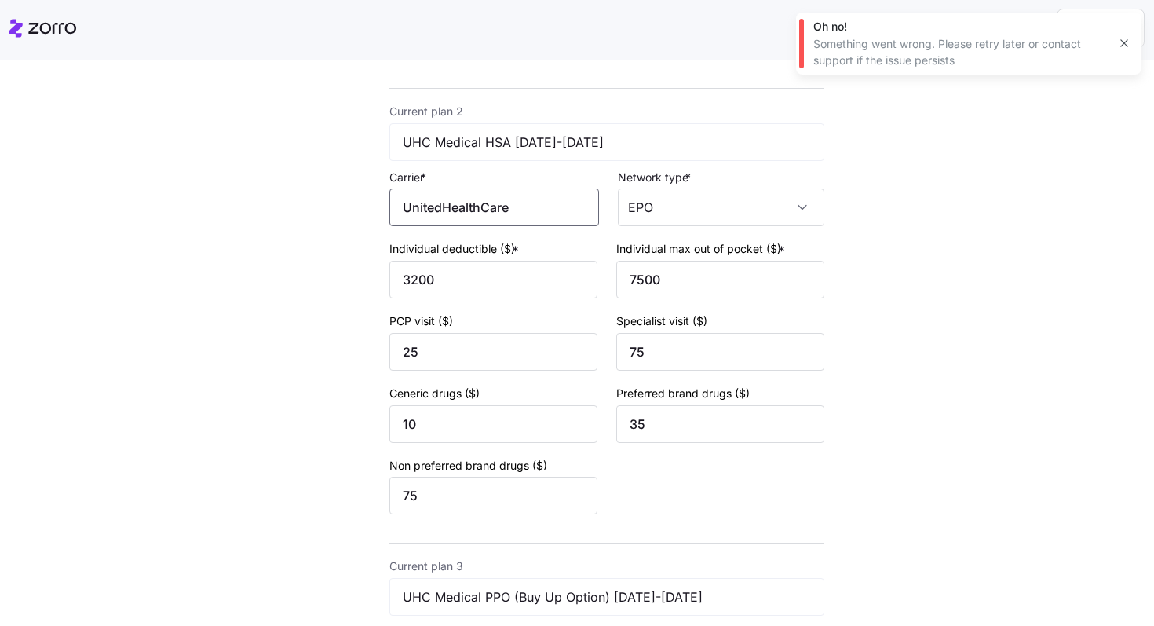
scroll to position [1058, 0]
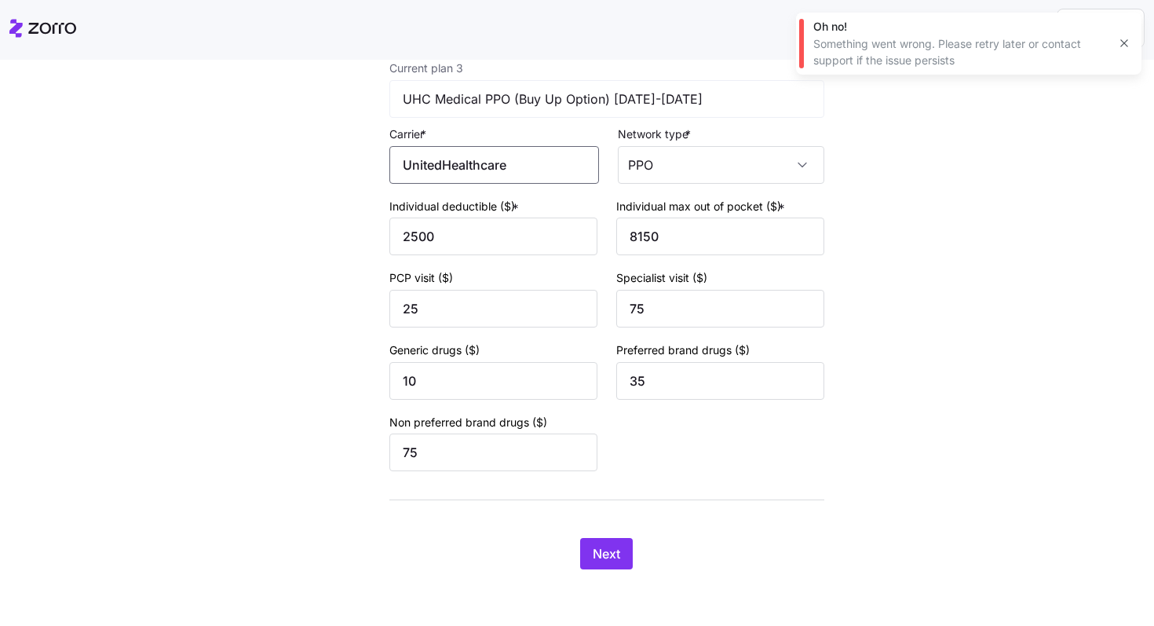
click at [515, 159] on input "UnitedHealthcare" at bounding box center [494, 165] width 210 height 38
click at [508, 217] on span "UnitedHealthCare" at bounding box center [460, 209] width 104 height 20
type input "UnitedHealthCare"
click at [607, 548] on span "Next" at bounding box center [606, 553] width 27 height 19
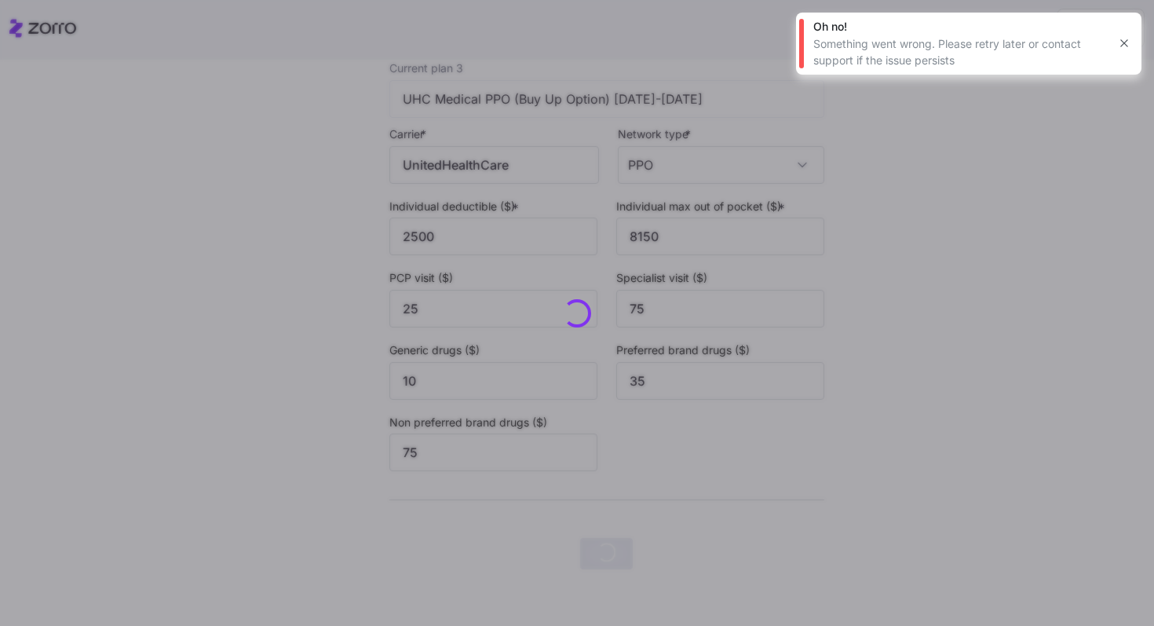
scroll to position [0, 0]
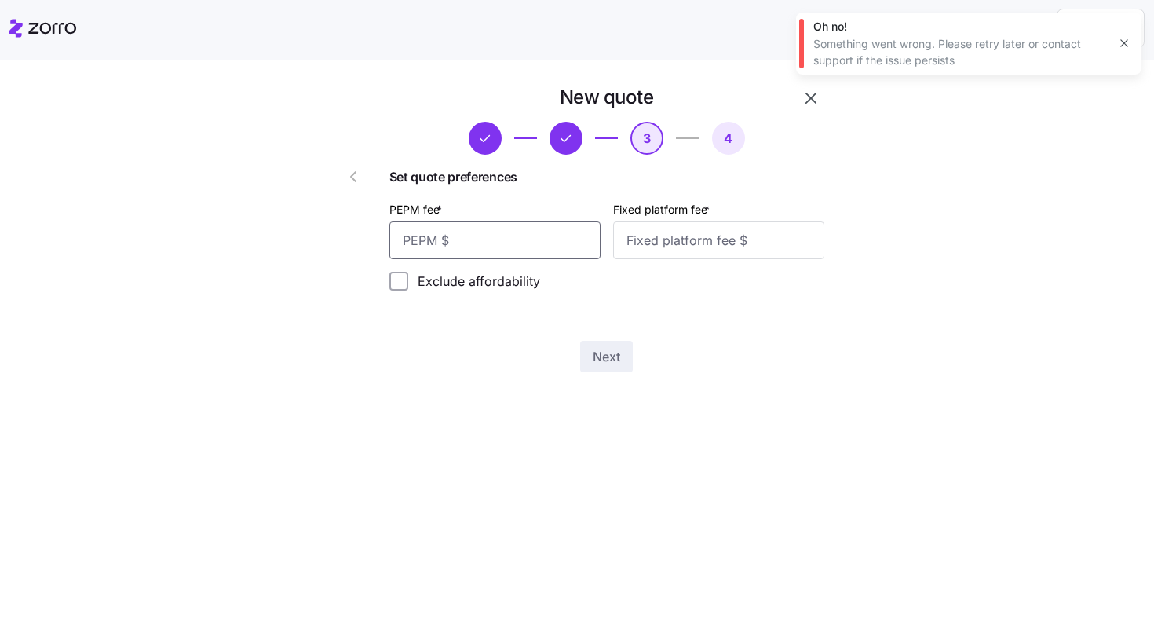
click at [506, 243] on input "PEPM fee *" at bounding box center [494, 240] width 211 height 38
type input "75"
click at [678, 237] on input "Fixed platform fee *" at bounding box center [718, 240] width 211 height 38
type input "100"
click at [630, 349] on button "Next" at bounding box center [606, 356] width 53 height 31
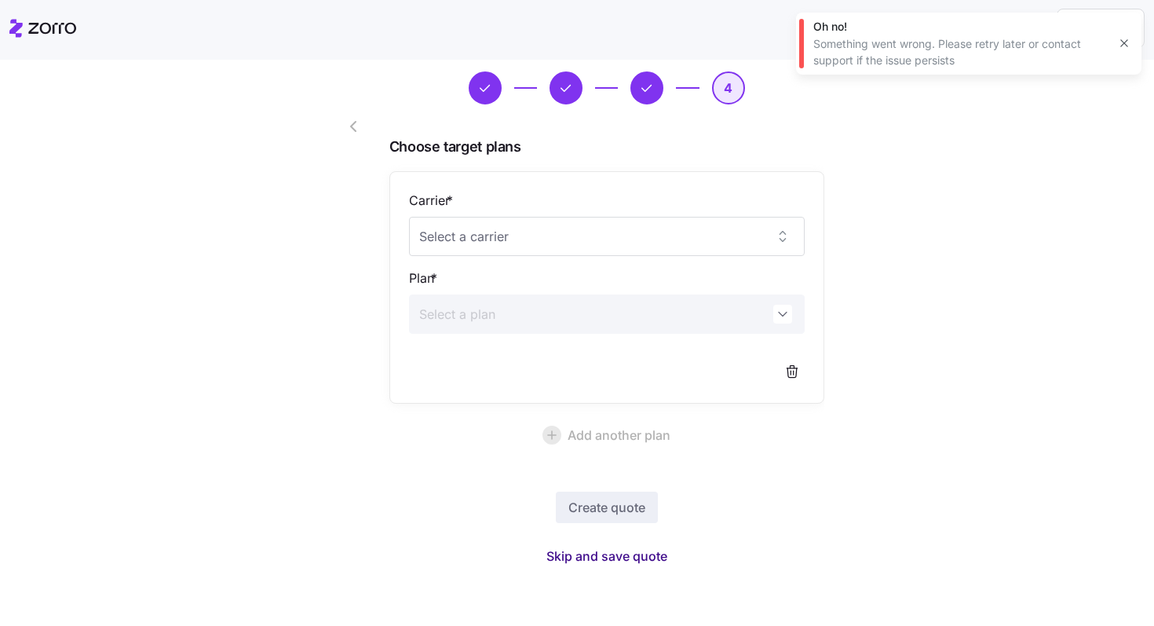
click at [628, 561] on span "Skip and save quote" at bounding box center [606, 555] width 121 height 19
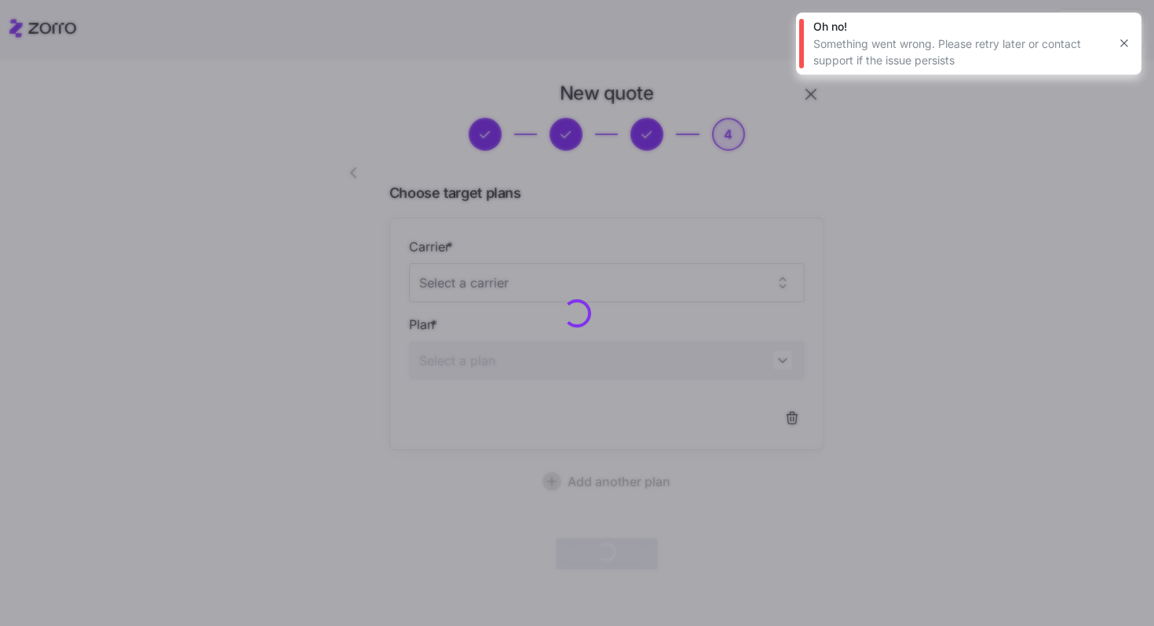
scroll to position [3, 0]
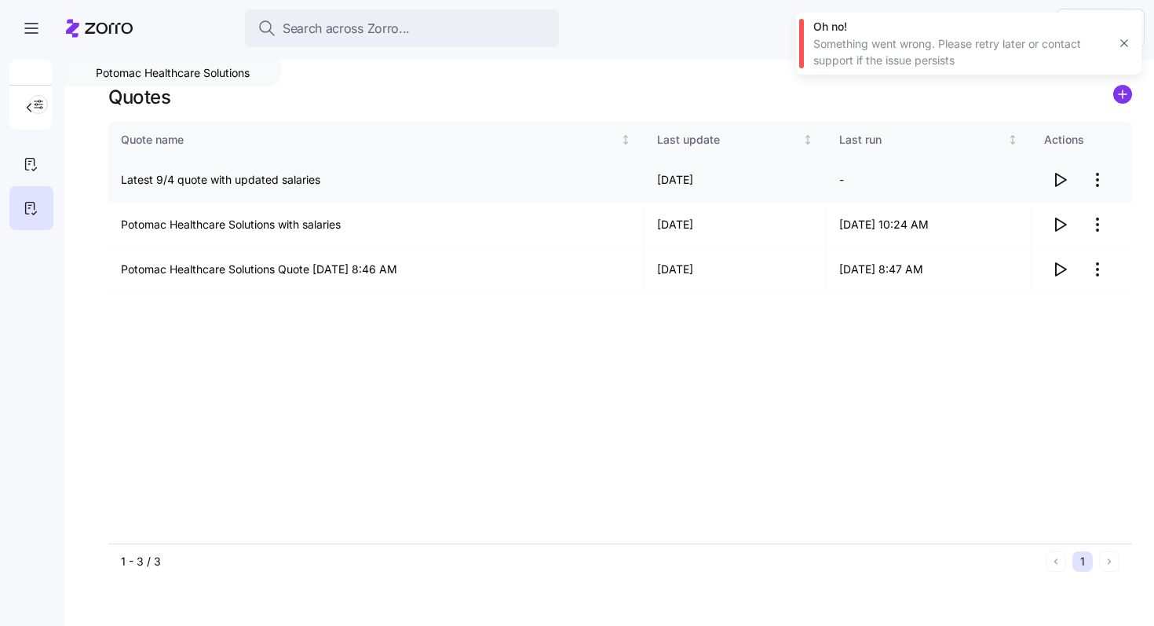
click at [1056, 179] on icon "button" at bounding box center [1061, 180] width 10 height 13
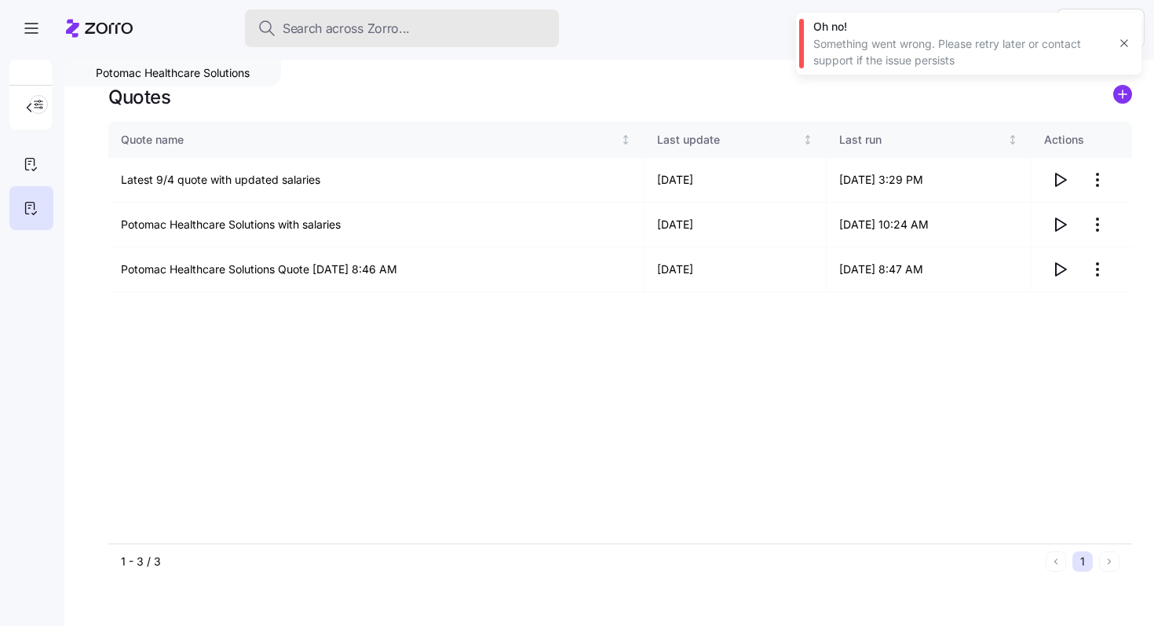
click at [363, 26] on span "Search across Zorro..." at bounding box center [346, 29] width 127 height 20
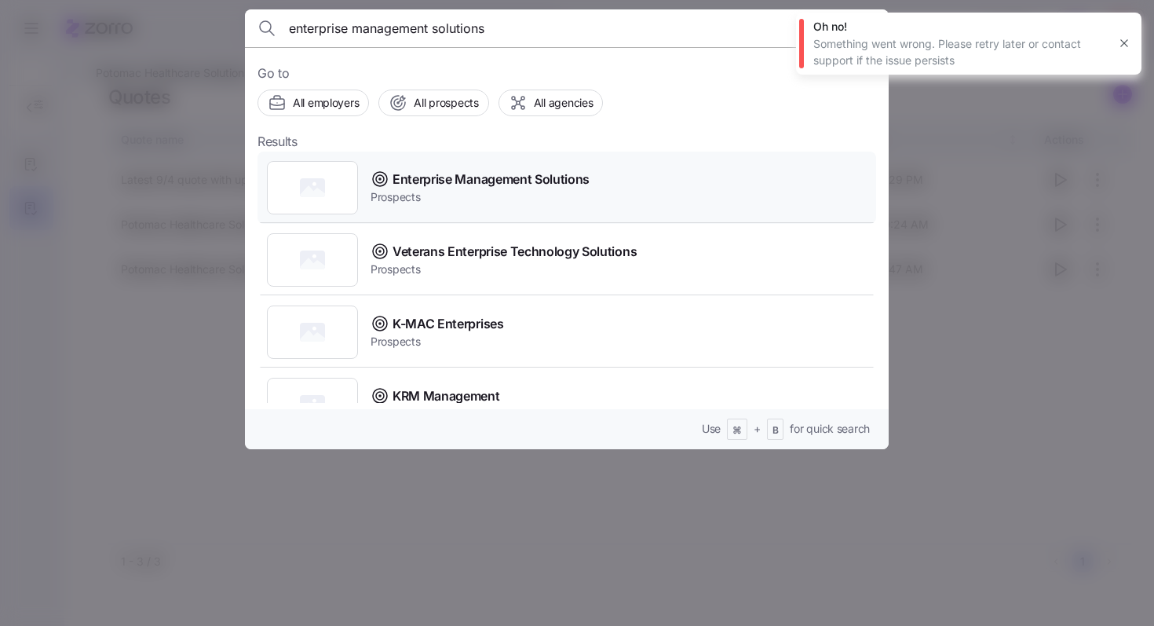
type input "enterprise management solutions"
click at [587, 174] on span "Enterprise Management Solutions" at bounding box center [491, 180] width 197 height 20
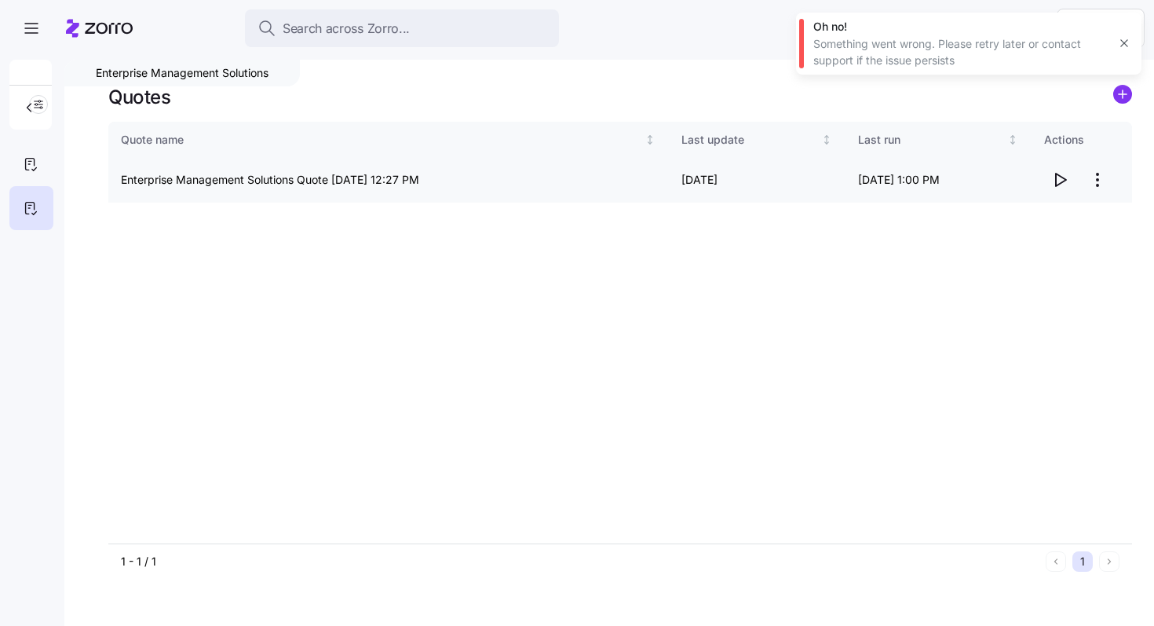
click at [1061, 182] on icon "button" at bounding box center [1060, 179] width 19 height 19
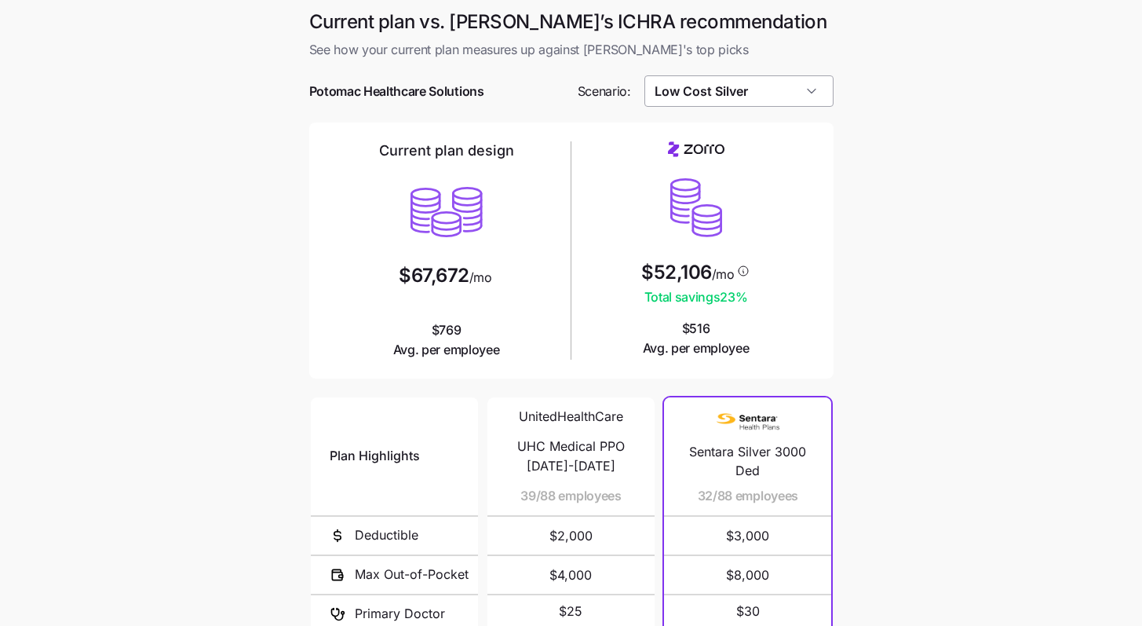
click at [754, 94] on input "Low Cost Silver" at bounding box center [739, 90] width 189 height 31
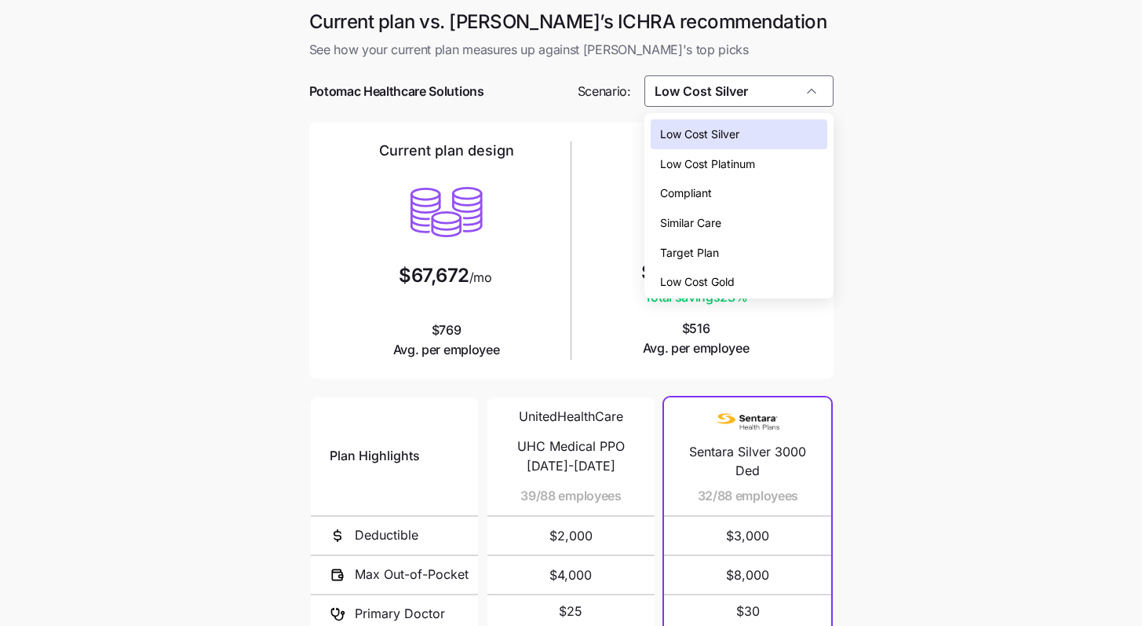
click at [740, 159] on span "Low Cost Platinum" at bounding box center [707, 163] width 95 height 17
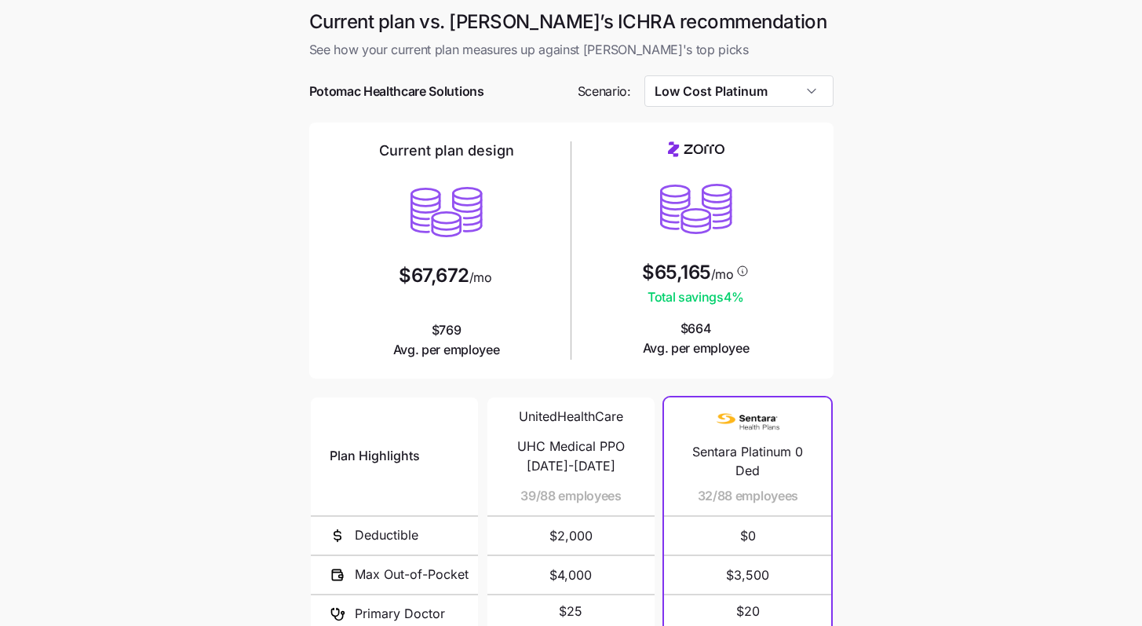
click at [795, 111] on div at bounding box center [571, 115] width 524 height 16
click at [795, 96] on input "Low Cost Platinum" at bounding box center [739, 90] width 189 height 31
click at [758, 301] on div "$65,165 /mo Total savings 4 % $664 Avg. per employee" at bounding box center [696, 249] width 237 height 217
click at [791, 100] on input "Low Cost Platinum" at bounding box center [739, 90] width 189 height 31
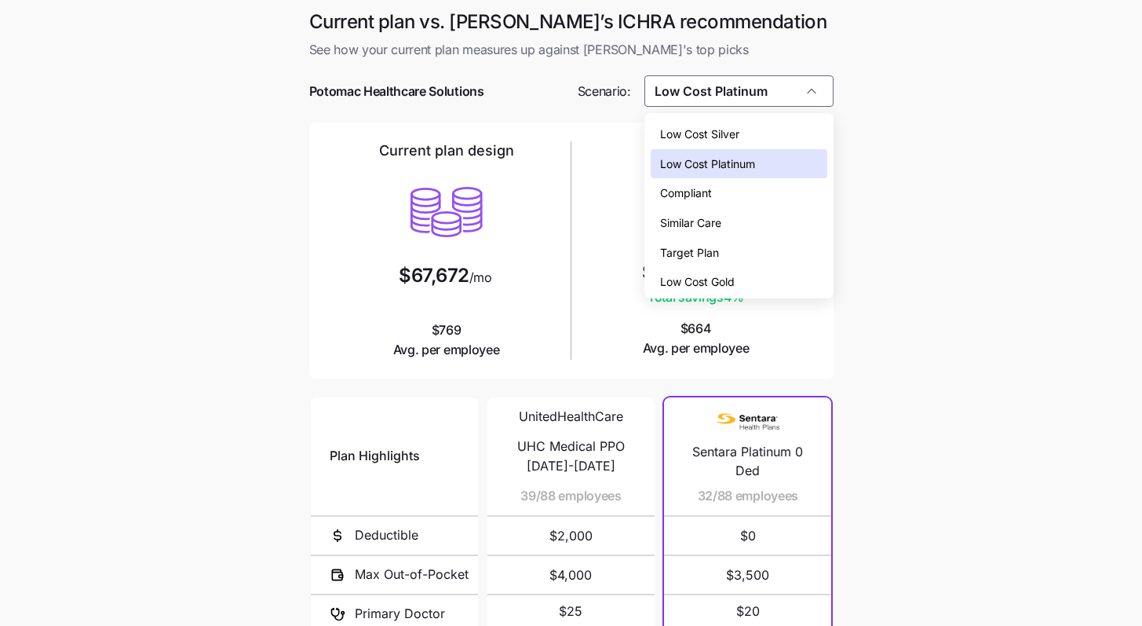
drag, startPoint x: 751, startPoint y: 270, endPoint x: 775, endPoint y: 274, distance: 23.9
click at [751, 271] on div "Low Cost Gold" at bounding box center [739, 282] width 177 height 30
type input "Low Cost Gold"
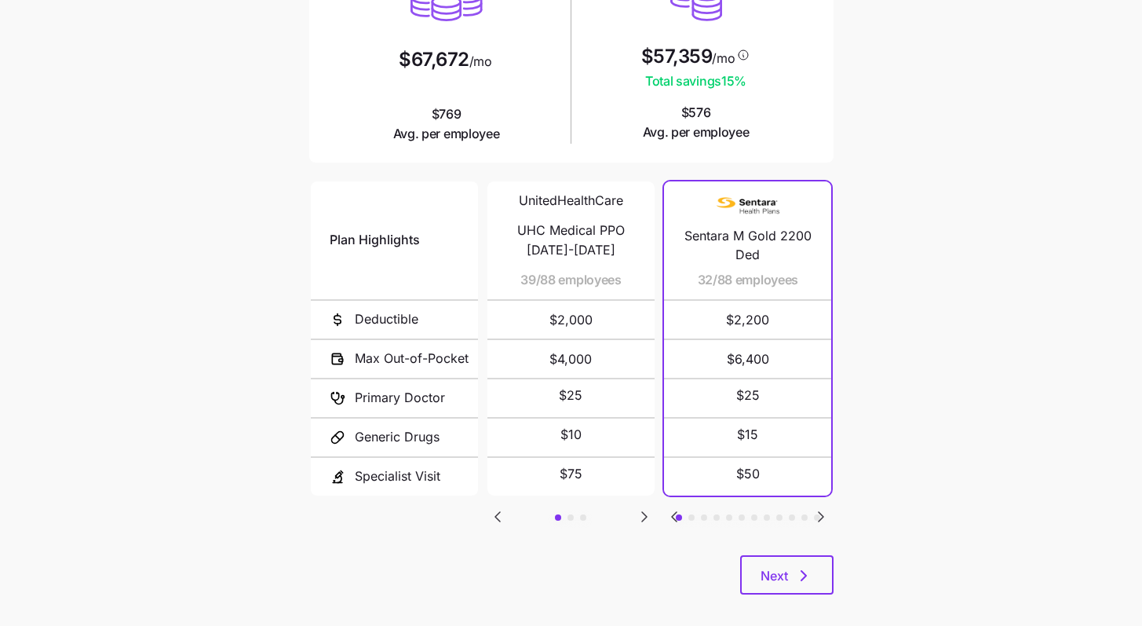
scroll to position [231, 0]
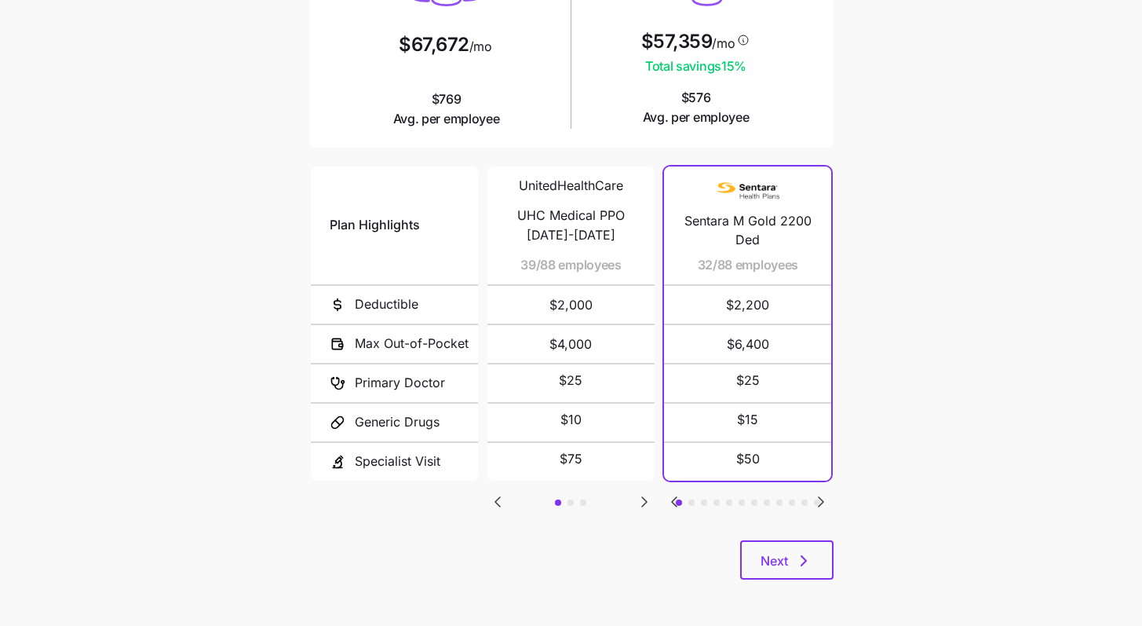
drag, startPoint x: 805, startPoint y: 543, endPoint x: 795, endPoint y: 522, distance: 23.5
click at [805, 544] on button "Next" at bounding box center [786, 559] width 93 height 39
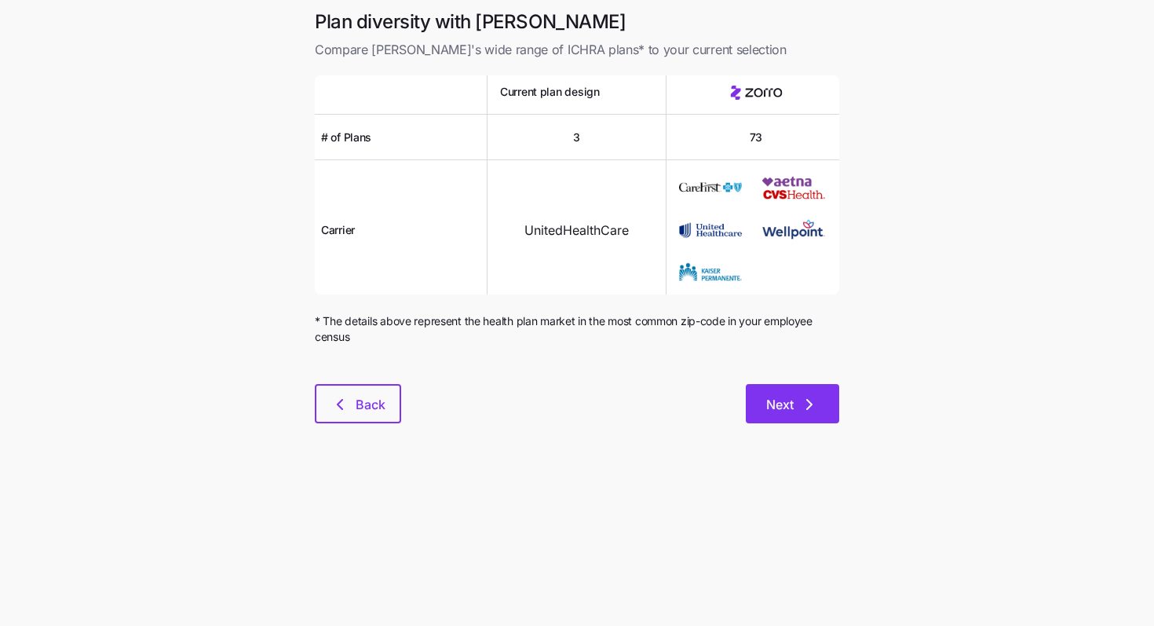
click at [791, 417] on button "Next" at bounding box center [792, 403] width 93 height 39
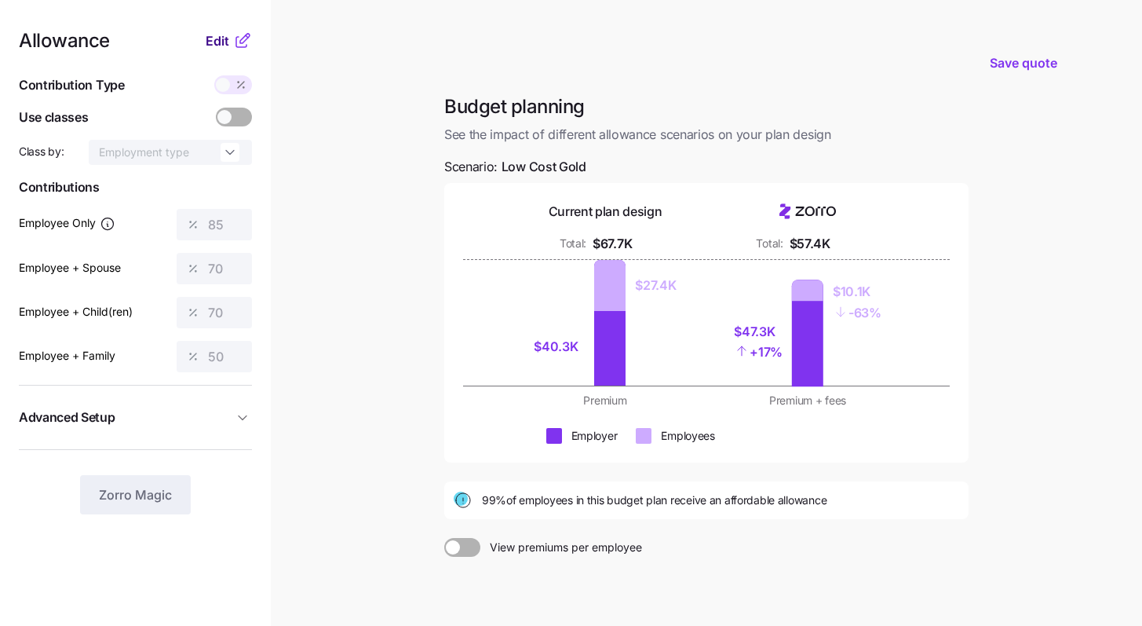
click at [227, 39] on span "Edit" at bounding box center [218, 40] width 24 height 19
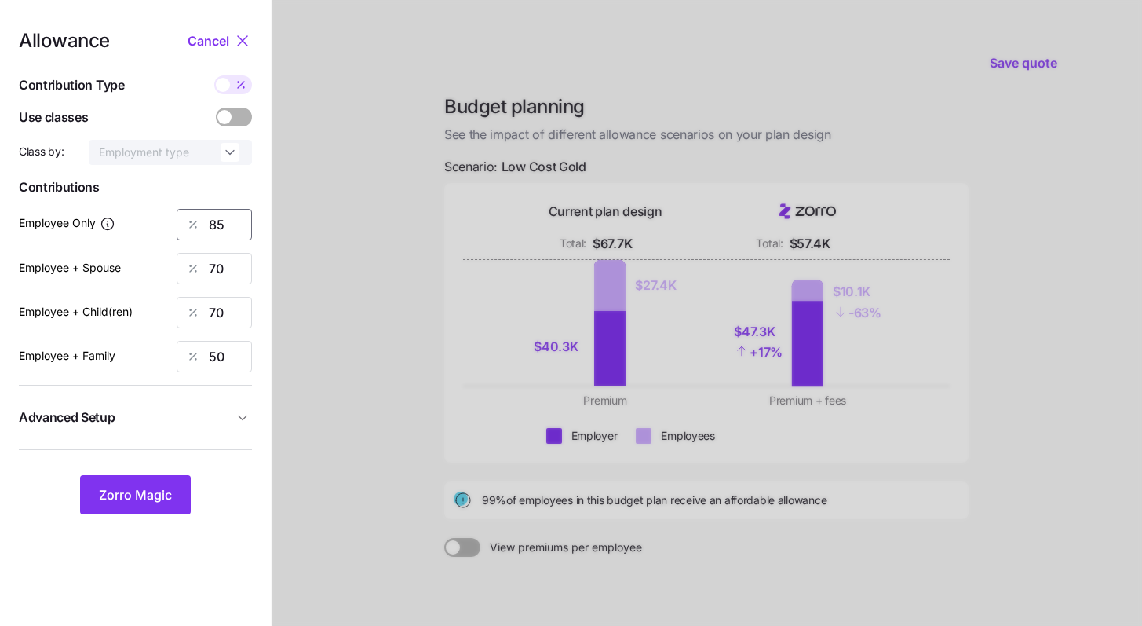
drag, startPoint x: 190, startPoint y: 214, endPoint x: 110, endPoint y: 198, distance: 81.6
click at [124, 203] on div "Allowance Cancel Contribution Type Use classes Class by: Employment type Contri…" at bounding box center [135, 272] width 233 height 483
type input "75"
drag, startPoint x: 230, startPoint y: 266, endPoint x: 148, endPoint y: 255, distance: 83.2
click at [163, 258] on div "Employee + Spouse 70" at bounding box center [135, 268] width 233 height 31
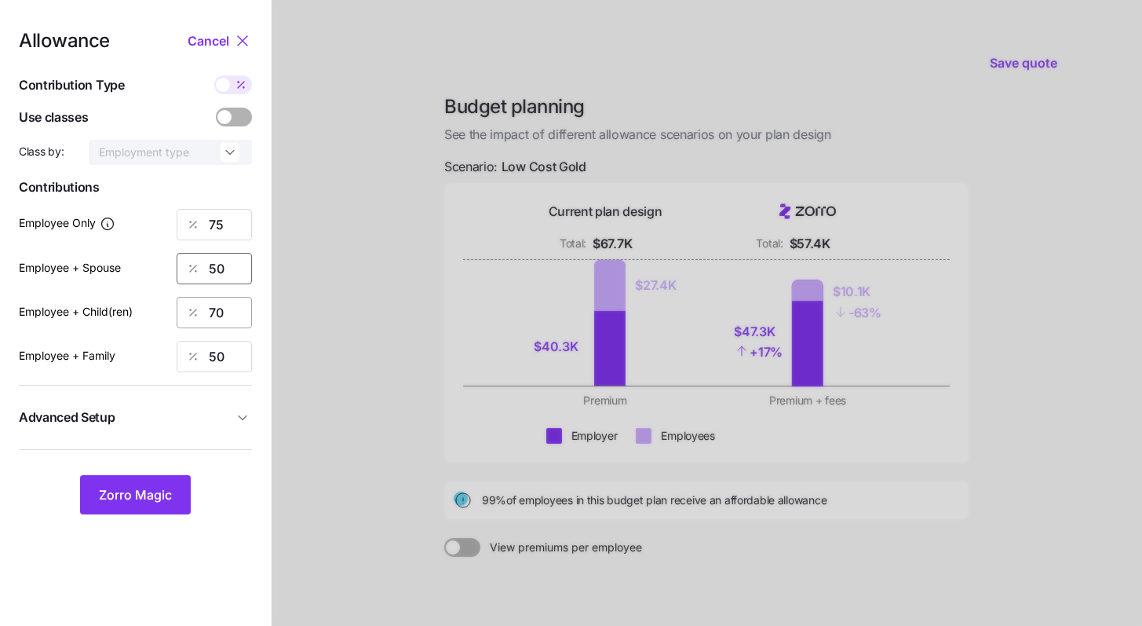
type input "50"
drag, startPoint x: 231, startPoint y: 312, endPoint x: 142, endPoint y: 308, distance: 88.8
click at [153, 309] on div "Employee + Child(ren) 70" at bounding box center [135, 312] width 233 height 31
type input "50"
click at [170, 499] on span "Zorro Magic" at bounding box center [135, 494] width 73 height 19
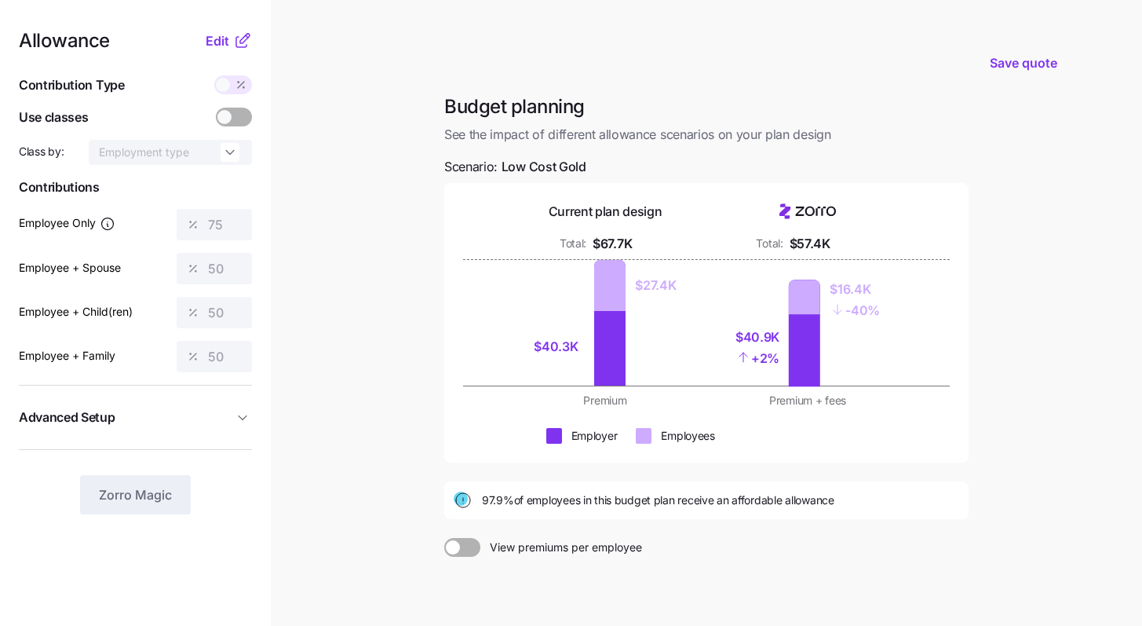
click at [232, 413] on span "Advanced Setup" at bounding box center [126, 417] width 214 height 20
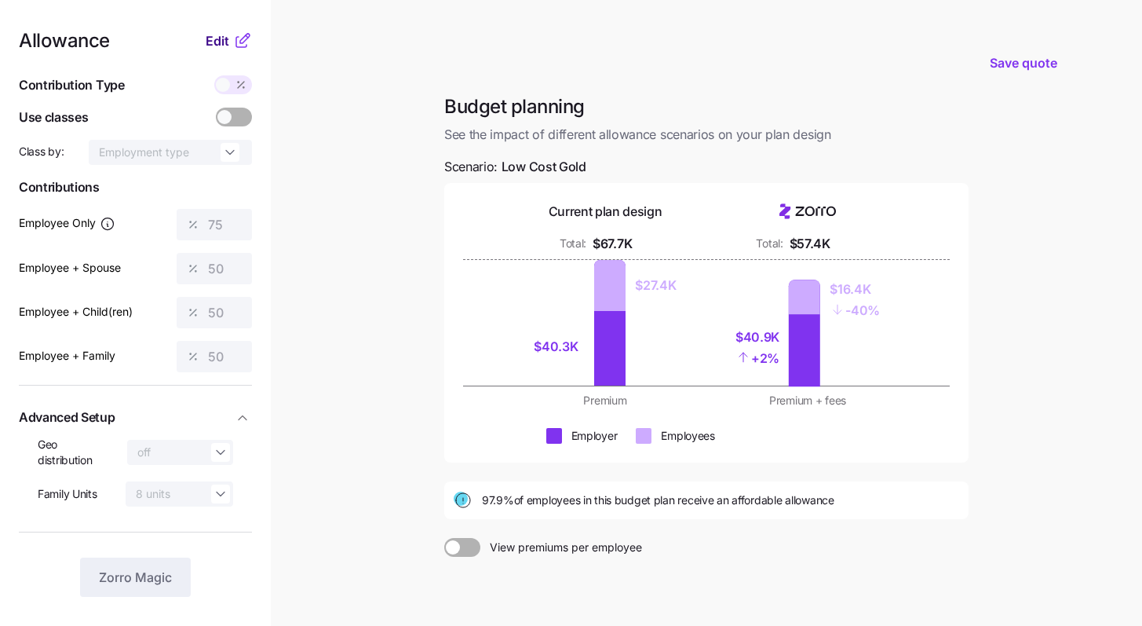
click at [217, 47] on span "Edit" at bounding box center [218, 40] width 24 height 19
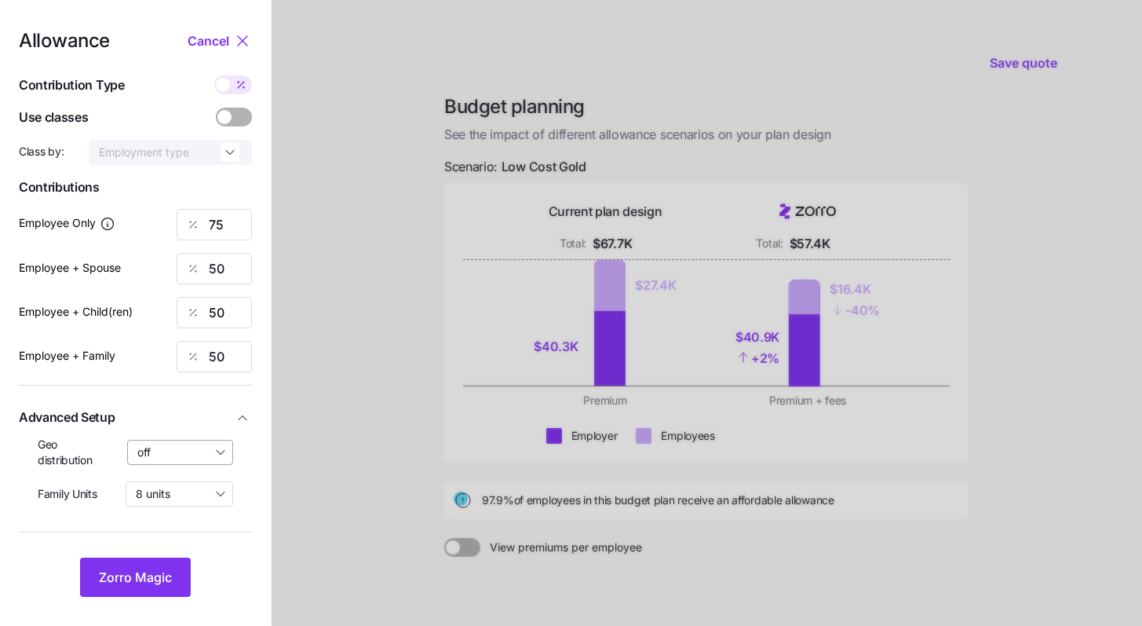
click at [192, 458] on input "off" at bounding box center [180, 452] width 107 height 25
click at [191, 536] on span "By state (13)" at bounding box center [174, 543] width 65 height 17
type input "By state (13)"
click at [157, 585] on span "Zorro Magic" at bounding box center [135, 577] width 73 height 19
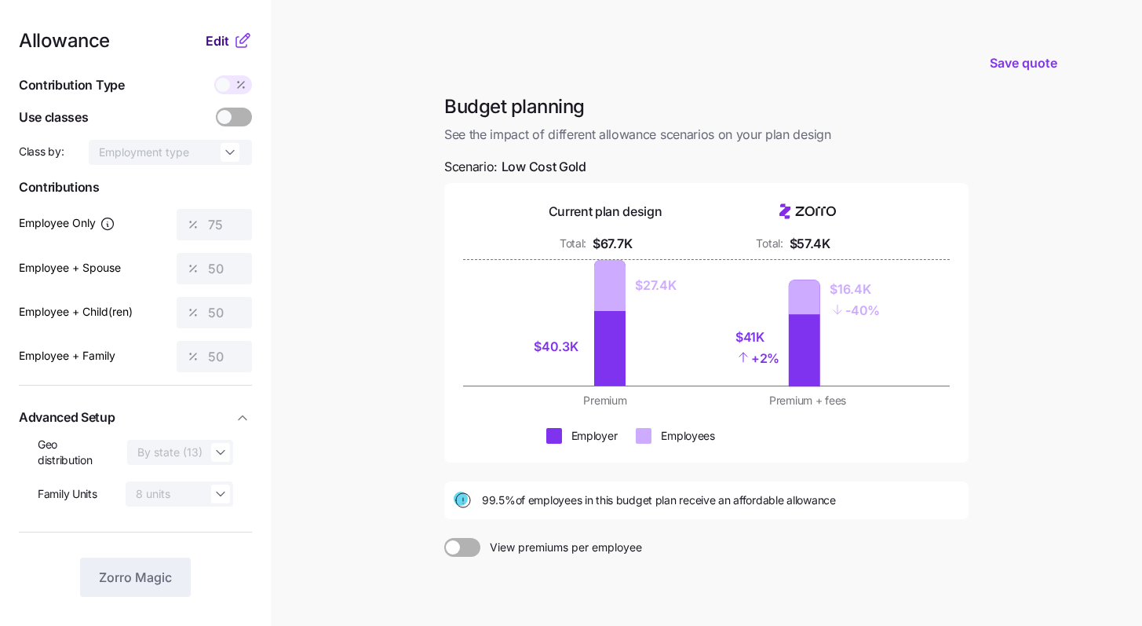
click at [217, 37] on span "Edit" at bounding box center [218, 40] width 24 height 19
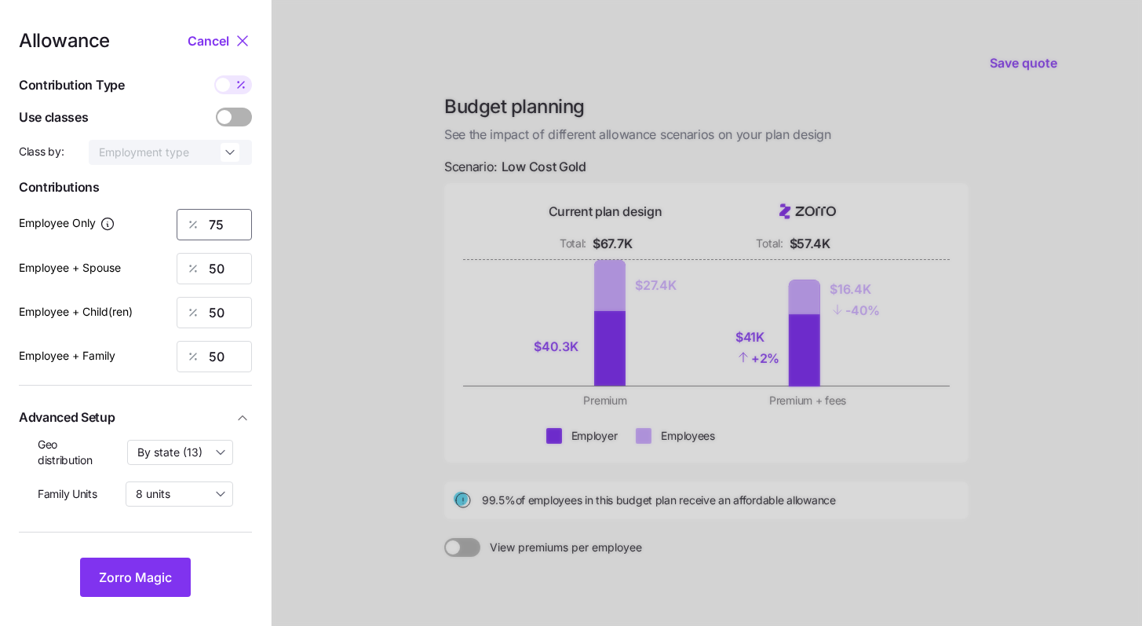
drag, startPoint x: 225, startPoint y: 231, endPoint x: 184, endPoint y: 212, distance: 45.0
click at [203, 226] on div "75" at bounding box center [214, 224] width 75 height 31
type input "70"
click at [166, 575] on span "Zorro Magic" at bounding box center [135, 577] width 73 height 19
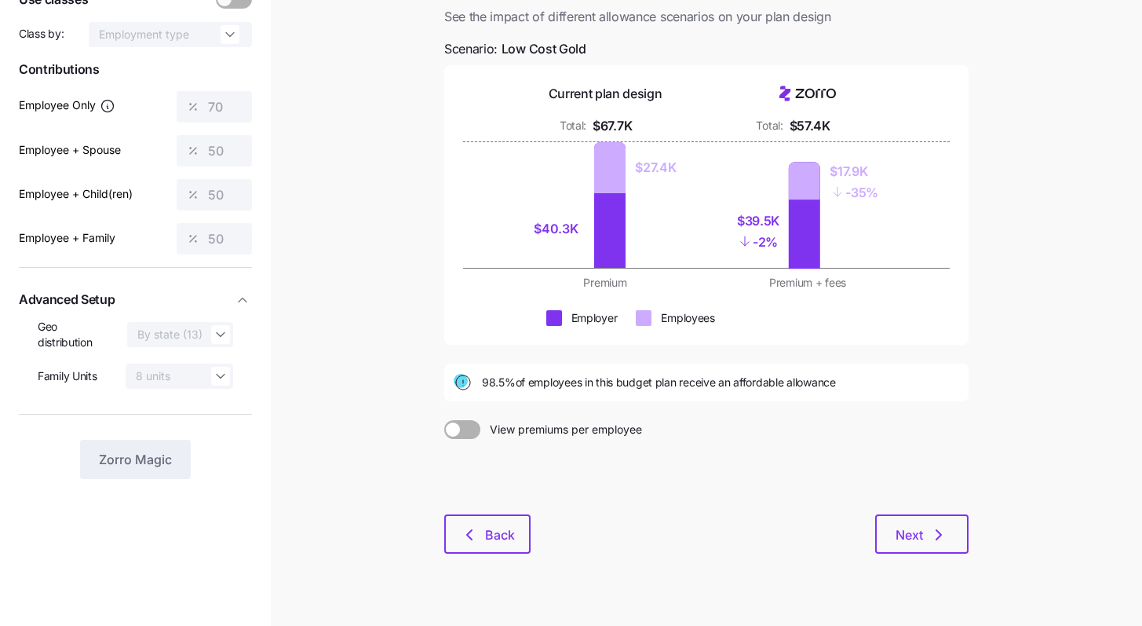
scroll to position [146, 0]
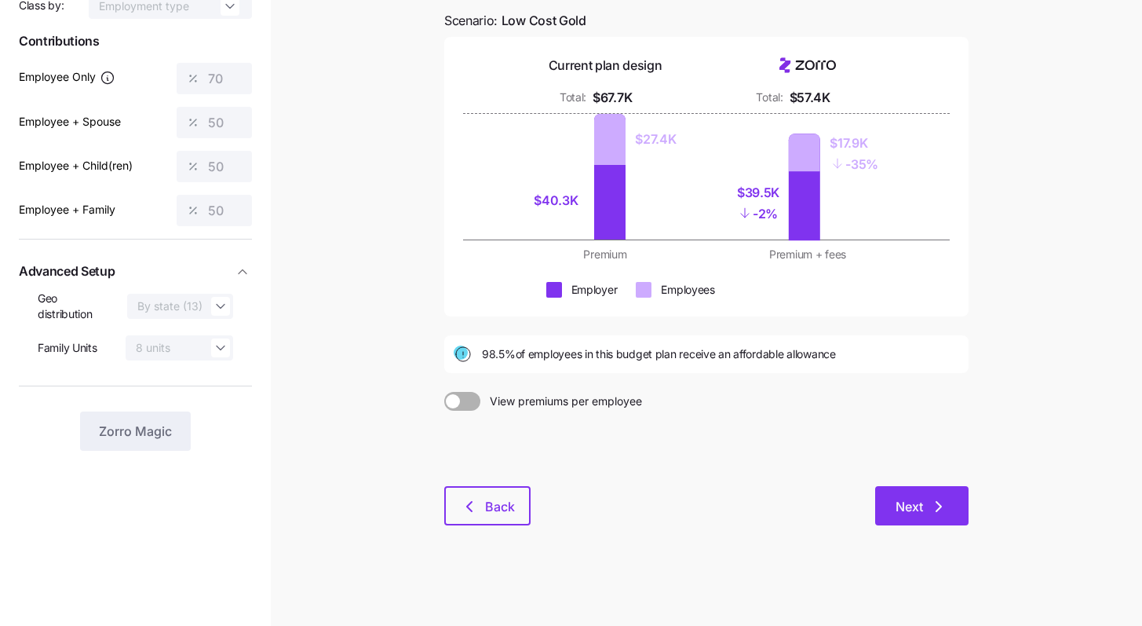
click at [922, 505] on span "Next" at bounding box center [909, 506] width 27 height 19
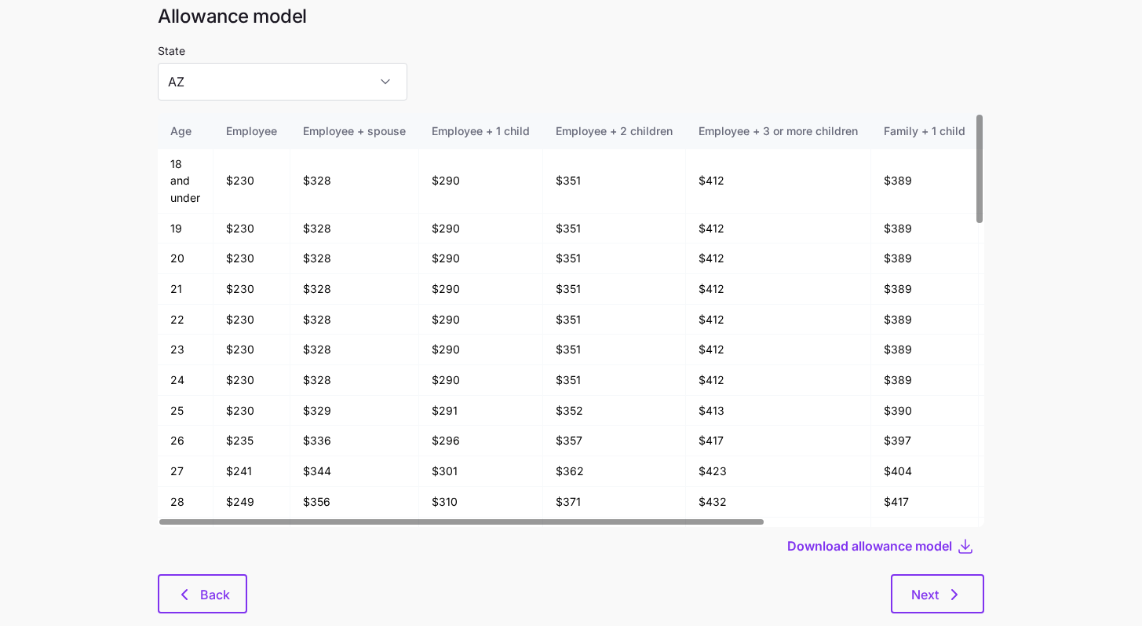
scroll to position [84, 0]
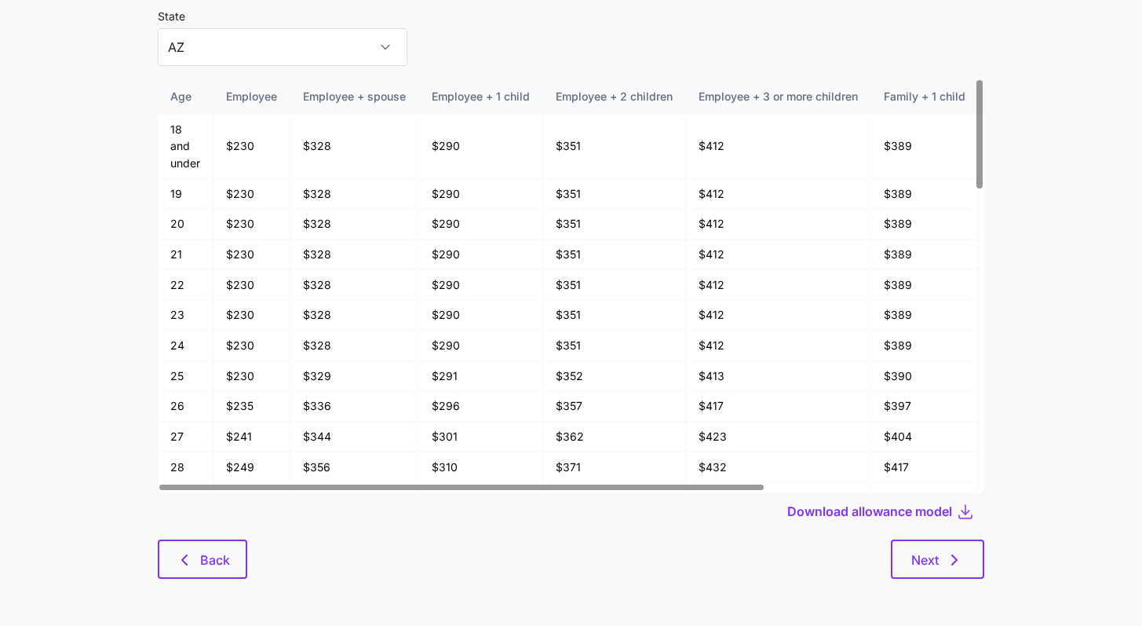
click at [961, 553] on icon "button" at bounding box center [954, 559] width 19 height 19
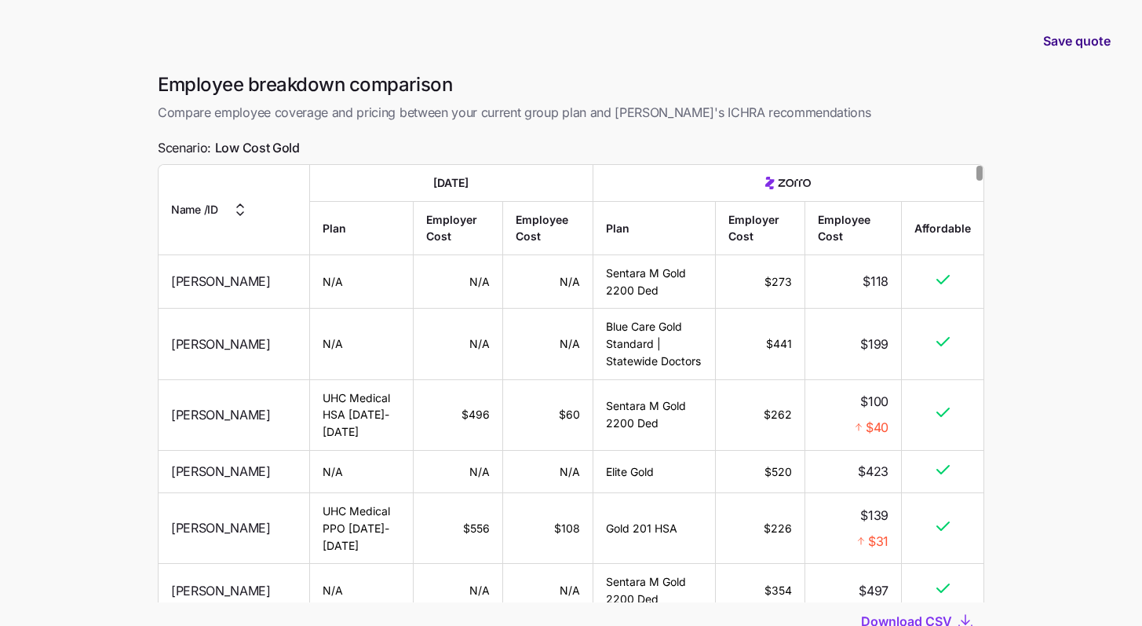
click at [1074, 35] on span "Save quote" at bounding box center [1077, 40] width 68 height 19
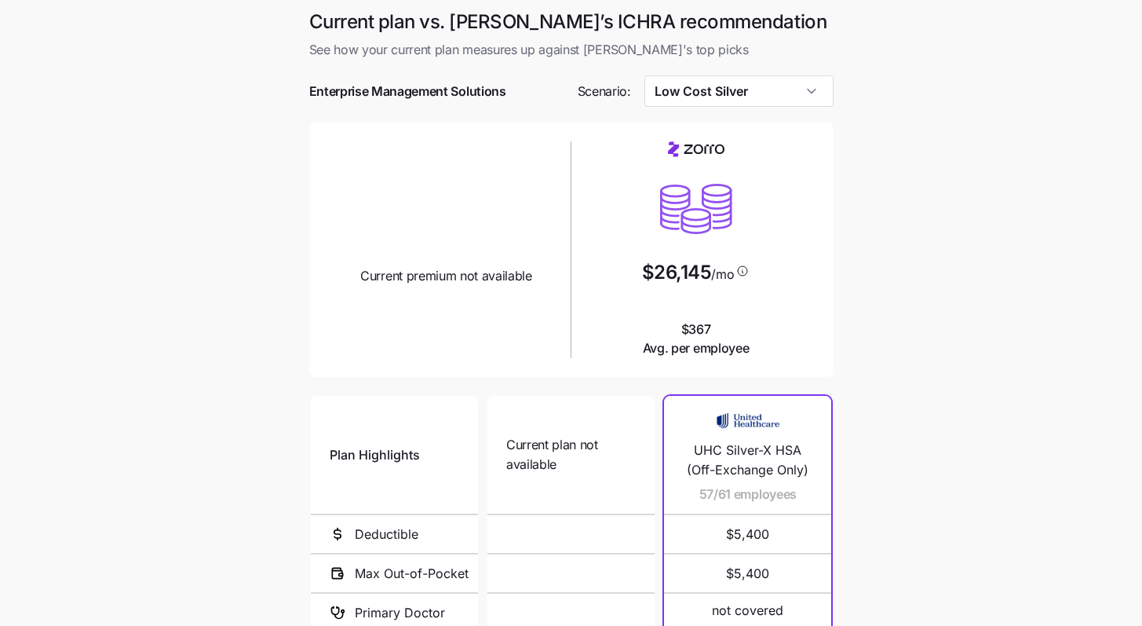
scroll to position [230, 0]
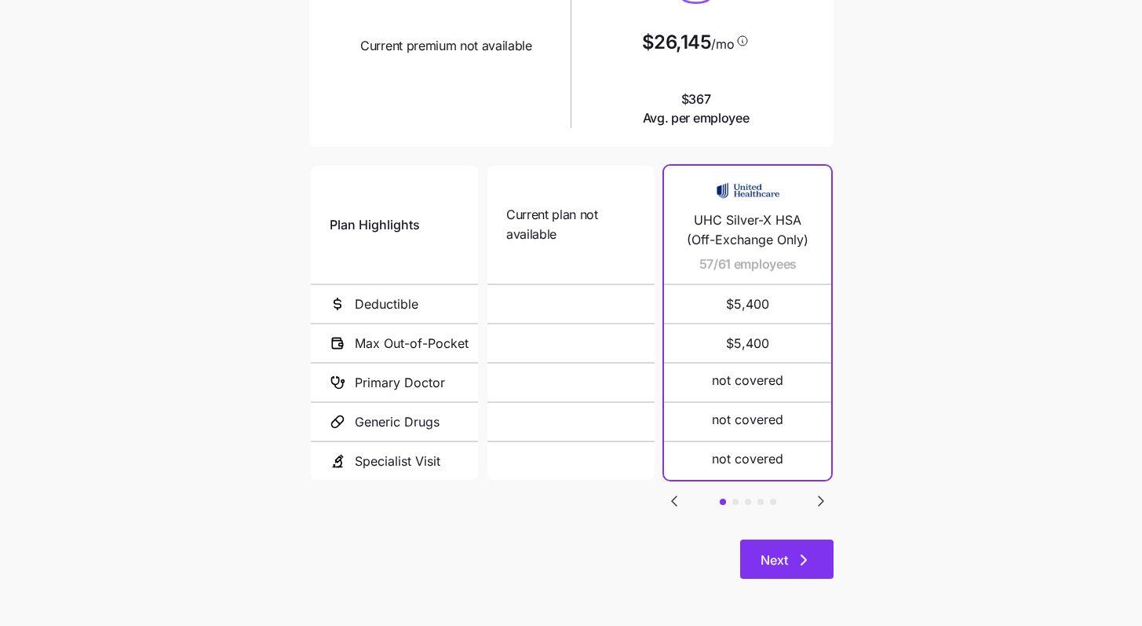
click at [809, 549] on button "Next" at bounding box center [786, 558] width 93 height 39
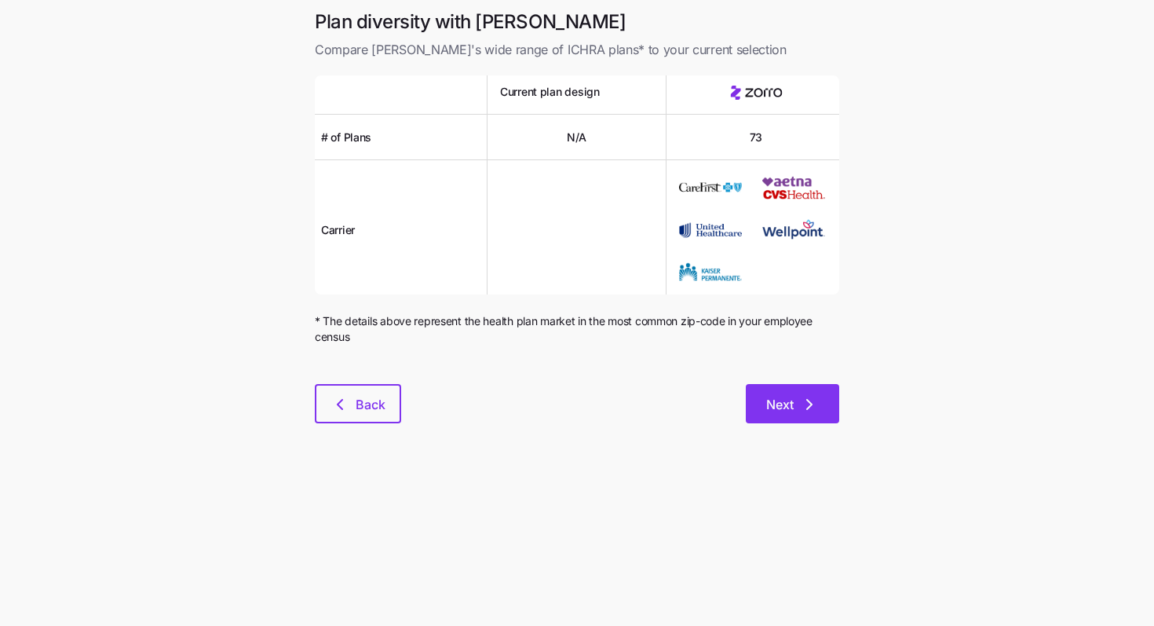
click at [821, 395] on button "Next" at bounding box center [792, 403] width 93 height 39
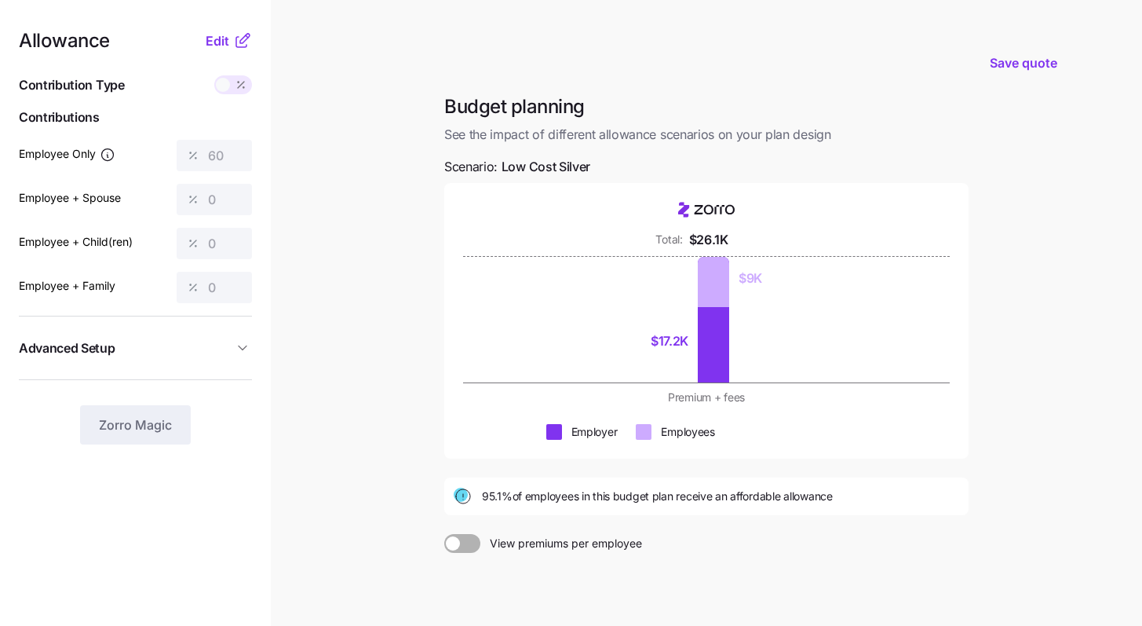
click at [455, 541] on span at bounding box center [453, 543] width 14 height 14
click at [444, 534] on input "View premiums per employee" at bounding box center [444, 534] width 0 height 0
click at [215, 46] on span "Edit" at bounding box center [218, 40] width 24 height 19
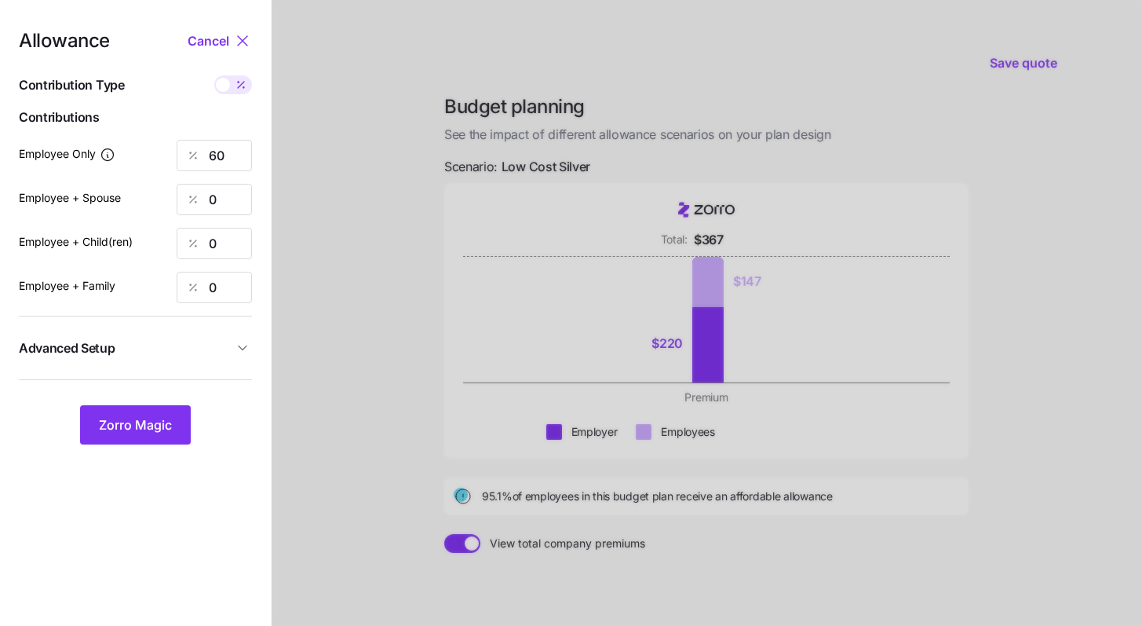
click at [221, 353] on span "Advanced Setup" at bounding box center [126, 348] width 214 height 20
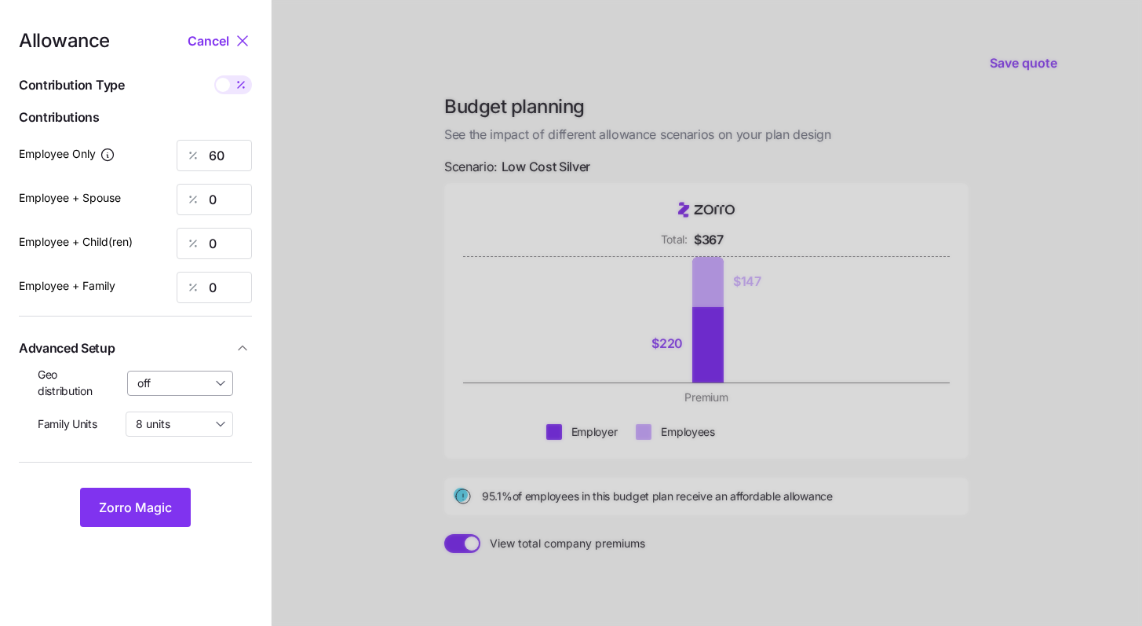
click at [181, 383] on input "off" at bounding box center [180, 383] width 107 height 25
click at [195, 468] on span "By state (5)" at bounding box center [172, 474] width 60 height 17
click at [164, 495] on button "Zorro Magic" at bounding box center [135, 507] width 111 height 39
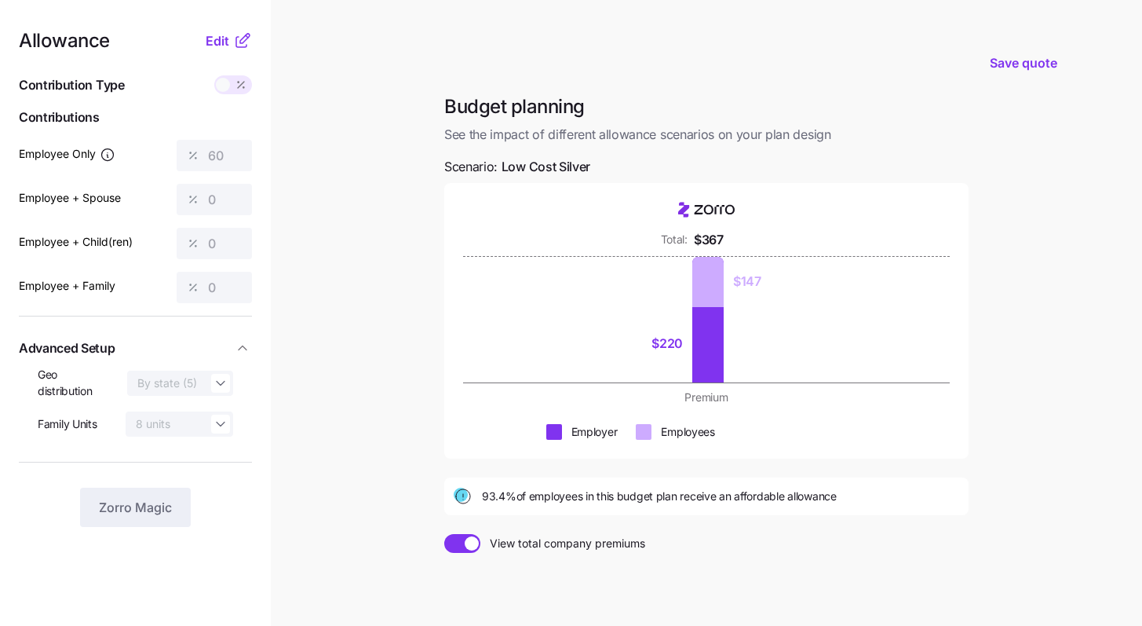
click at [466, 543] on span at bounding box center [472, 543] width 14 height 14
click at [444, 534] on input "View total company premiums" at bounding box center [444, 534] width 0 height 0
click at [212, 39] on span "Edit" at bounding box center [218, 40] width 24 height 19
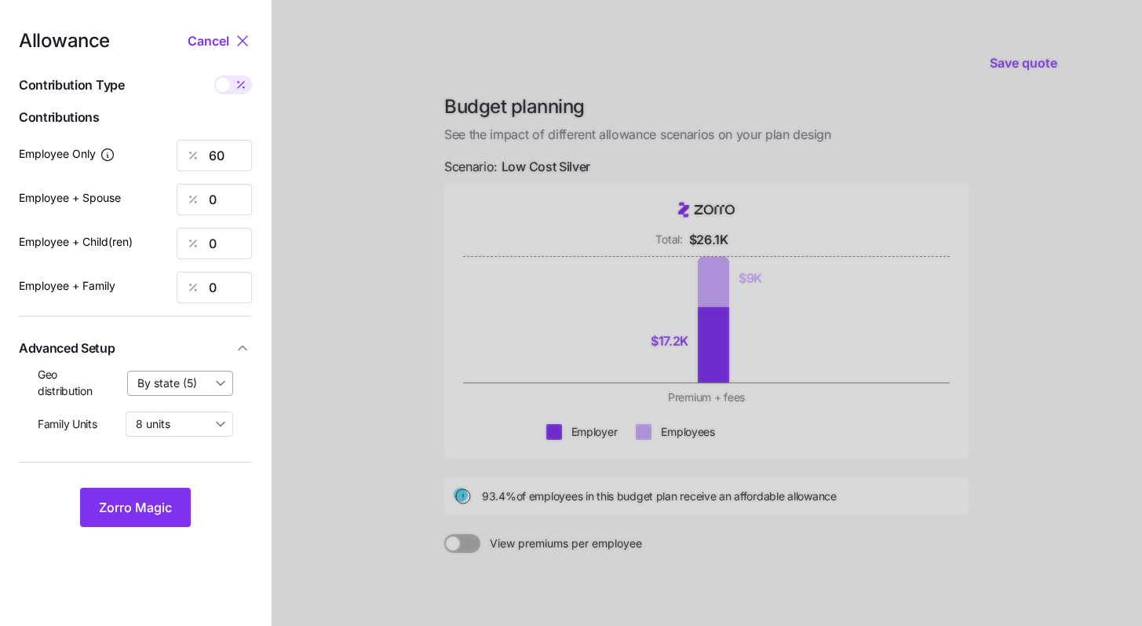
click at [215, 372] on input "By state (5)" at bounding box center [180, 383] width 107 height 25
click at [193, 424] on div "off" at bounding box center [180, 421] width 93 height 27
type input "off"
click at [163, 495] on button "Zorro Magic" at bounding box center [135, 507] width 111 height 39
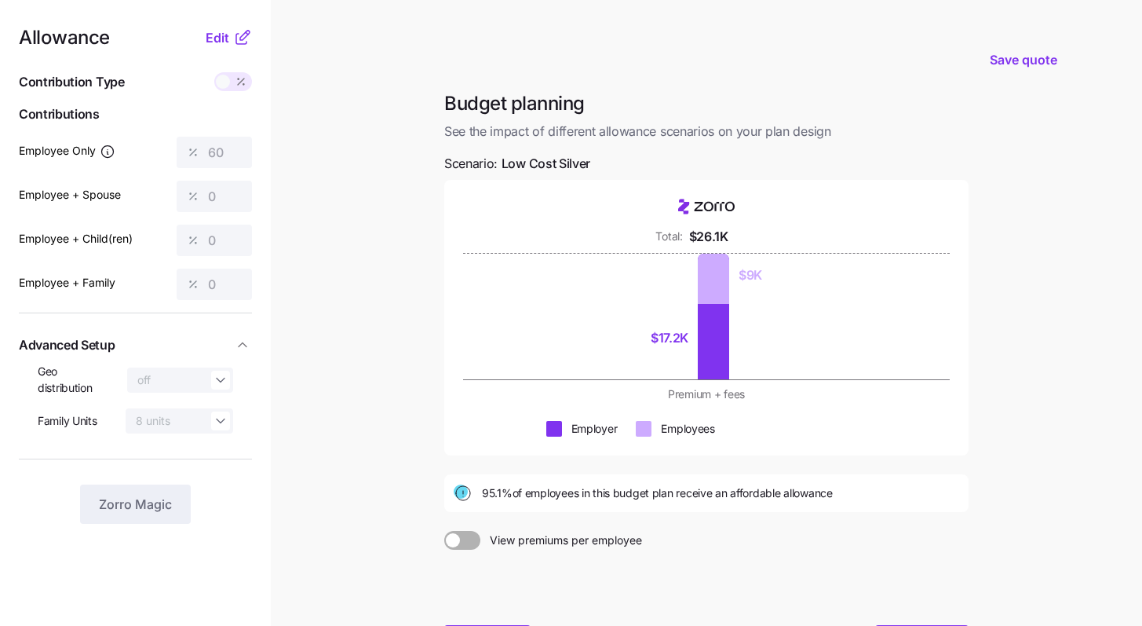
scroll to position [142, 0]
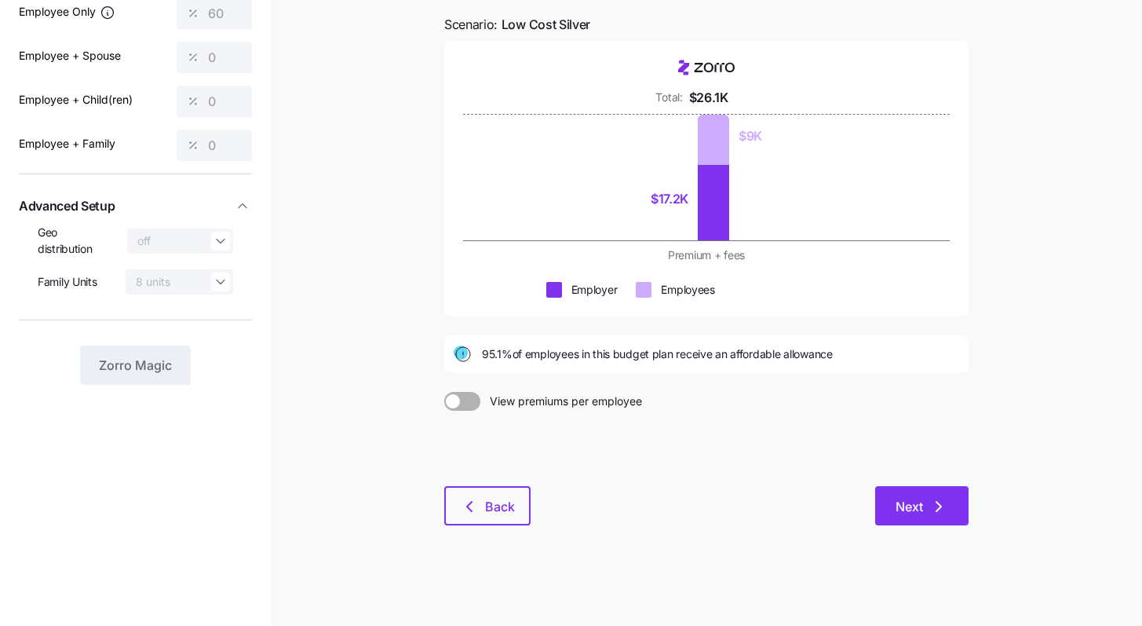
click at [930, 509] on icon "button" at bounding box center [939, 506] width 19 height 19
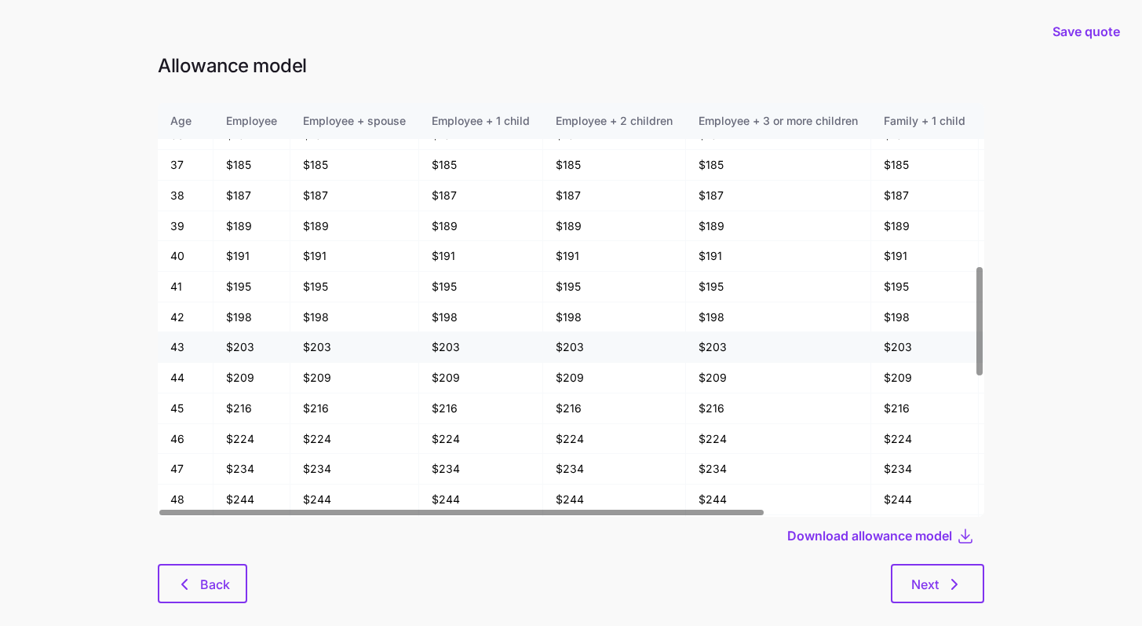
scroll to position [1117, 0]
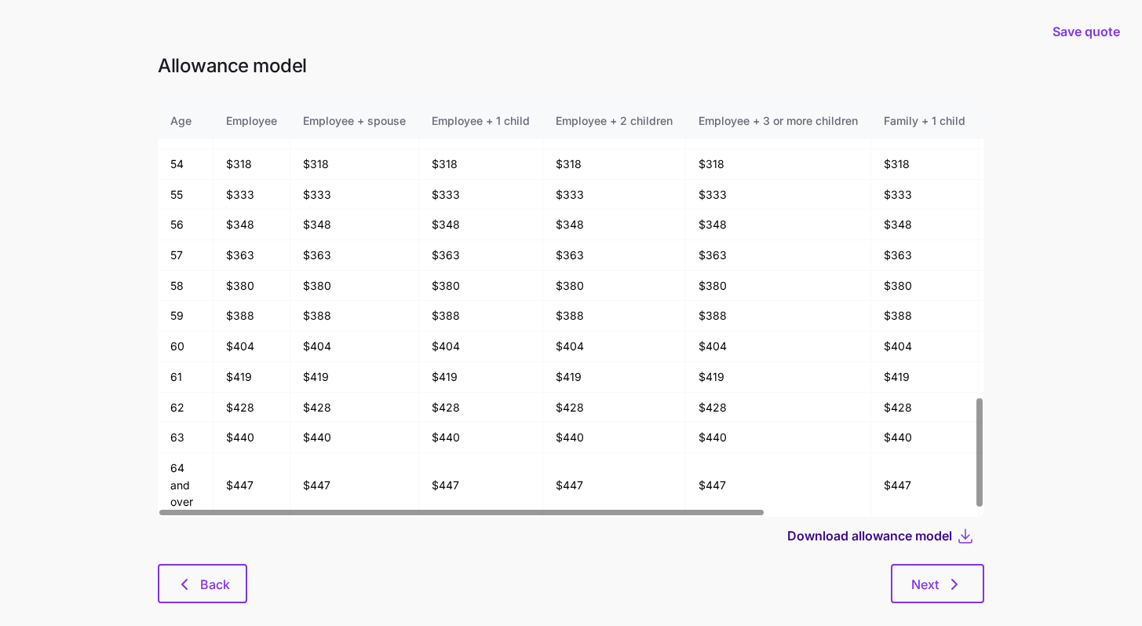
click at [905, 539] on span "Download allowance model" at bounding box center [870, 535] width 165 height 19
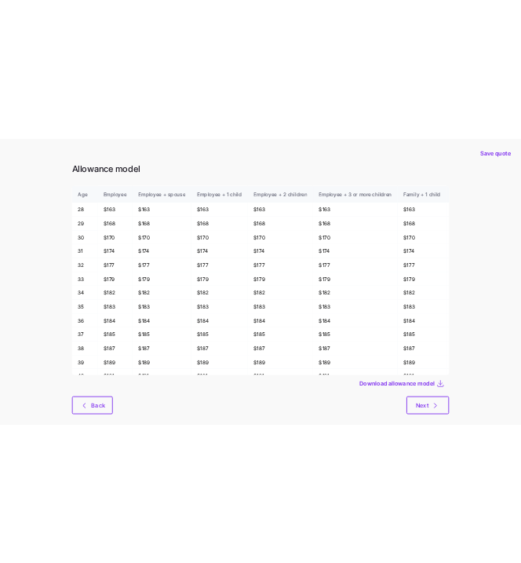
scroll to position [0, 0]
